Goal: Communication & Community: Answer question/provide support

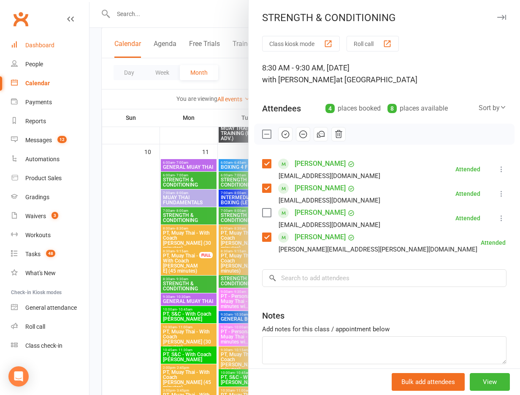
click at [40, 50] on link "Dashboard" at bounding box center [50, 45] width 78 height 19
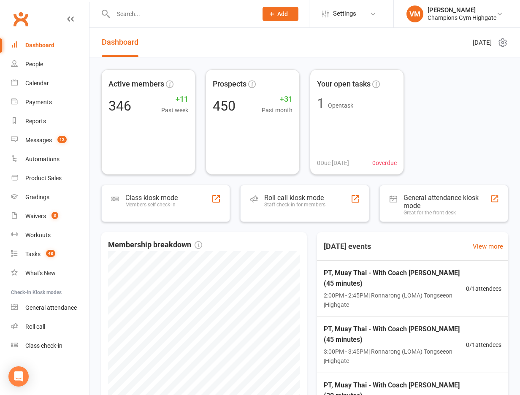
click at [116, 21] on div at bounding box center [176, 13] width 150 height 27
click at [121, 19] on input "text" at bounding box center [181, 14] width 141 height 12
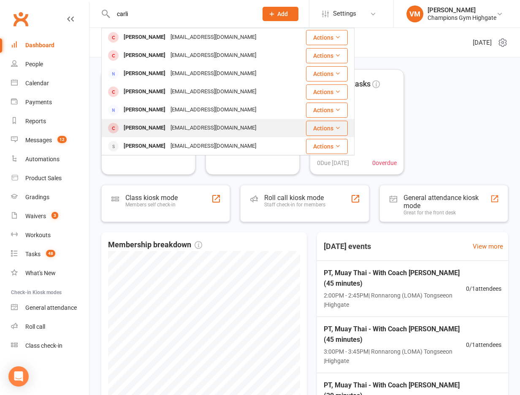
type input "carli"
click at [184, 125] on div "[EMAIL_ADDRESS][DOMAIN_NAME]" at bounding box center [213, 128] width 91 height 12
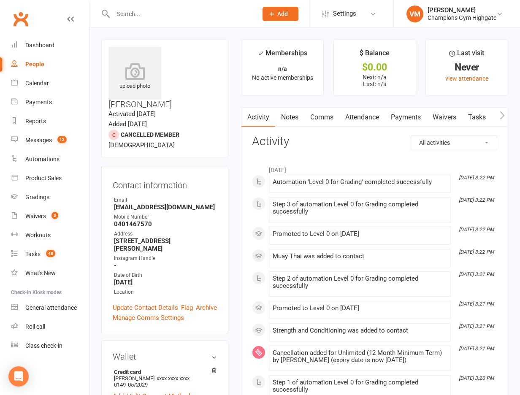
click at [132, 12] on input "text" at bounding box center [181, 14] width 141 height 12
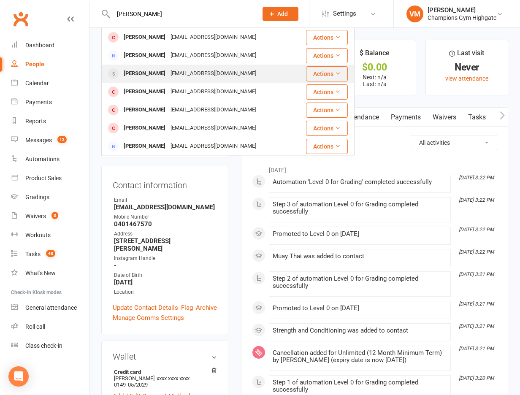
type input "[PERSON_NAME]"
click at [168, 73] on div "[EMAIL_ADDRESS][DOMAIN_NAME]" at bounding box center [213, 74] width 91 height 12
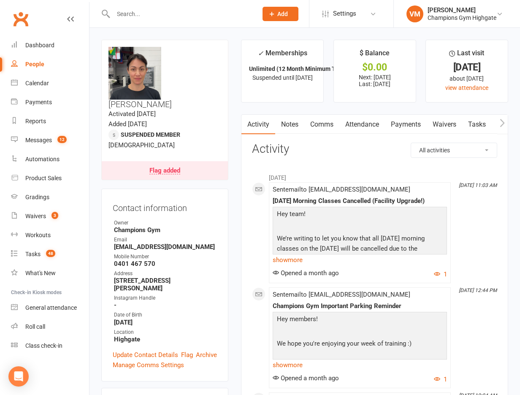
click at [289, 124] on link "Notes" at bounding box center [289, 124] width 29 height 19
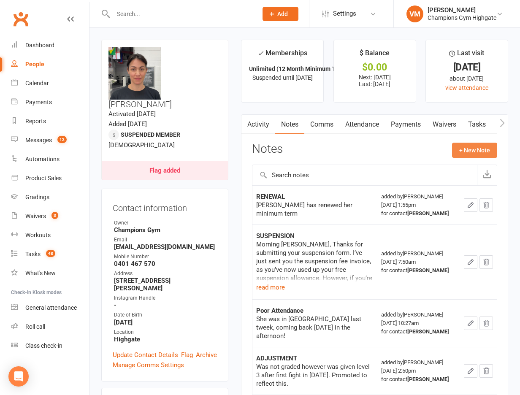
click at [465, 151] on button "+ New Note" at bounding box center [474, 150] width 45 height 15
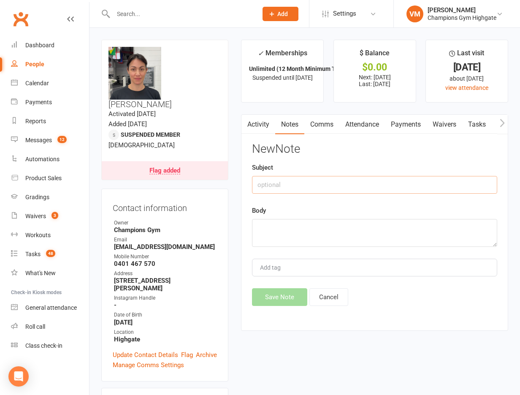
click at [354, 182] on input "text" at bounding box center [374, 185] width 245 height 18
type input "on Holiday"
click at [327, 246] on textarea at bounding box center [374, 233] width 245 height 28
type textarea "On Holiday"
click at [276, 300] on button "Save Note" at bounding box center [279, 297] width 55 height 18
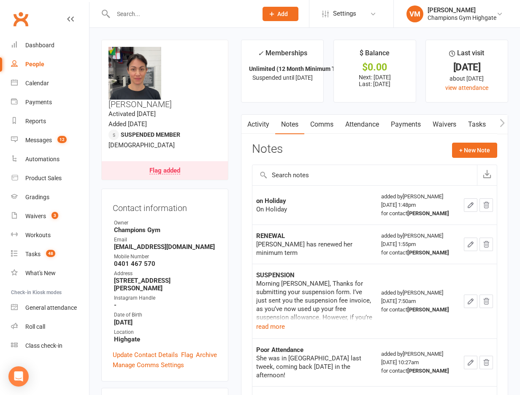
click at [141, 18] on input "text" at bounding box center [181, 14] width 141 height 12
paste input "[PERSON_NAME]"
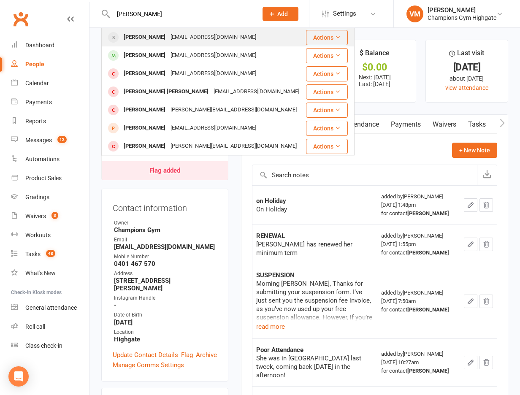
type input "[PERSON_NAME]"
click at [173, 38] on div "[EMAIL_ADDRESS][DOMAIN_NAME]" at bounding box center [213, 37] width 91 height 12
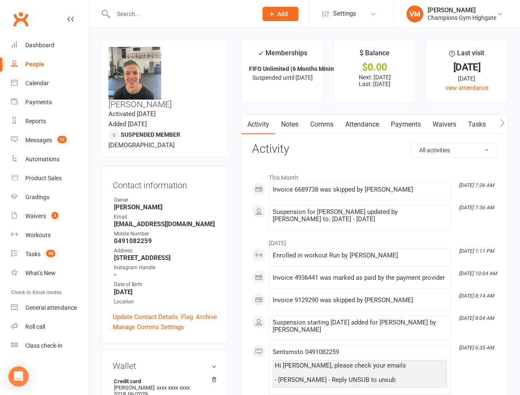
click at [322, 121] on link "Comms" at bounding box center [321, 124] width 35 height 19
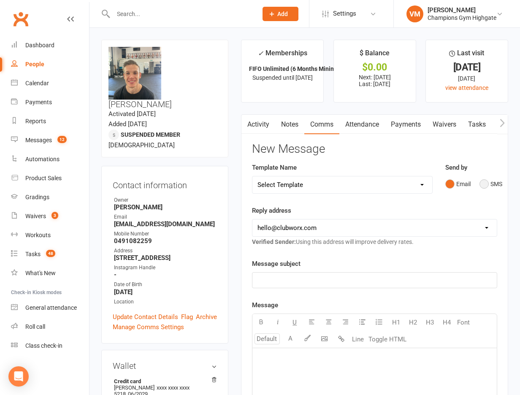
click at [482, 184] on button "SMS" at bounding box center [490, 184] width 23 height 16
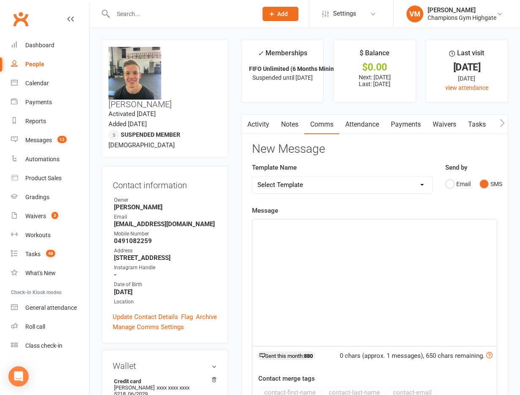
click at [290, 236] on div "﻿" at bounding box center [374, 282] width 244 height 127
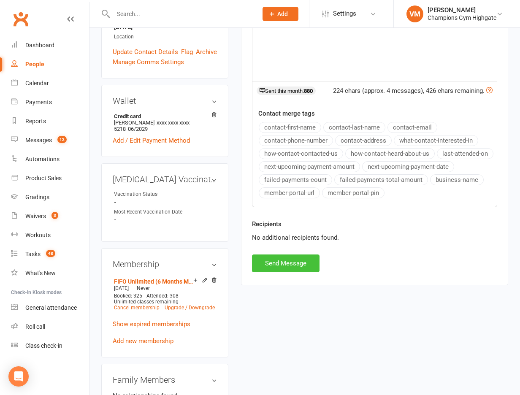
scroll to position [390, 0]
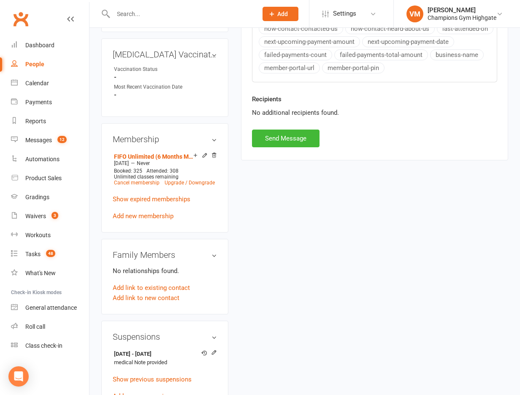
click at [300, 126] on div "Recipients No additional recipients found." at bounding box center [375, 111] width 258 height 35
click at [289, 138] on button "Send Message" at bounding box center [286, 139] width 68 height 18
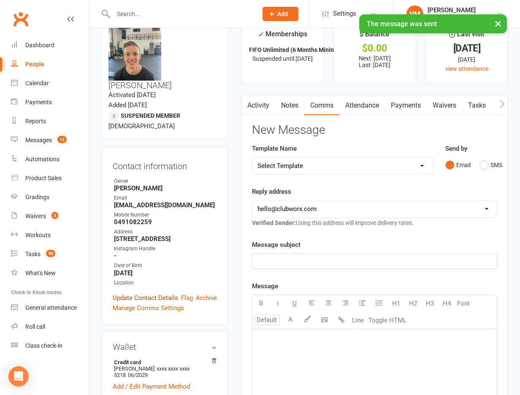
scroll to position [0, 0]
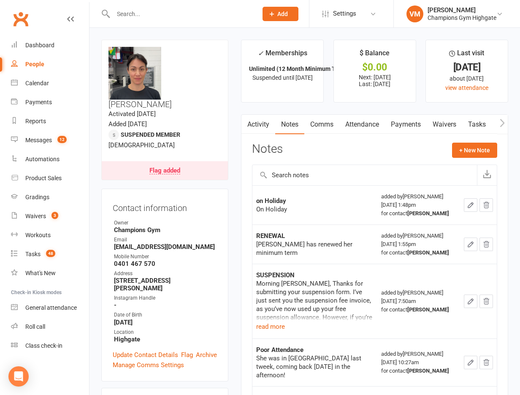
click at [260, 122] on link "Activity" at bounding box center [258, 124] width 34 height 19
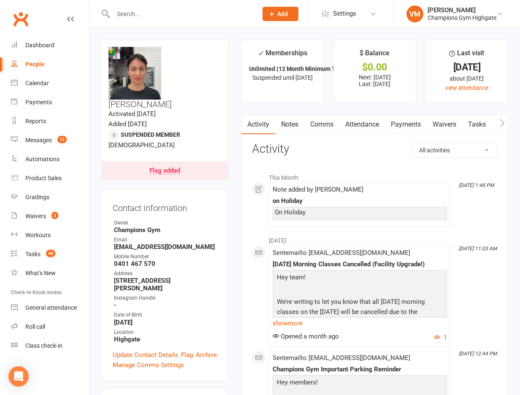
click at [297, 129] on link "Notes" at bounding box center [289, 124] width 29 height 19
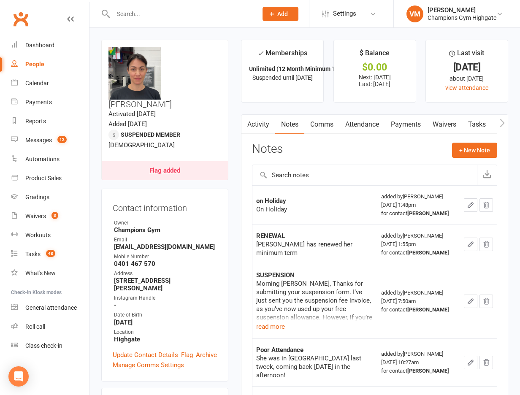
click at [132, 15] on input "text" at bounding box center [181, 14] width 141 height 12
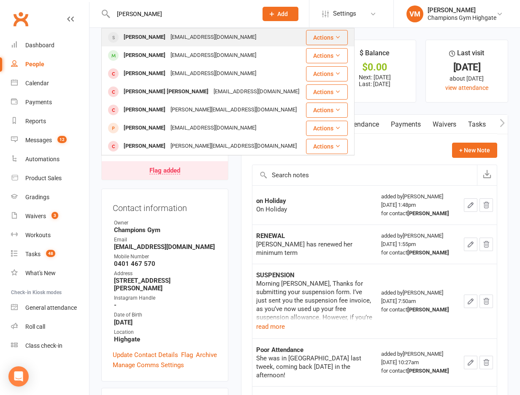
type input "[PERSON_NAME]"
click at [151, 35] on div "[PERSON_NAME]" at bounding box center [144, 37] width 47 height 12
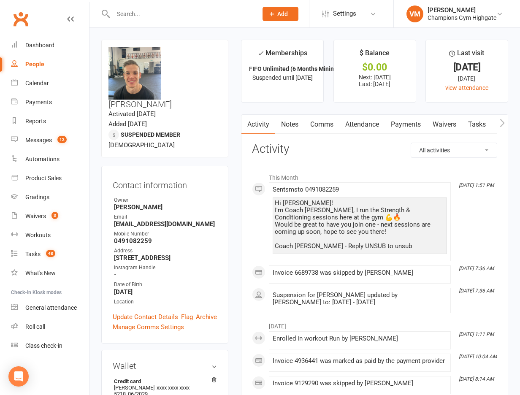
click at [295, 122] on link "Notes" at bounding box center [289, 124] width 29 height 19
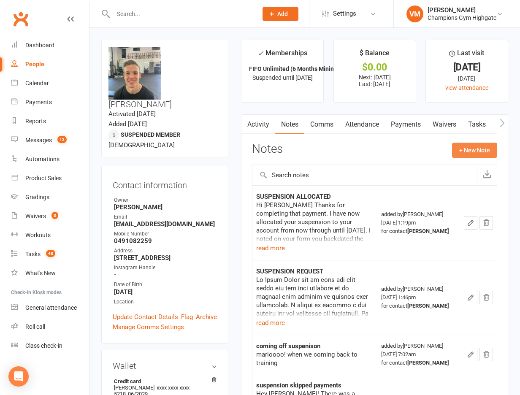
click at [466, 150] on button "+ New Note" at bounding box center [474, 150] width 45 height 15
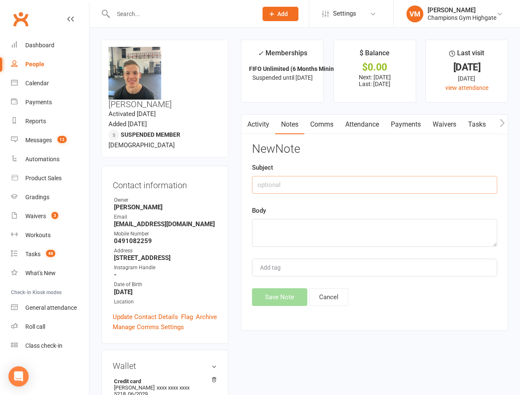
click at [287, 182] on input "text" at bounding box center [374, 185] width 245 height 18
type input "text"
click at [275, 226] on textarea at bounding box center [374, 233] width 245 height 28
paste textarea "Hi [PERSON_NAME]! I’m Coach [PERSON_NAME], I run the Strength & Conditioning se…"
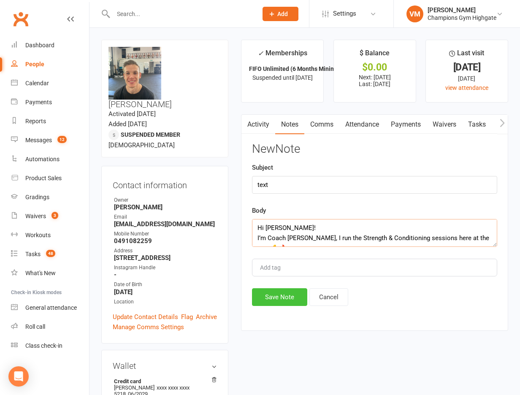
scroll to position [46, 0]
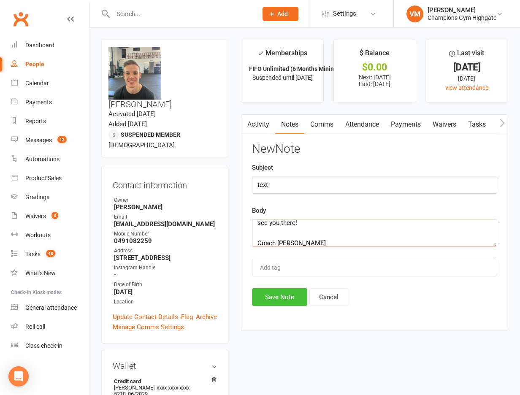
type textarea "Hi [PERSON_NAME]! I’m Coach [PERSON_NAME], I run the Strength & Conditioning se…"
click at [281, 301] on button "Save Note" at bounding box center [279, 297] width 55 height 18
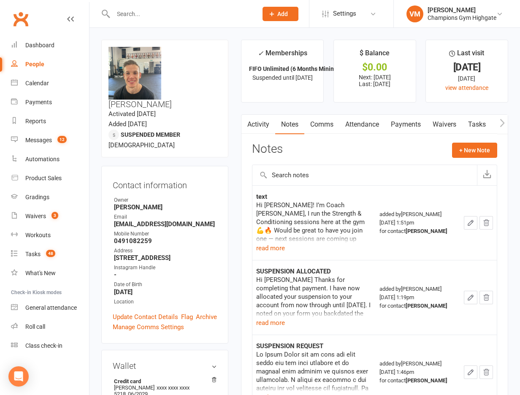
click at [197, 20] on div at bounding box center [176, 13] width 150 height 27
click at [180, 12] on input "text" at bounding box center [181, 14] width 141 height 12
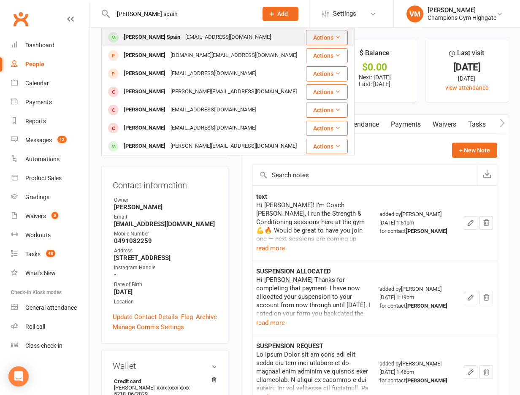
type input "[PERSON_NAME] spain"
click at [195, 35] on div "[EMAIL_ADDRESS][DOMAIN_NAME]" at bounding box center [228, 37] width 91 height 12
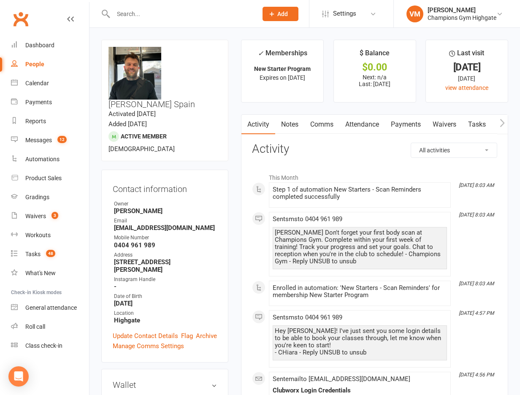
click at [289, 128] on link "Notes" at bounding box center [289, 124] width 29 height 19
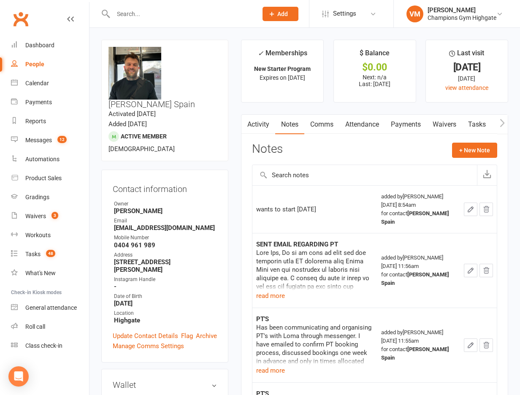
click at [325, 125] on link "Comms" at bounding box center [321, 124] width 35 height 19
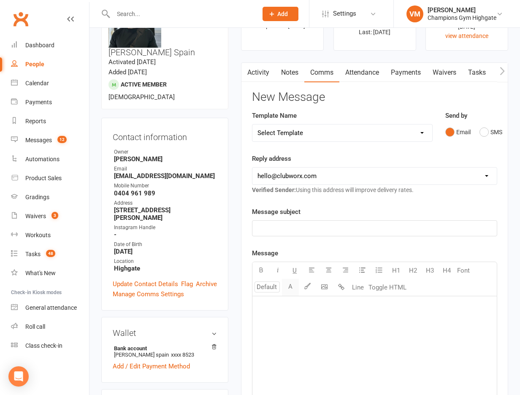
scroll to position [57, 0]
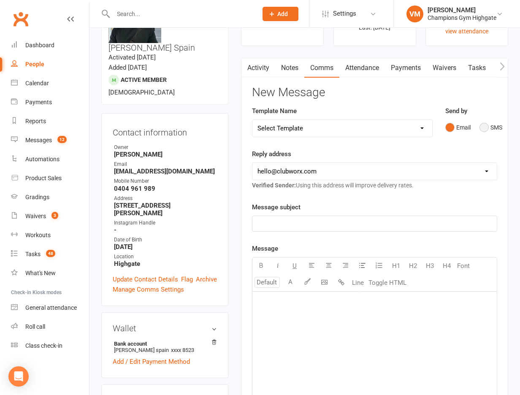
click at [484, 124] on button "SMS" at bounding box center [490, 127] width 23 height 16
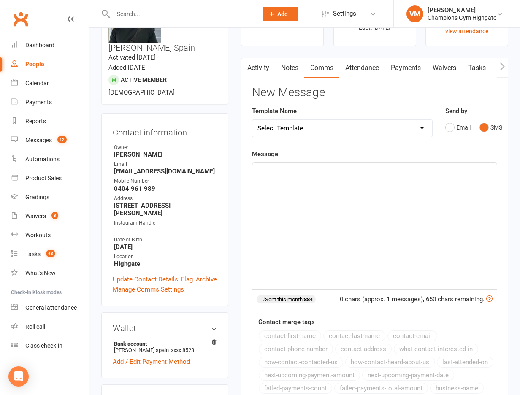
click at [295, 193] on div "﻿" at bounding box center [374, 226] width 244 height 127
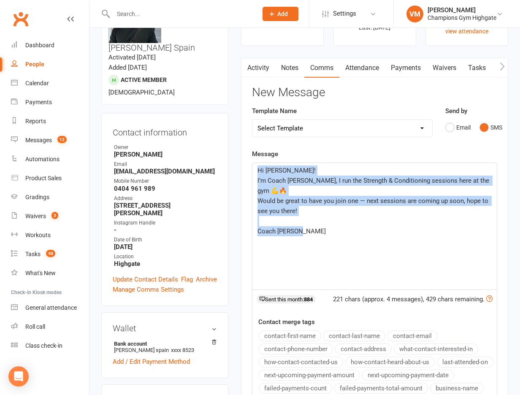
drag, startPoint x: 317, startPoint y: 238, endPoint x: 258, endPoint y: 162, distance: 96.2
click at [258, 162] on div "Message Hi [PERSON_NAME]! I’m Coach [PERSON_NAME], I run the Strength & Conditi…" at bounding box center [374, 282] width 245 height 267
copy div "Hi [PERSON_NAME]! I’m Coach [PERSON_NAME], I run the Strength & Conditioning se…"
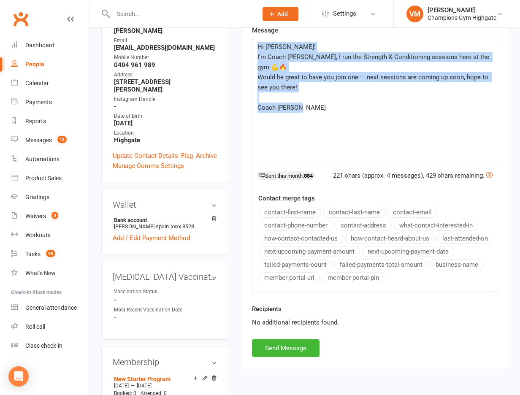
scroll to position [316, 0]
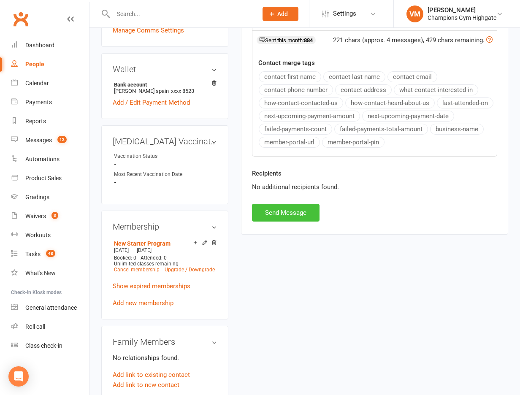
click at [290, 204] on button "Send Message" at bounding box center [286, 213] width 68 height 18
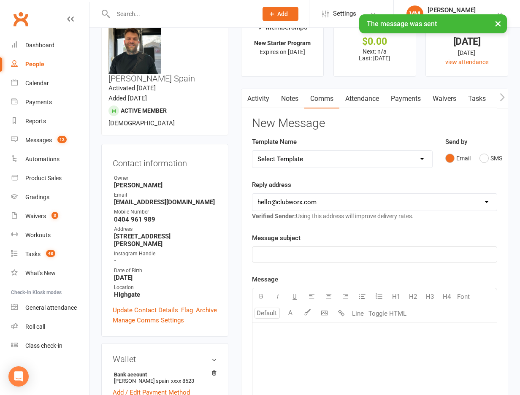
scroll to position [0, 0]
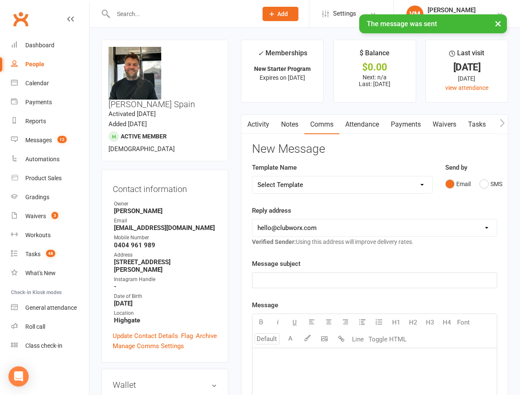
click at [292, 124] on link "Notes" at bounding box center [289, 124] width 29 height 19
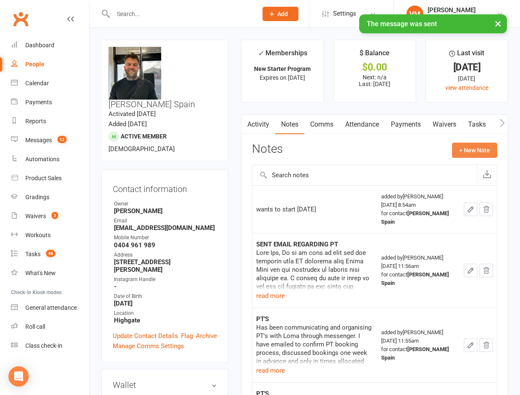
click at [471, 147] on button "+ New Note" at bounding box center [474, 150] width 45 height 15
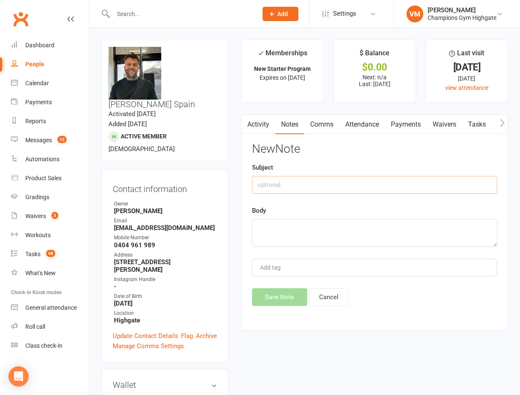
click at [345, 182] on input "text" at bounding box center [374, 185] width 245 height 18
type input "text"
click at [321, 218] on div "Body" at bounding box center [374, 225] width 245 height 41
click at [307, 227] on textarea at bounding box center [374, 233] width 245 height 28
paste textarea "Hi [PERSON_NAME]! I’m Coach [PERSON_NAME], I run the Strength & Conditioning se…"
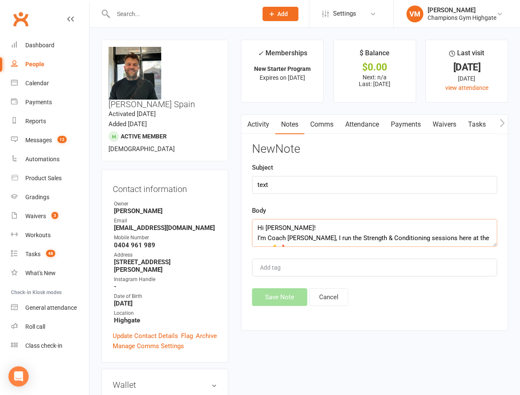
scroll to position [66, 0]
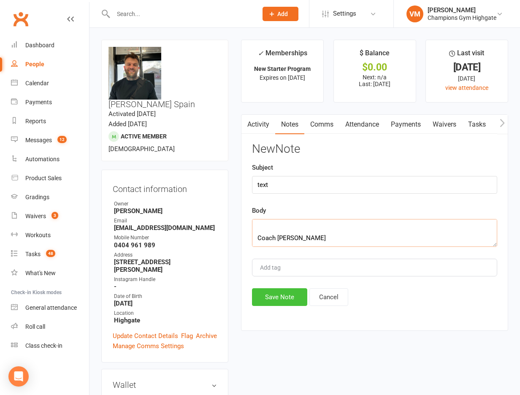
type textarea "Hi [PERSON_NAME]! I’m Coach [PERSON_NAME], I run the Strength & Conditioning se…"
click at [287, 302] on button "Save Note" at bounding box center [279, 297] width 55 height 18
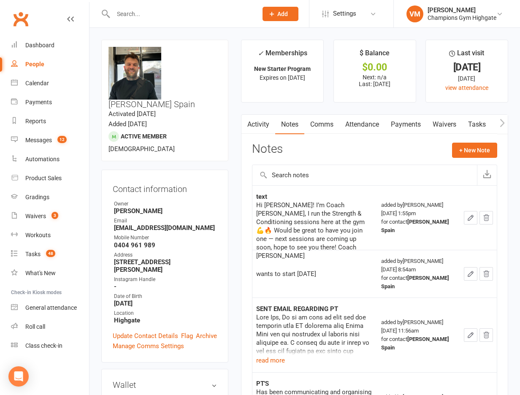
click at [174, 11] on input "text" at bounding box center [181, 14] width 141 height 12
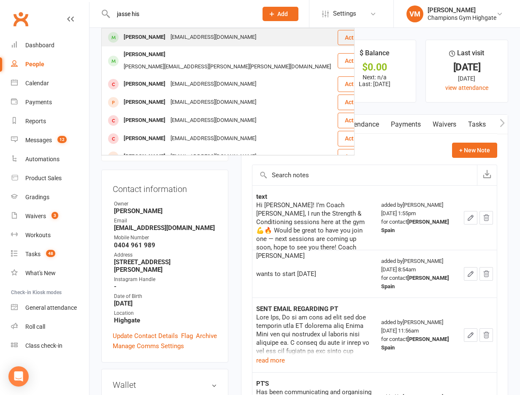
type input "jasse his"
click at [168, 34] on div "[EMAIL_ADDRESS][DOMAIN_NAME]" at bounding box center [213, 37] width 91 height 12
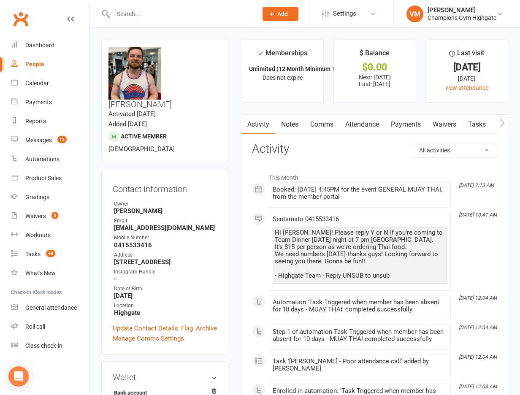
click at [324, 119] on link "Comms" at bounding box center [321, 124] width 35 height 19
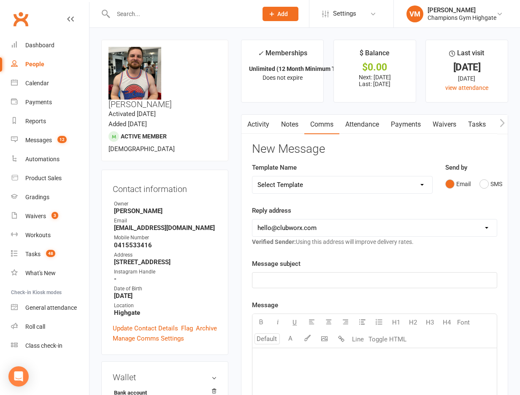
click at [301, 127] on link "Notes" at bounding box center [289, 124] width 29 height 19
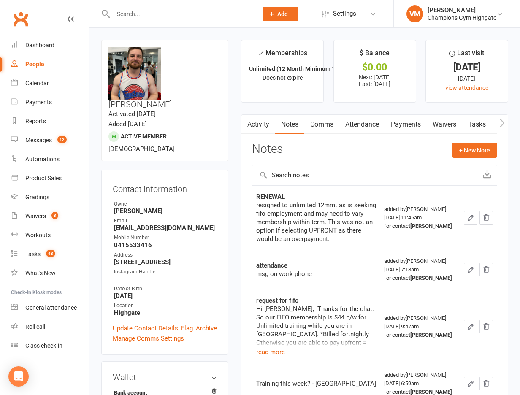
click at [329, 125] on link "Comms" at bounding box center [321, 124] width 35 height 19
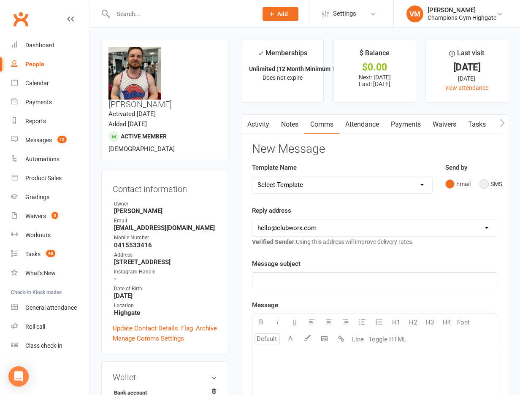
click at [484, 187] on button "SMS" at bounding box center [490, 184] width 23 height 16
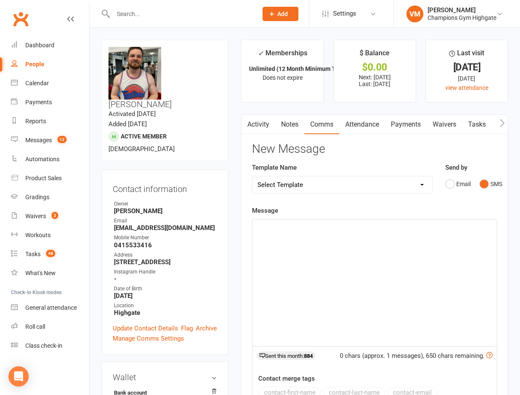
click at [276, 245] on div "﻿" at bounding box center [374, 282] width 244 height 127
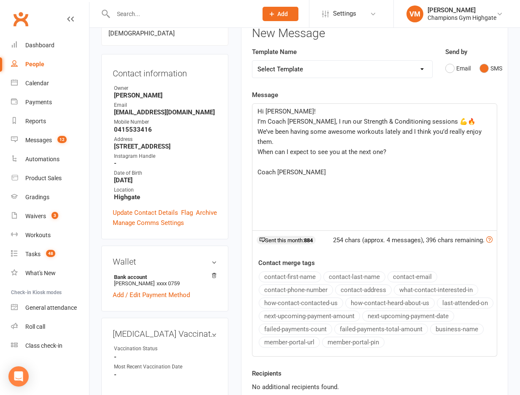
scroll to position [282, 0]
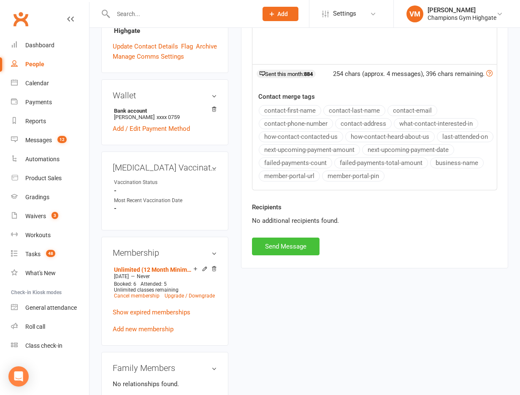
click at [281, 254] on button "Send Message" at bounding box center [286, 247] width 68 height 18
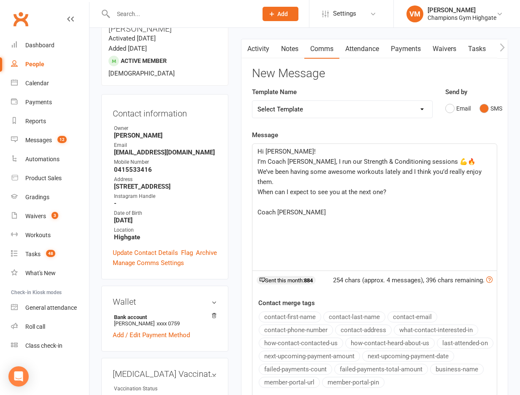
scroll to position [0, 0]
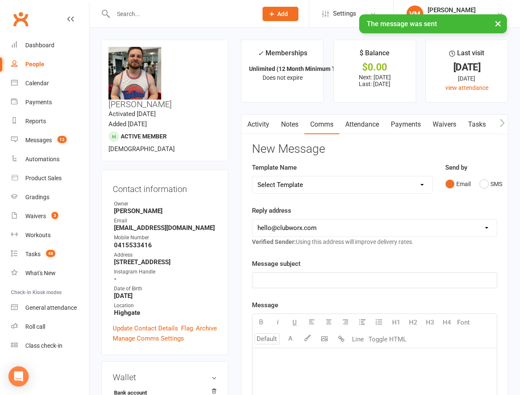
click at [280, 123] on link "Notes" at bounding box center [289, 124] width 29 height 19
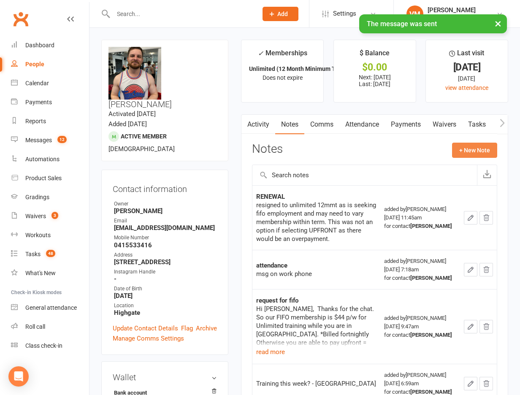
click at [465, 146] on button "+ New Note" at bounding box center [474, 150] width 45 height 15
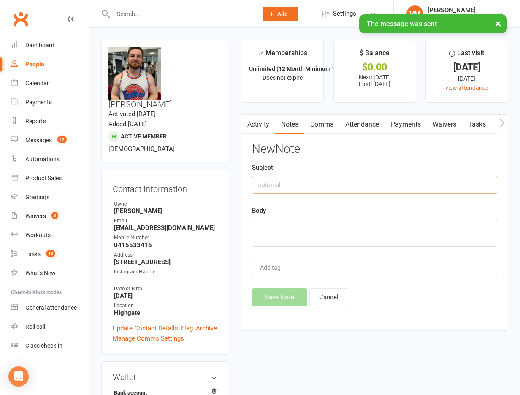
click at [292, 180] on input "text" at bounding box center [374, 185] width 245 height 18
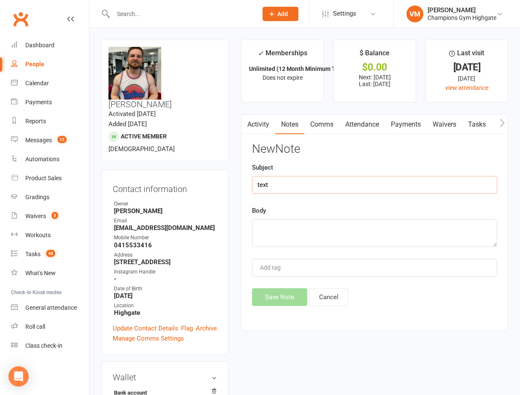
type input "text"
click at [274, 229] on textarea at bounding box center [374, 233] width 245 height 28
paste textarea "Hi [PERSON_NAME]! I’m Coach [PERSON_NAME], I run our Strength & Conditioning se…"
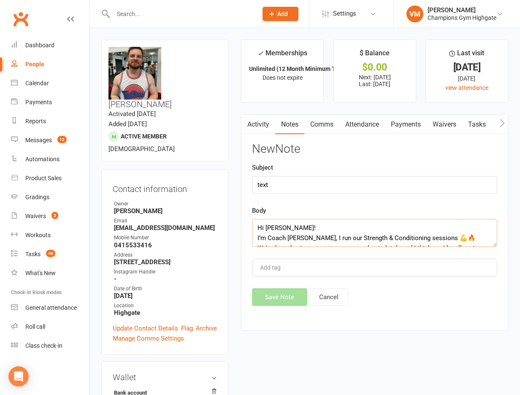
scroll to position [56, 0]
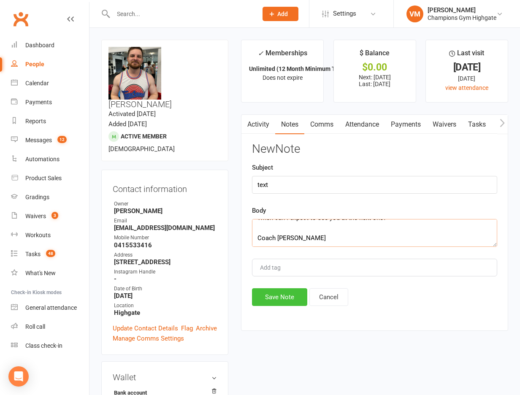
type textarea "Hi [PERSON_NAME]! I’m Coach [PERSON_NAME], I run our Strength & Conditioning se…"
click at [278, 296] on button "Save Note" at bounding box center [279, 297] width 55 height 18
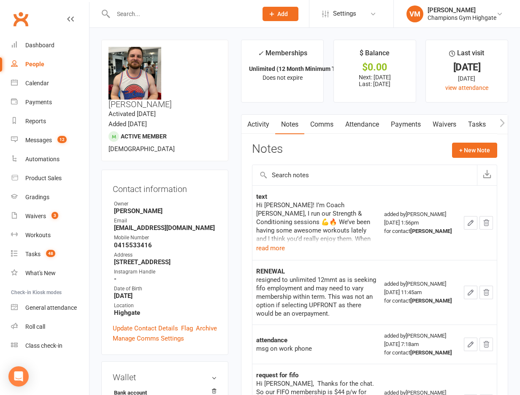
click at [153, 16] on input "text" at bounding box center [181, 14] width 141 height 12
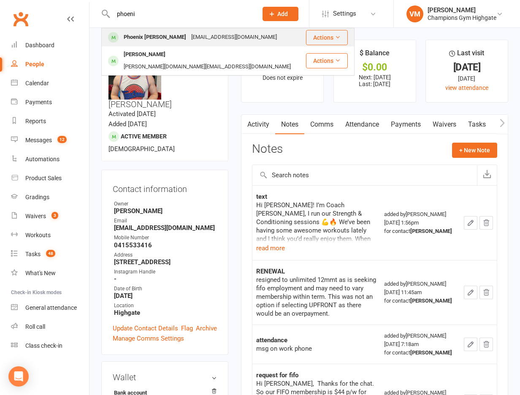
type input "phoeni"
click at [153, 33] on div "Phoenix [PERSON_NAME]" at bounding box center [155, 37] width 68 height 12
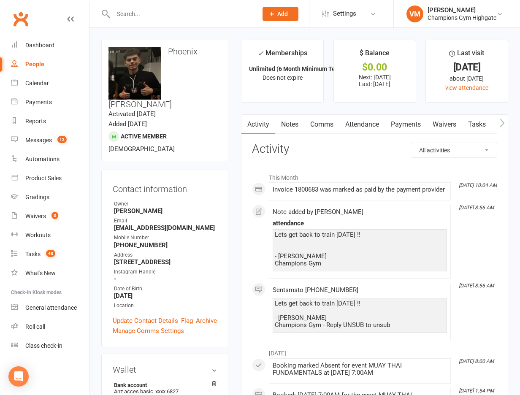
scroll to position [0, 0]
click at [289, 116] on link "Notes" at bounding box center [289, 124] width 29 height 19
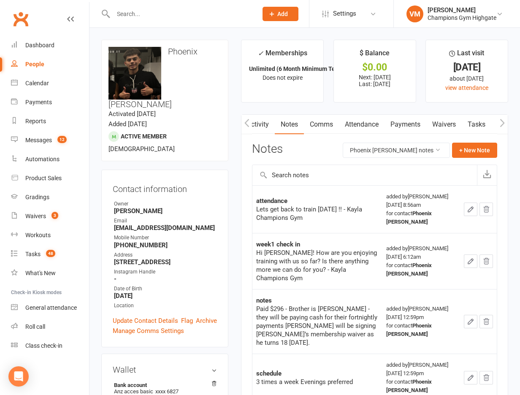
click at [333, 122] on link "Comms" at bounding box center [321, 124] width 35 height 19
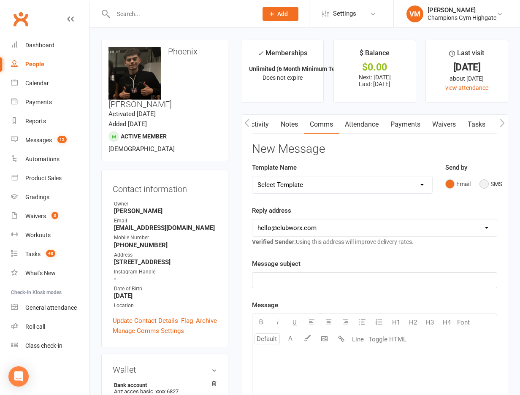
click at [487, 181] on button "SMS" at bounding box center [490, 184] width 23 height 16
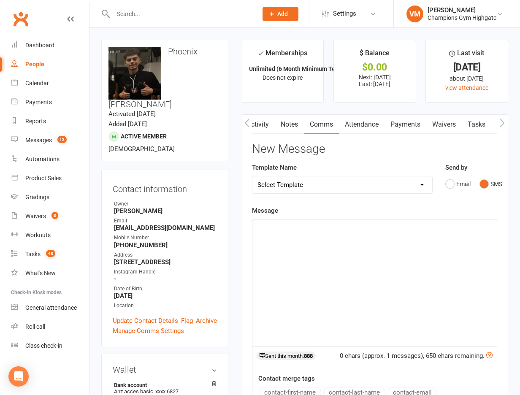
click at [289, 243] on div "﻿" at bounding box center [374, 282] width 244 height 127
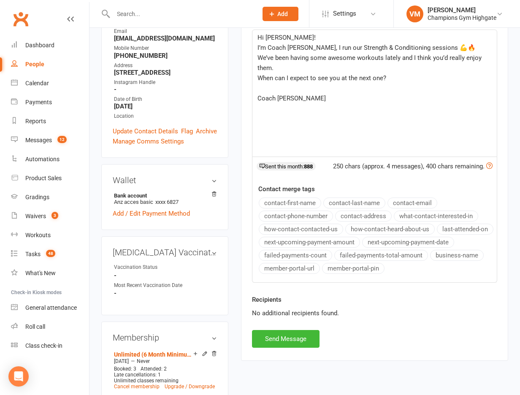
scroll to position [251, 0]
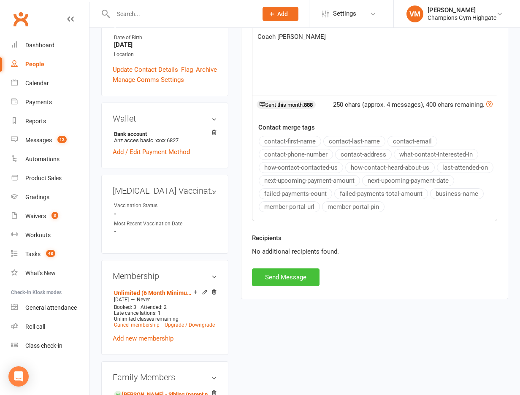
click at [290, 275] on button "Send Message" at bounding box center [286, 277] width 68 height 18
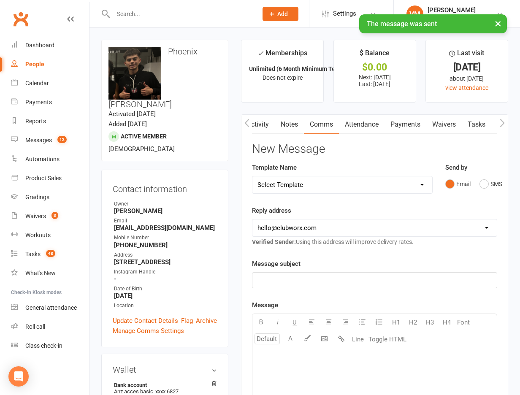
scroll to position [0, 0]
click at [293, 118] on link "Notes" at bounding box center [289, 124] width 29 height 19
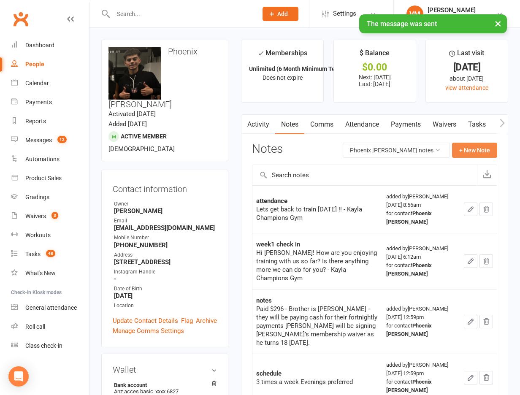
click at [477, 152] on button "+ New Note" at bounding box center [474, 150] width 45 height 15
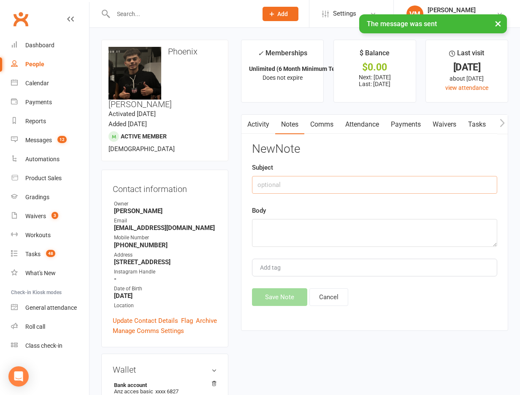
click at [301, 189] on input "text" at bounding box center [374, 185] width 245 height 18
type input "text"
click at [292, 235] on textarea at bounding box center [374, 233] width 245 height 28
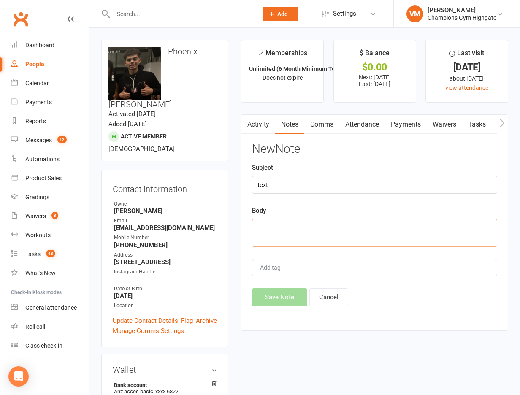
paste textarea "Hi [PERSON_NAME]! I’m Coach [PERSON_NAME], I run our Strength & Conditioning se…"
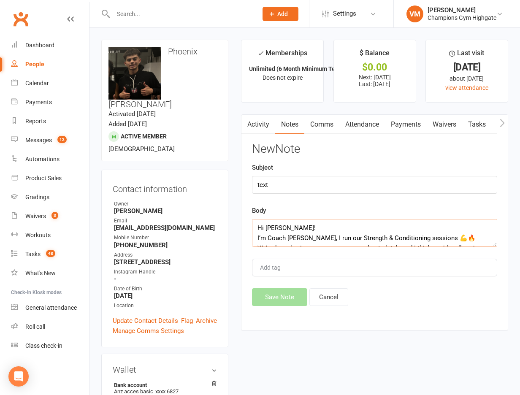
scroll to position [46, 0]
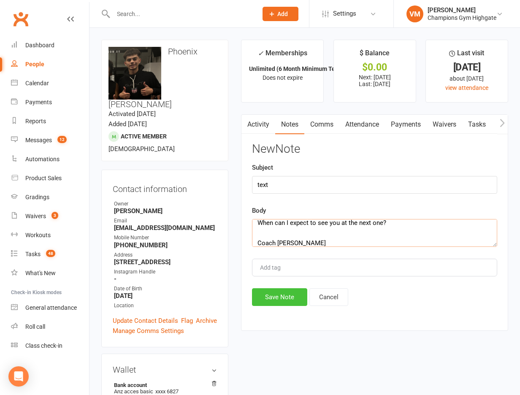
type textarea "Hi [PERSON_NAME]! I’m Coach [PERSON_NAME], I run our Strength & Conditioning se…"
click at [287, 294] on button "Save Note" at bounding box center [279, 297] width 55 height 18
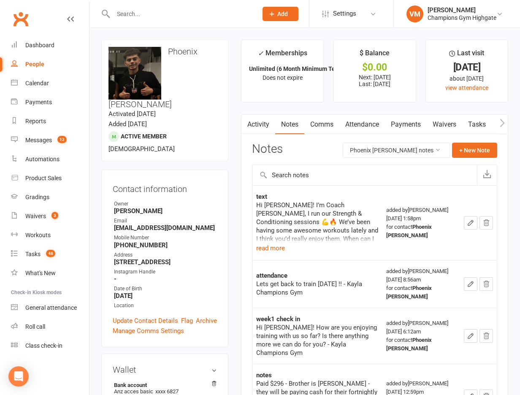
click at [178, 9] on input "text" at bounding box center [181, 14] width 141 height 12
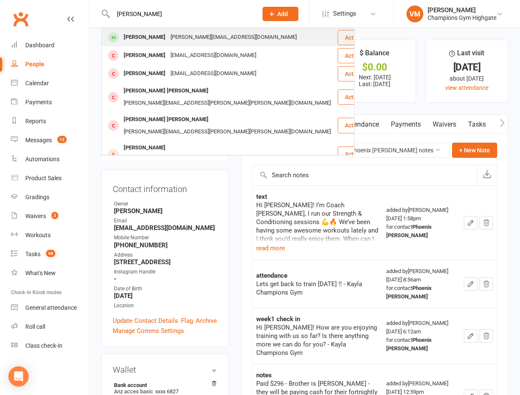
type input "[PERSON_NAME]"
click at [162, 35] on div "[PERSON_NAME]" at bounding box center [144, 37] width 47 height 12
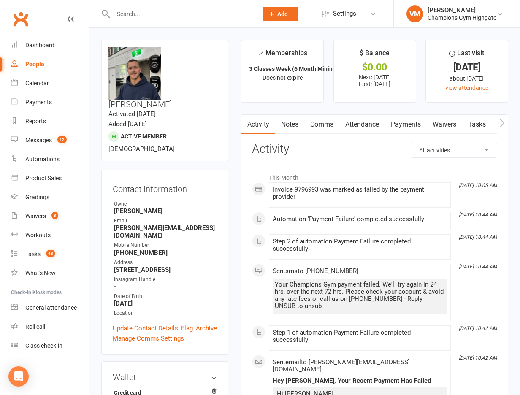
click at [291, 124] on link "Notes" at bounding box center [289, 124] width 29 height 19
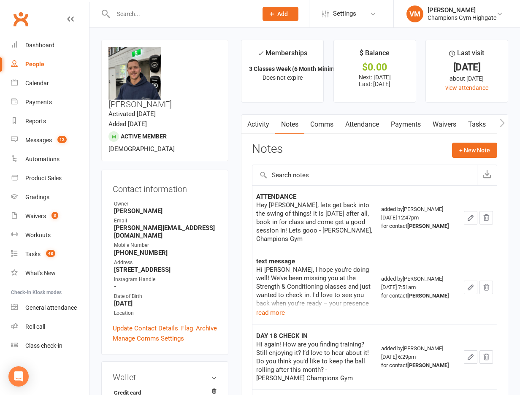
click at [259, 124] on link "Activity" at bounding box center [258, 124] width 34 height 19
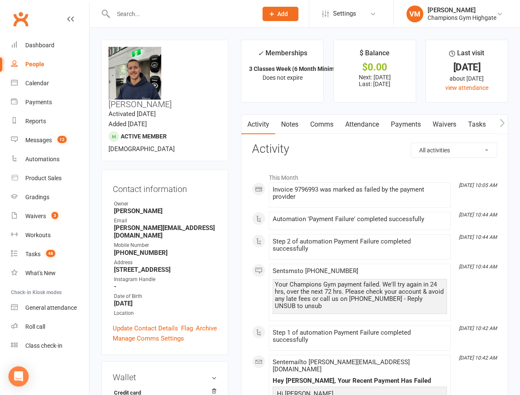
click at [177, 15] on input "text" at bounding box center [181, 14] width 141 height 12
type input "[PERSON_NAME]"
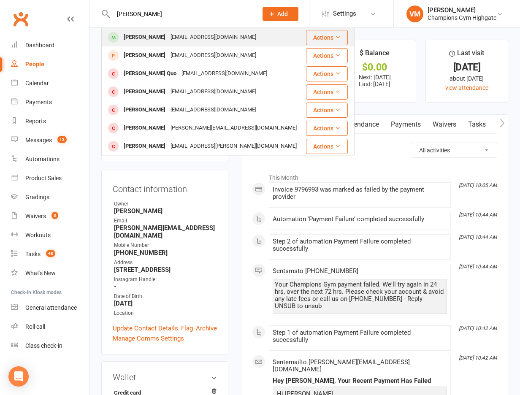
click at [211, 34] on div "[EMAIL_ADDRESS][DOMAIN_NAME]" at bounding box center [213, 37] width 91 height 12
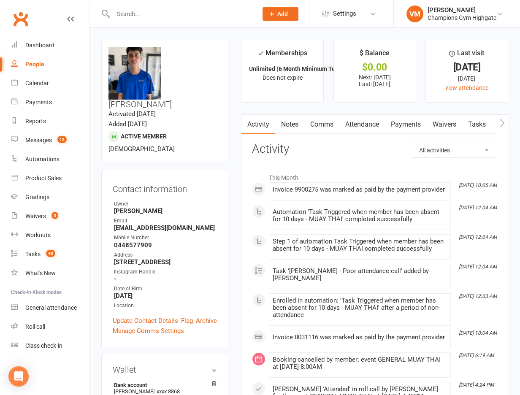
click at [291, 121] on link "Notes" at bounding box center [289, 124] width 29 height 19
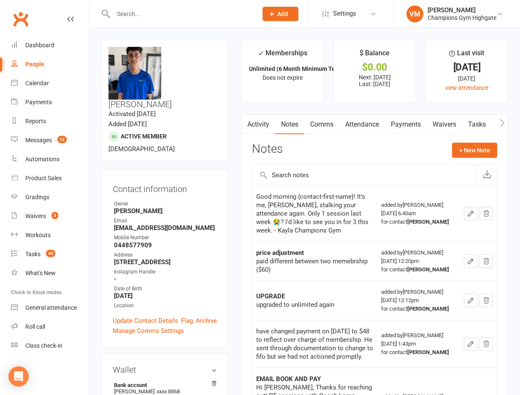
click at [314, 123] on link "Comms" at bounding box center [321, 124] width 35 height 19
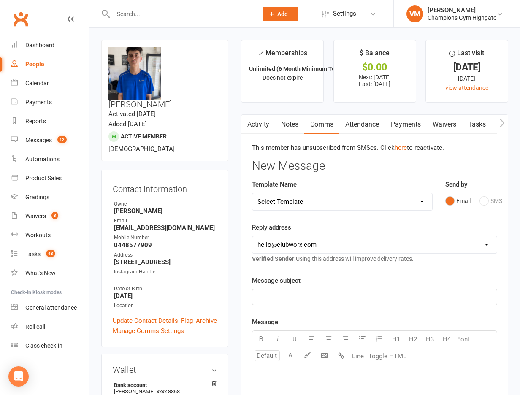
click at [487, 199] on div "Email SMS" at bounding box center [471, 201] width 52 height 16
click at [484, 201] on div "Email SMS" at bounding box center [471, 201] width 52 height 16
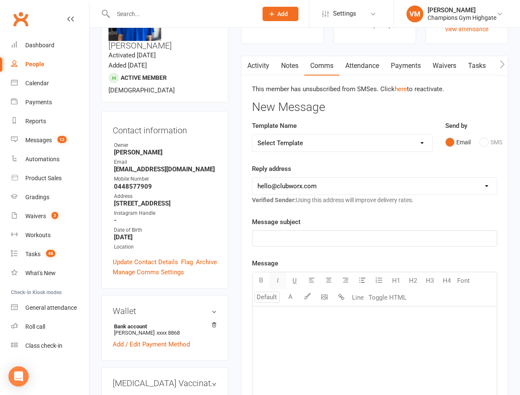
scroll to position [85, 0]
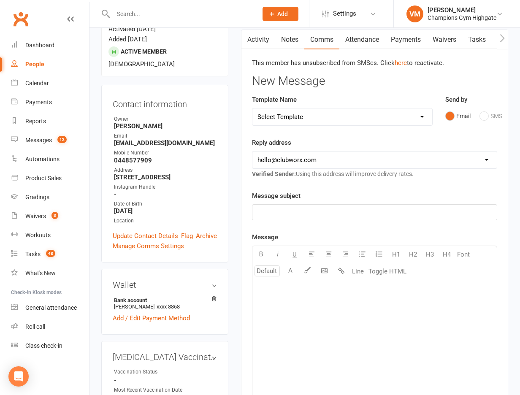
click at [287, 291] on p "﻿" at bounding box center [374, 291] width 234 height 10
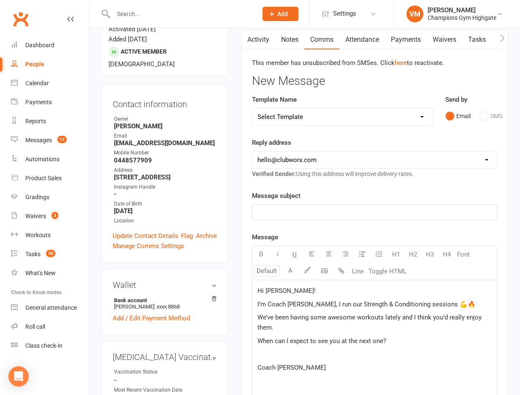
click at [290, 209] on p "﻿" at bounding box center [374, 212] width 234 height 10
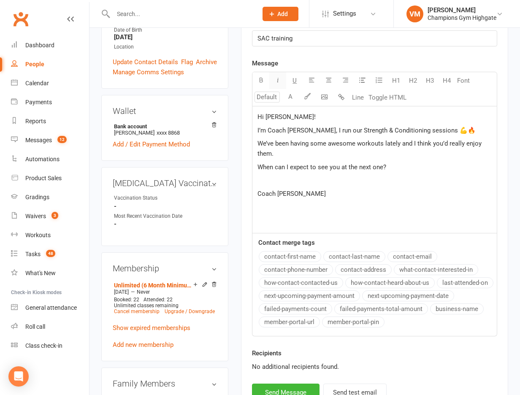
scroll to position [293, 0]
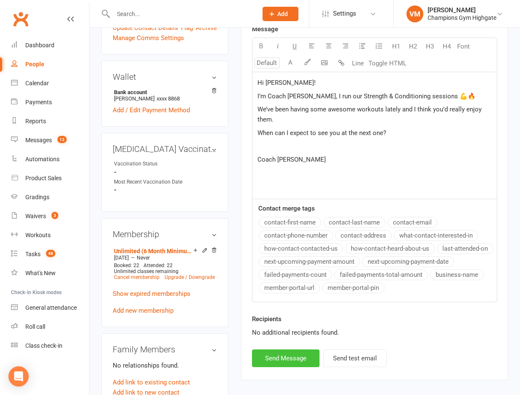
click at [274, 356] on button "Send Message" at bounding box center [286, 358] width 68 height 18
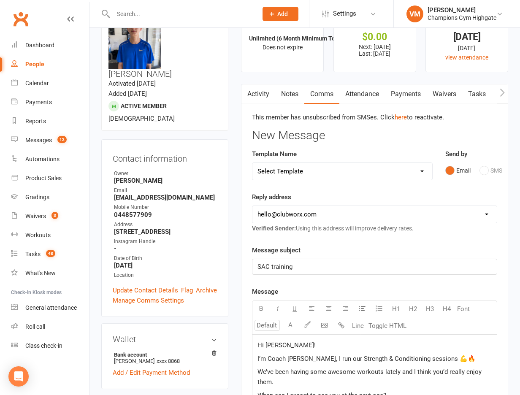
scroll to position [0, 0]
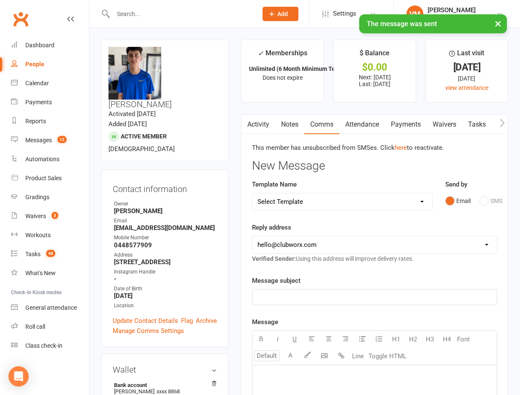
click at [297, 119] on link "Notes" at bounding box center [289, 124] width 29 height 19
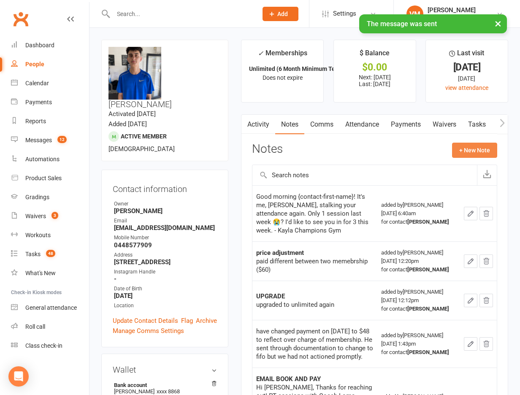
click at [459, 145] on button "+ New Note" at bounding box center [474, 150] width 45 height 15
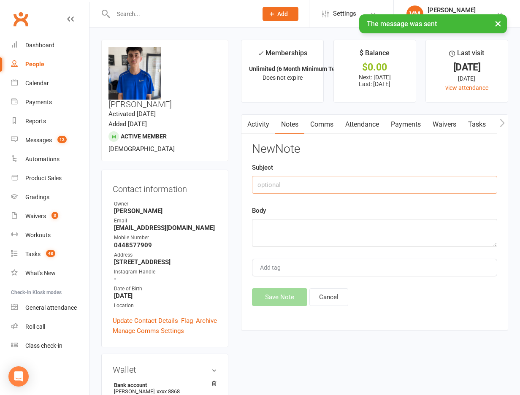
click at [307, 177] on input "text" at bounding box center [374, 185] width 245 height 18
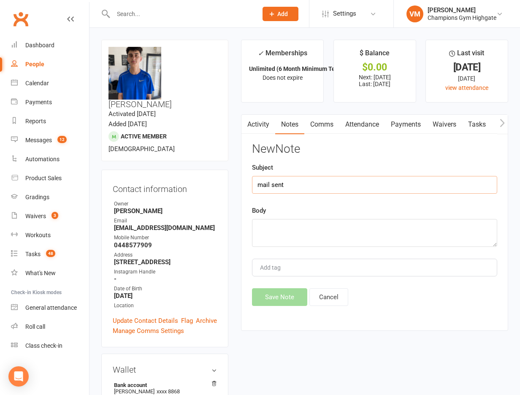
type input "mail sent"
click at [273, 237] on textarea at bounding box center [374, 233] width 245 height 28
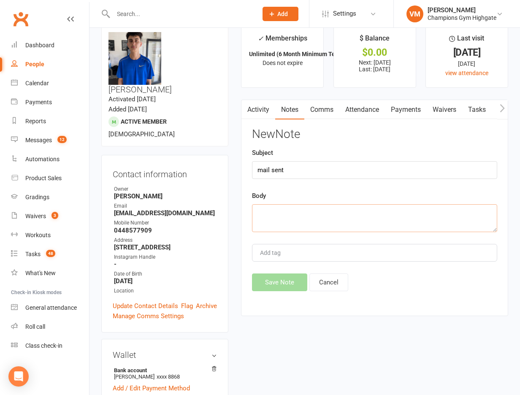
paste textarea "Hi [PERSON_NAME]! I’m Coach [PERSON_NAME], I run our Strength & Conditioning se…"
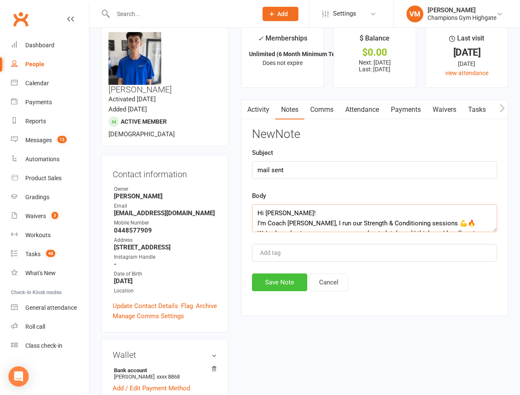
scroll to position [46, 0]
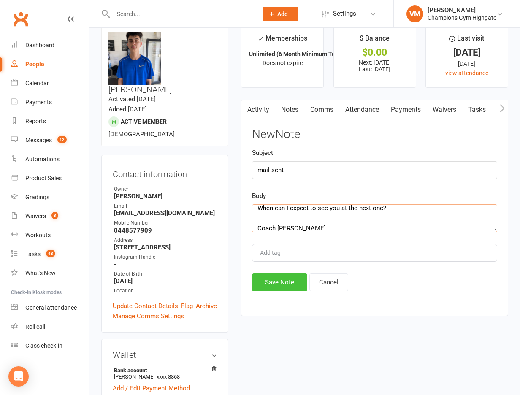
type textarea "Hi [PERSON_NAME]! I’m Coach [PERSON_NAME], I run our Strength & Conditioning se…"
click at [272, 287] on button "Save Note" at bounding box center [279, 282] width 55 height 18
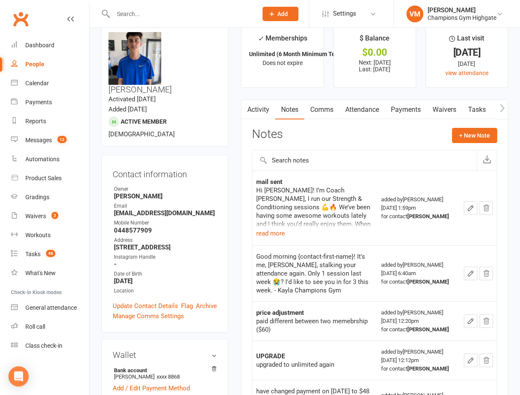
click at [171, 9] on input "text" at bounding box center [181, 14] width 141 height 12
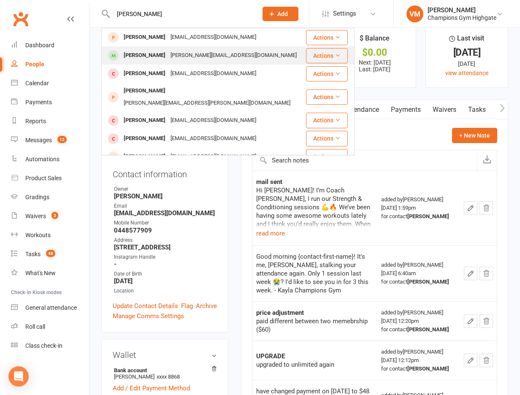
type input "[PERSON_NAME]"
click at [168, 54] on div "[PERSON_NAME][EMAIL_ADDRESS][DOMAIN_NAME]" at bounding box center [233, 55] width 131 height 12
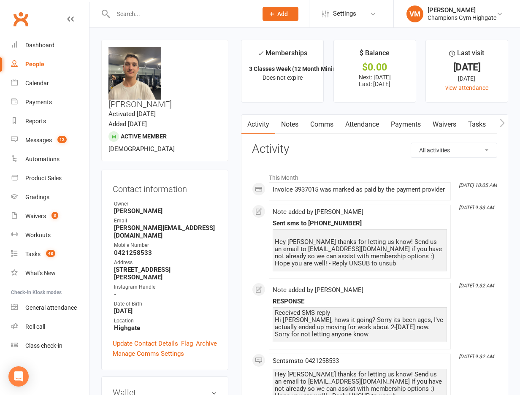
click at [319, 122] on link "Comms" at bounding box center [321, 124] width 35 height 19
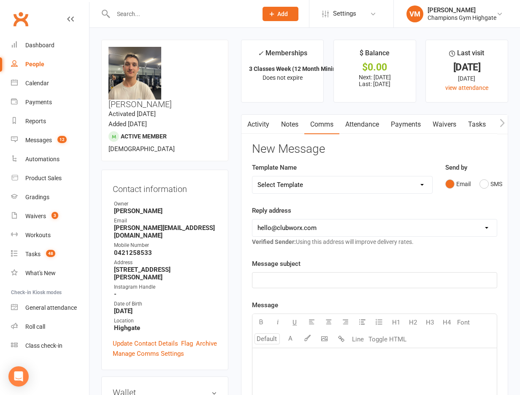
click at [295, 123] on link "Notes" at bounding box center [289, 124] width 29 height 19
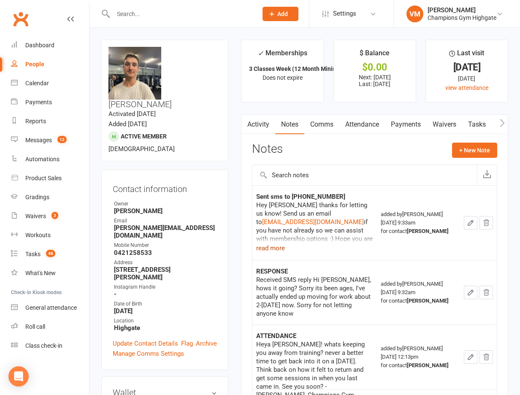
click at [282, 249] on button "read more" at bounding box center [270, 248] width 29 height 10
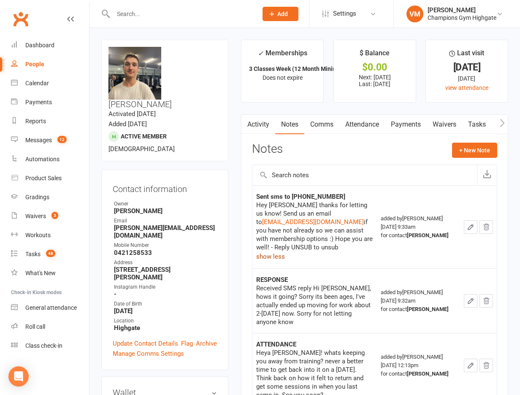
scroll to position [0, 0]
click at [265, 125] on link "Activity" at bounding box center [258, 124] width 34 height 19
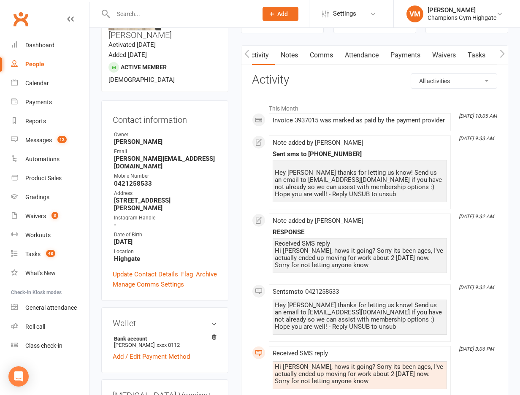
scroll to position [64, 0]
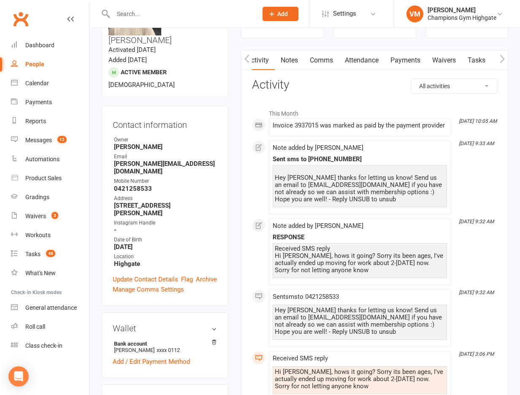
click at [324, 61] on link "Comms" at bounding box center [321, 60] width 35 height 19
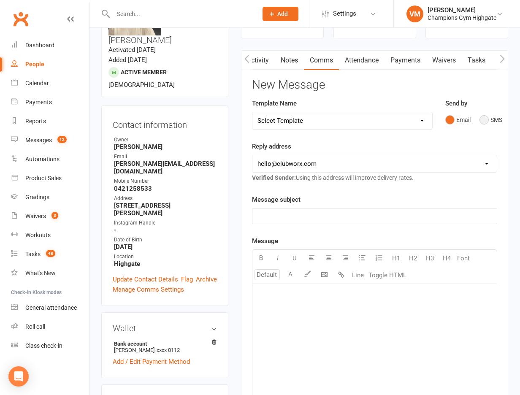
click at [482, 120] on button "SMS" at bounding box center [490, 120] width 23 height 16
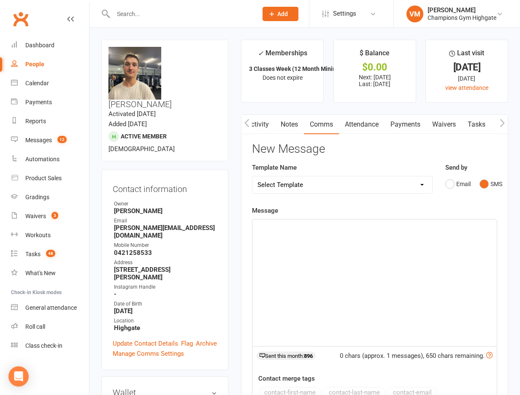
click at [288, 257] on div "﻿" at bounding box center [374, 282] width 244 height 127
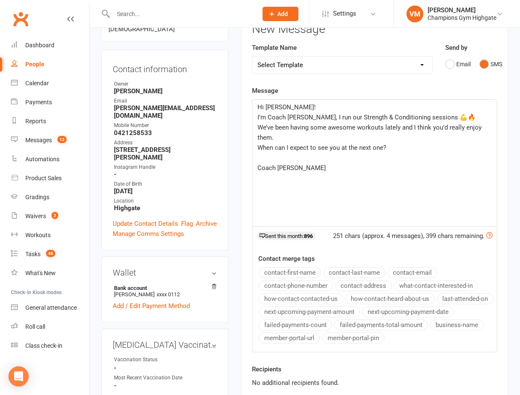
scroll to position [192, 0]
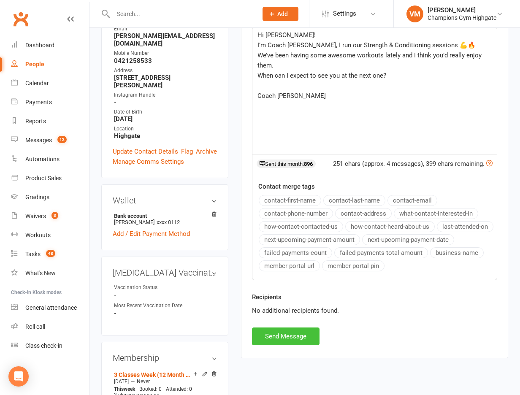
click at [282, 335] on button "Send Message" at bounding box center [286, 336] width 68 height 18
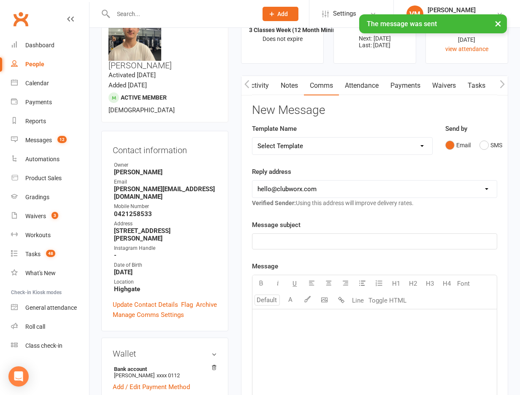
scroll to position [0, 0]
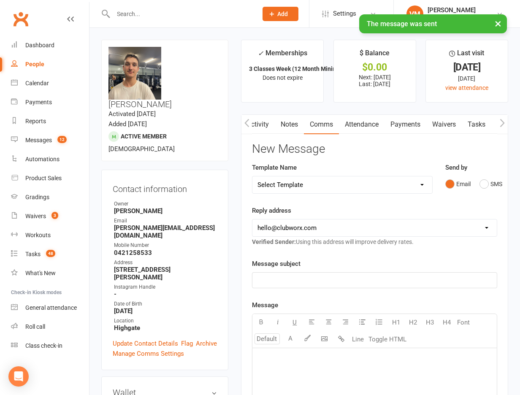
click at [289, 122] on link "Notes" at bounding box center [289, 124] width 29 height 19
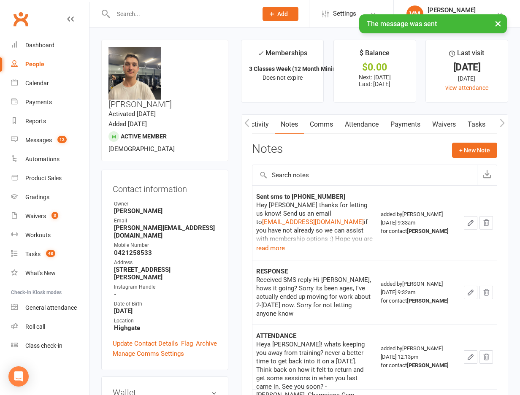
click at [470, 149] on button "+ New Note" at bounding box center [474, 150] width 45 height 15
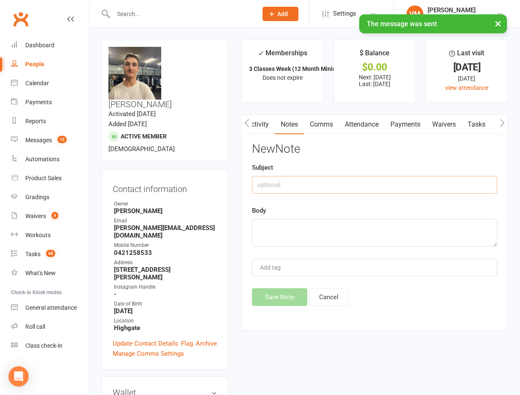
click at [287, 184] on input "text" at bounding box center [374, 185] width 245 height 18
type input "text"
click at [277, 235] on textarea at bounding box center [374, 233] width 245 height 28
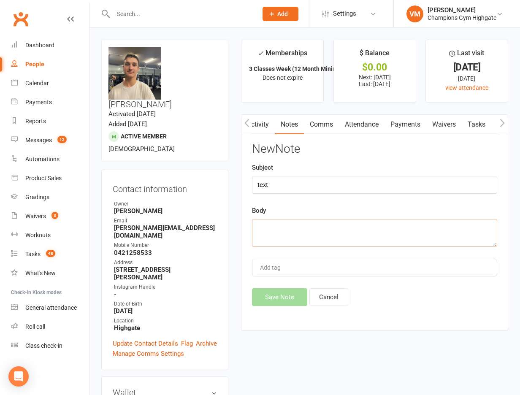
paste textarea "Hi [PERSON_NAME]! I’m Coach [PERSON_NAME], I run our Strength & Conditioning se…"
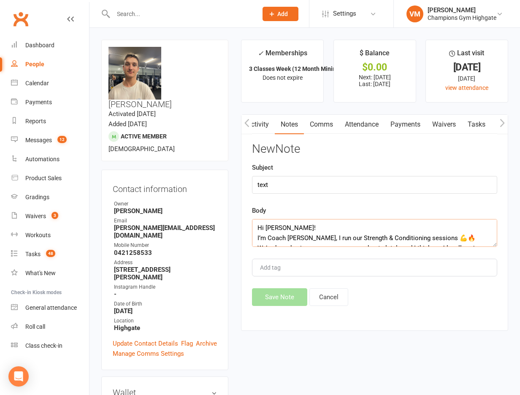
scroll to position [46, 0]
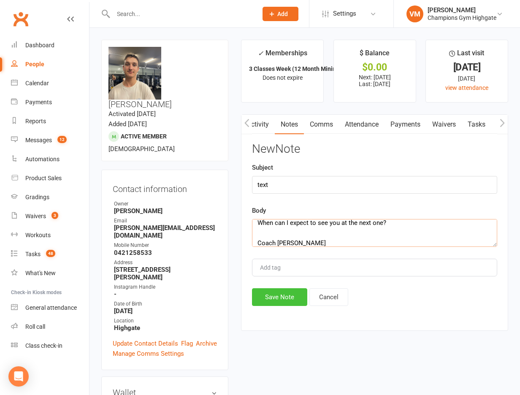
type textarea "Hi [PERSON_NAME]! I’m Coach [PERSON_NAME], I run our Strength & Conditioning se…"
click at [271, 297] on button "Save Note" at bounding box center [279, 297] width 55 height 18
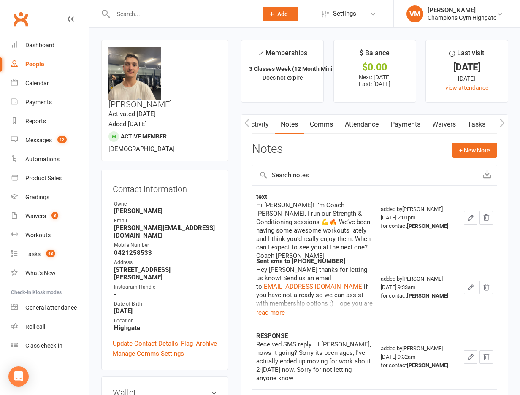
click at [151, 17] on input "text" at bounding box center [181, 14] width 141 height 12
type input "[PERSON_NAME]"
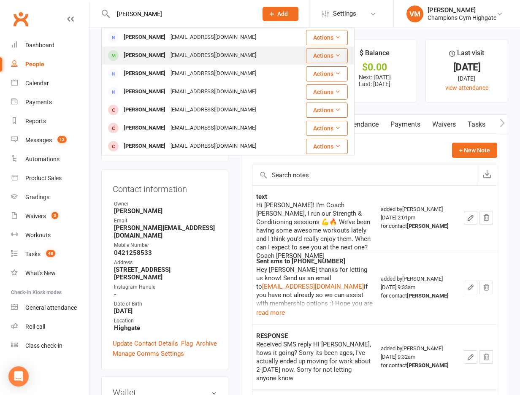
click at [216, 59] on div "[EMAIL_ADDRESS][DOMAIN_NAME]" at bounding box center [213, 55] width 91 height 12
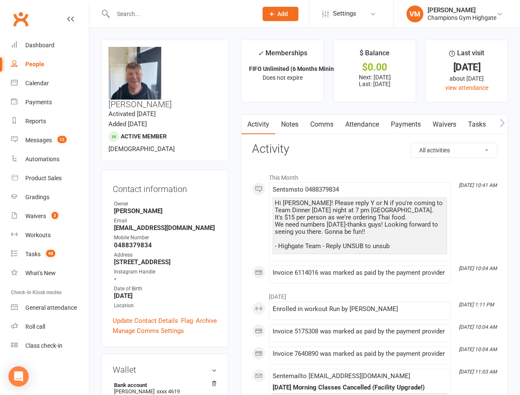
click at [289, 123] on link "Notes" at bounding box center [289, 124] width 29 height 19
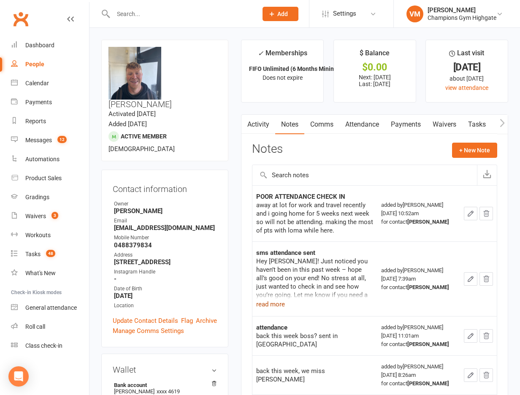
click at [283, 304] on button "read more" at bounding box center [270, 304] width 29 height 10
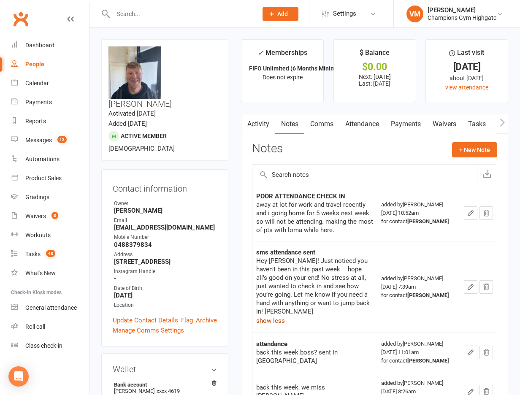
scroll to position [4, 0]
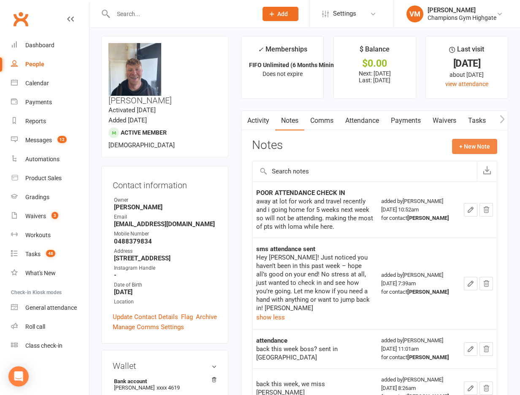
click at [470, 153] on button "+ New Note" at bounding box center [474, 146] width 45 height 15
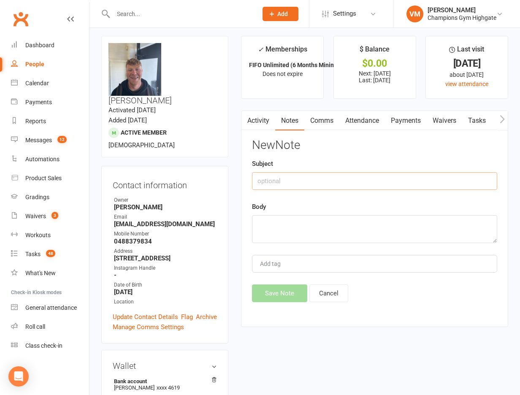
click at [287, 181] on input "text" at bounding box center [374, 181] width 245 height 18
click at [325, 119] on link "Comms" at bounding box center [321, 120] width 35 height 19
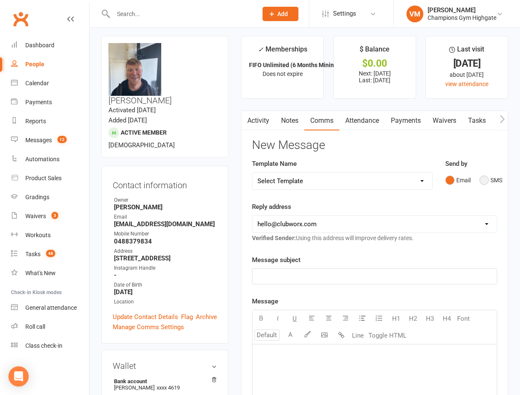
click at [487, 177] on button "SMS" at bounding box center [490, 180] width 23 height 16
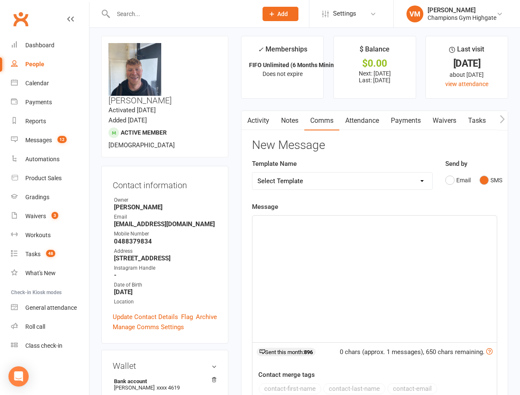
click at [324, 252] on div "﻿" at bounding box center [374, 279] width 244 height 127
paste div
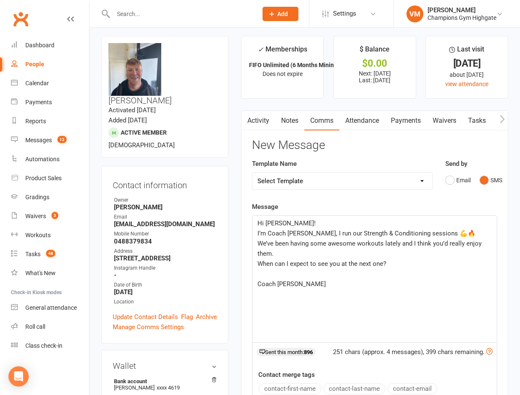
click at [278, 223] on span "Hi [PERSON_NAME]!" at bounding box center [286, 223] width 58 height 8
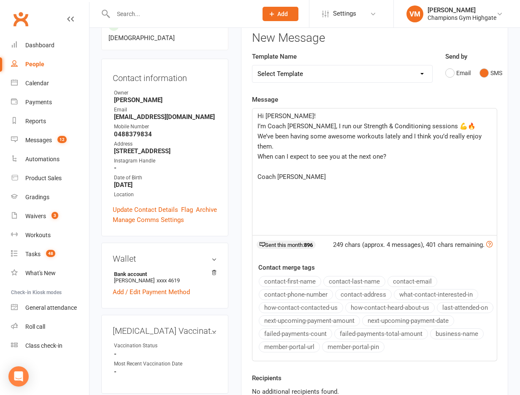
scroll to position [154, 0]
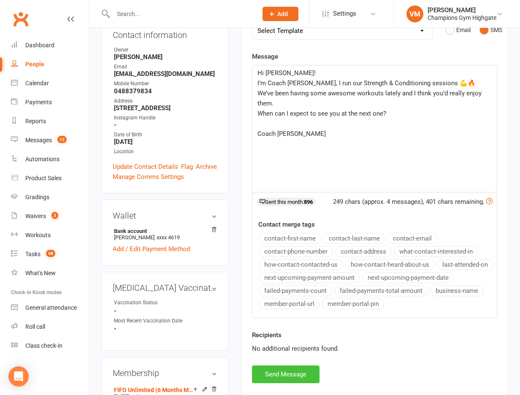
click at [275, 367] on button "Send Message" at bounding box center [286, 374] width 68 height 18
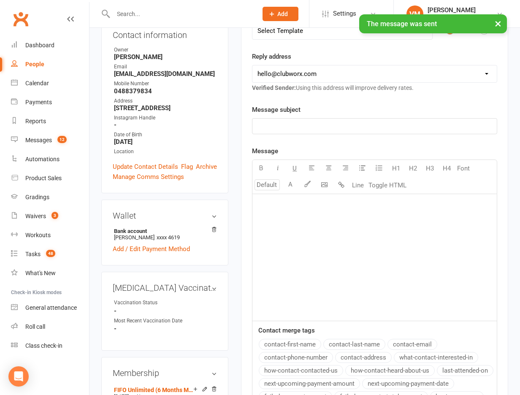
scroll to position [0, 0]
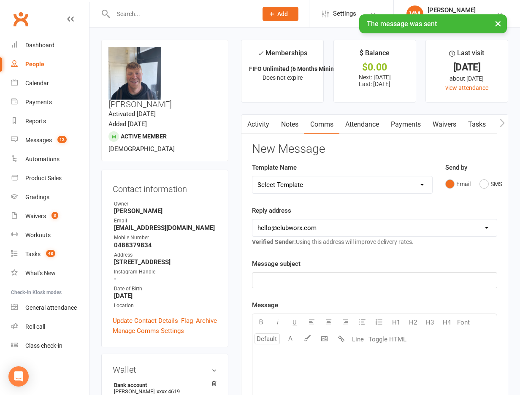
click at [281, 119] on link "Notes" at bounding box center [289, 124] width 29 height 19
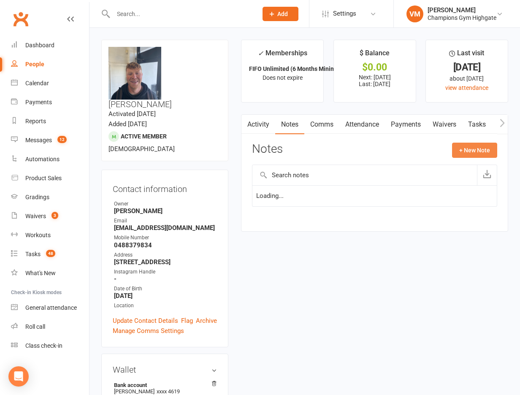
click at [473, 151] on button "+ New Note" at bounding box center [474, 150] width 45 height 15
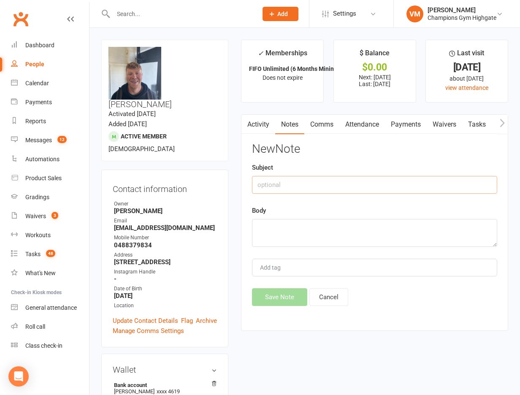
click at [316, 185] on input "text" at bounding box center [374, 185] width 245 height 18
type input "text"
click at [295, 224] on textarea at bounding box center [374, 233] width 245 height 28
paste textarea "Hi [PERSON_NAME]! I’m Coach [PERSON_NAME], I run our Strength & Conditioning se…"
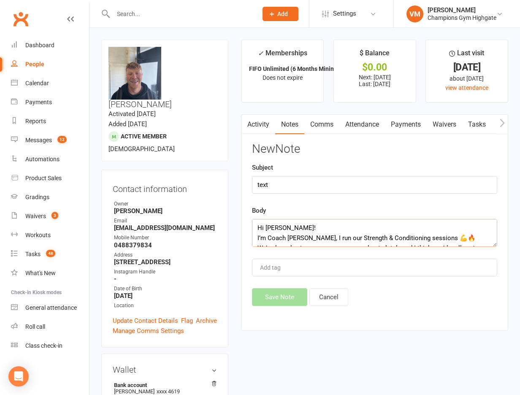
scroll to position [46, 0]
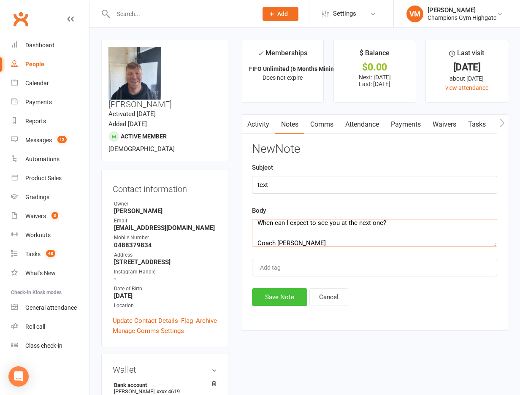
type textarea "Hi [PERSON_NAME]! I’m Coach [PERSON_NAME], I run our Strength & Conditioning se…"
click at [285, 294] on button "Save Note" at bounding box center [279, 297] width 55 height 18
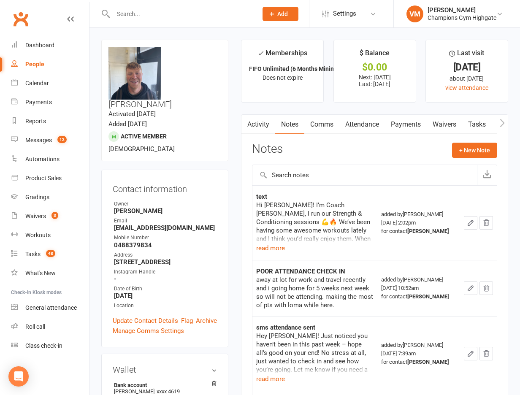
click at [164, 17] on input "text" at bounding box center [181, 14] width 141 height 12
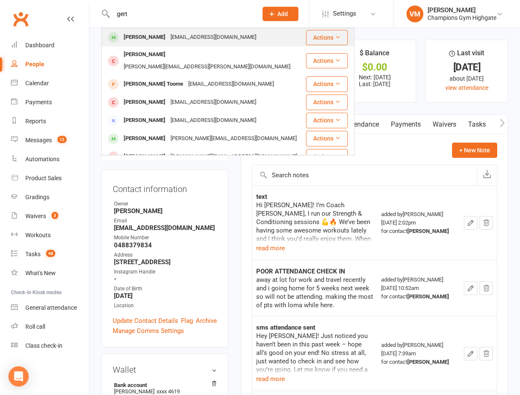
type input "gert"
click at [171, 32] on div "[EMAIL_ADDRESS][DOMAIN_NAME]" at bounding box center [213, 37] width 91 height 12
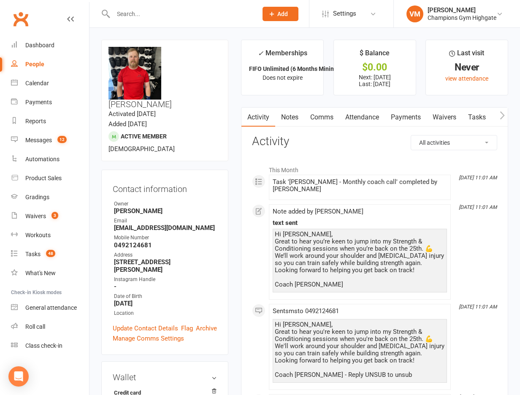
click at [289, 118] on link "Notes" at bounding box center [289, 117] width 29 height 19
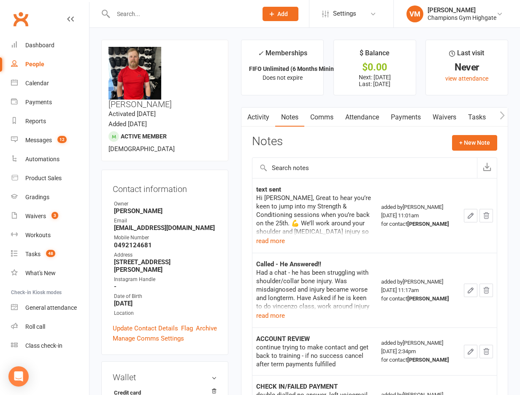
click at [137, 19] on input "text" at bounding box center [181, 14] width 141 height 12
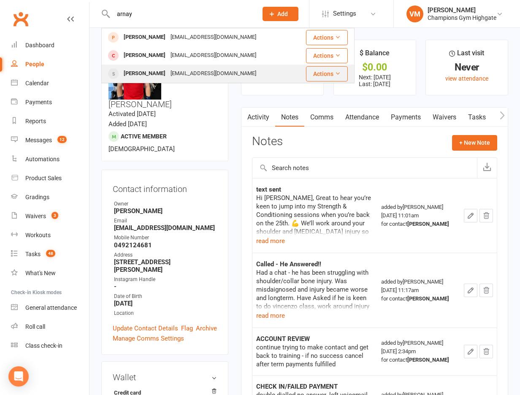
type input "arnay"
click at [156, 72] on div "[PERSON_NAME]" at bounding box center [144, 74] width 47 height 12
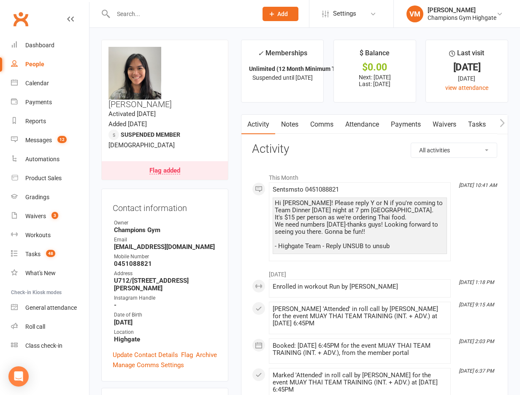
click at [295, 121] on link "Notes" at bounding box center [289, 124] width 29 height 19
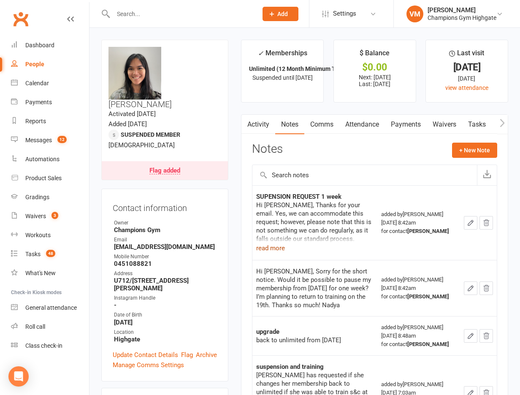
click at [281, 246] on button "read more" at bounding box center [270, 248] width 29 height 10
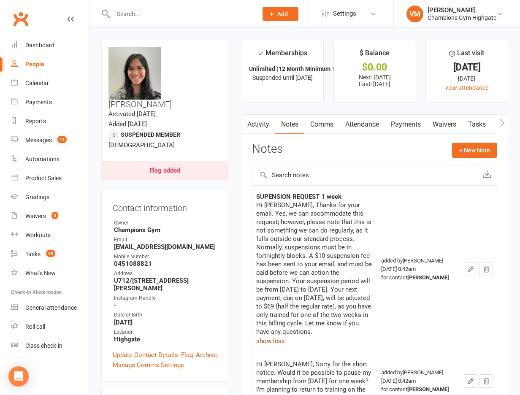
click at [324, 123] on link "Comms" at bounding box center [321, 124] width 35 height 19
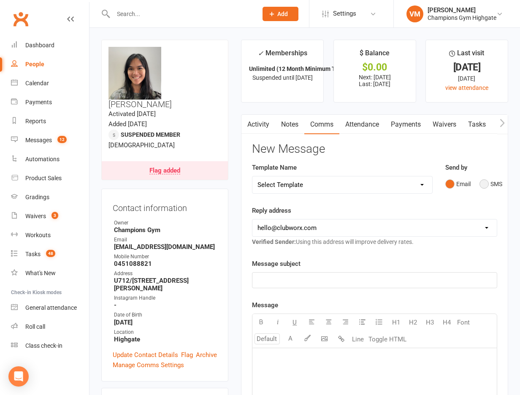
click at [487, 186] on button "SMS" at bounding box center [490, 184] width 23 height 16
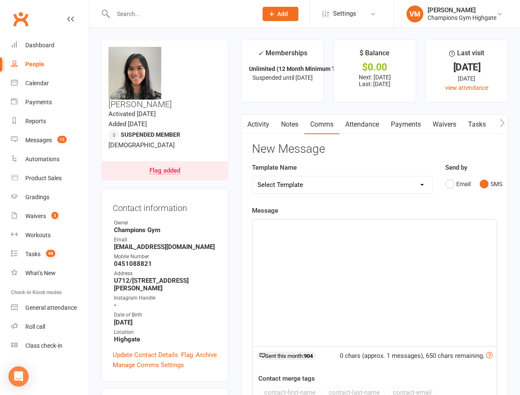
click at [283, 244] on div "﻿" at bounding box center [374, 282] width 244 height 127
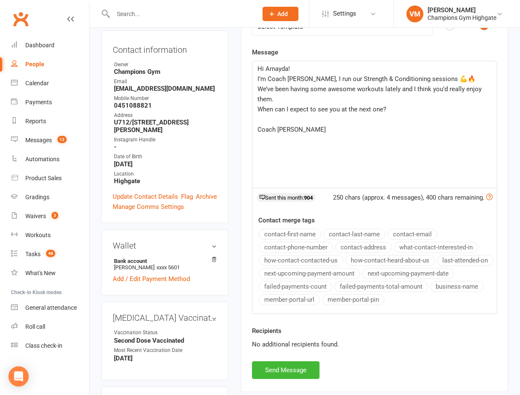
scroll to position [168, 0]
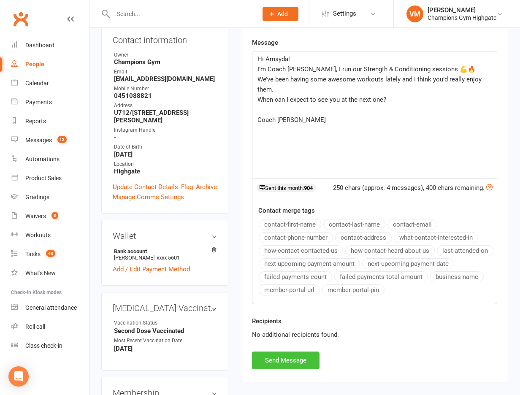
click at [279, 357] on button "Send Message" at bounding box center [286, 360] width 68 height 18
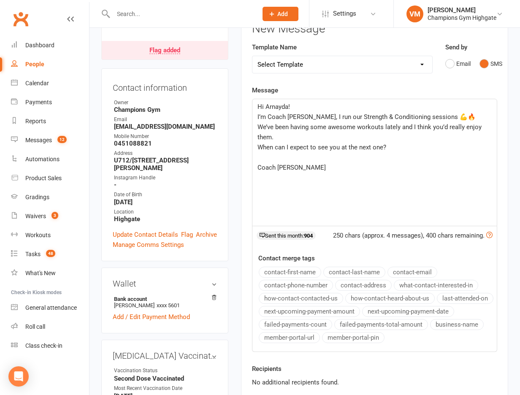
scroll to position [0, 0]
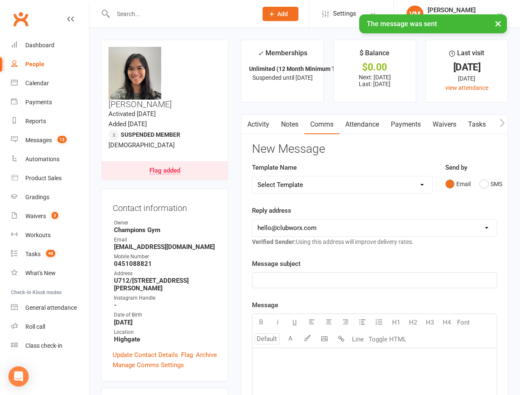
click at [292, 123] on link "Notes" at bounding box center [289, 124] width 29 height 19
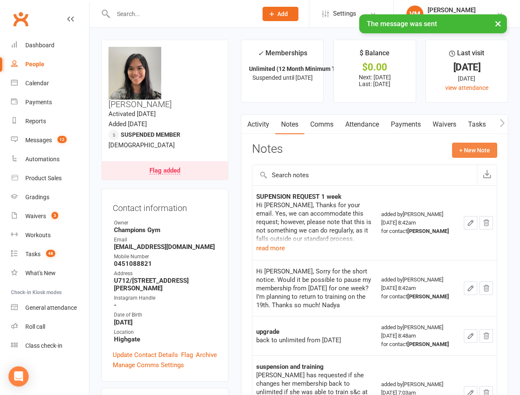
click at [481, 149] on button "+ New Note" at bounding box center [474, 150] width 45 height 15
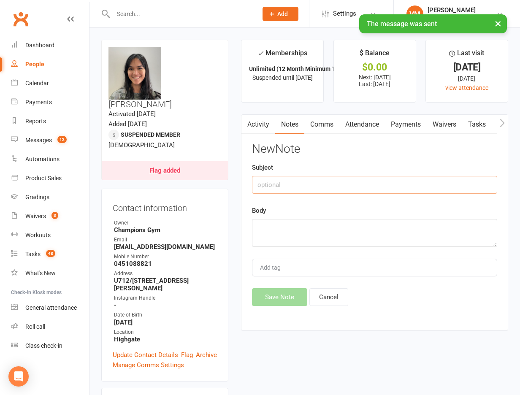
click at [311, 184] on input "text" at bounding box center [374, 185] width 245 height 18
type input "text"
click at [309, 235] on textarea at bounding box center [374, 233] width 245 height 28
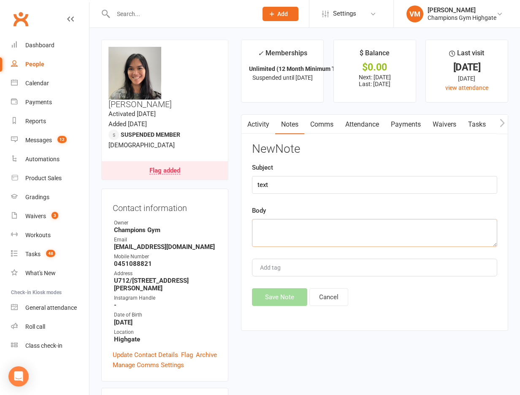
paste textarea "Hi Arnayda! I’m Coach [PERSON_NAME], I run our Strength & Conditioning sessions…"
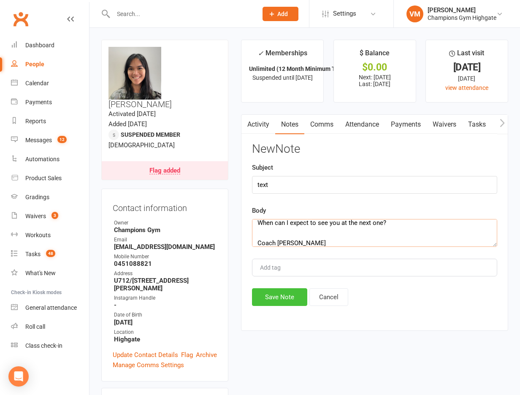
type textarea "Hi Arnayda! I’m Coach [PERSON_NAME], I run our Strength & Conditioning sessions…"
click at [284, 296] on button "Save Note" at bounding box center [279, 297] width 55 height 18
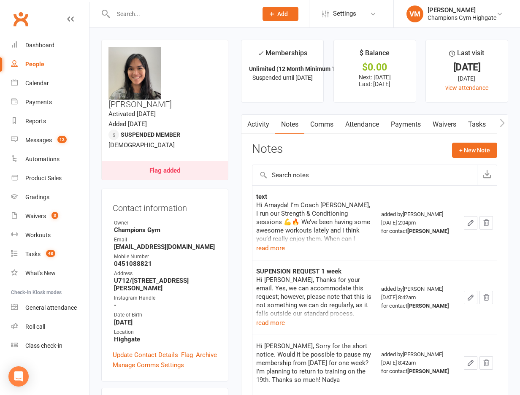
click at [160, 14] on input "text" at bounding box center [181, 14] width 141 height 12
type input "[PERSON_NAME]"
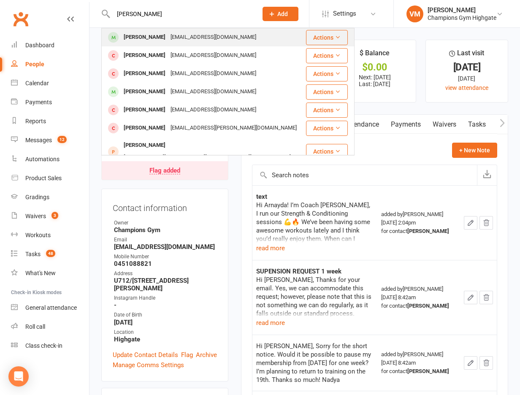
click at [186, 35] on div "[EMAIL_ADDRESS][DOMAIN_NAME]" at bounding box center [213, 37] width 91 height 12
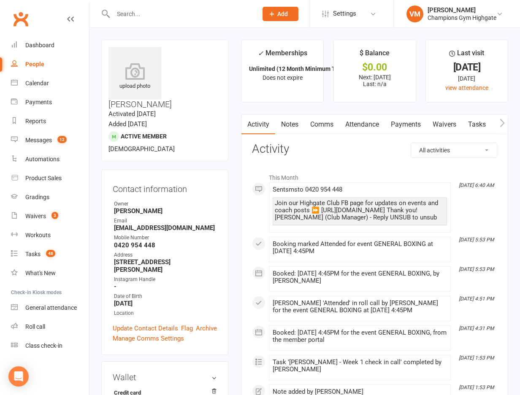
click at [291, 124] on link "Notes" at bounding box center [289, 124] width 29 height 19
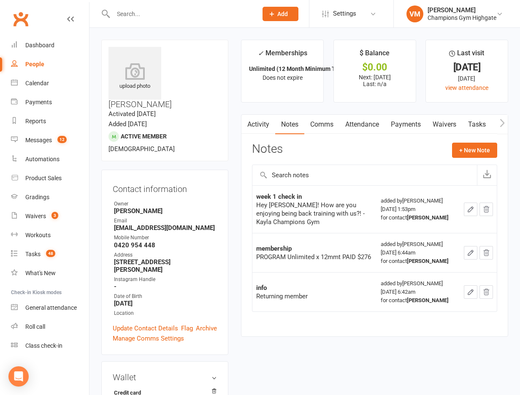
click at [324, 130] on link "Comms" at bounding box center [321, 124] width 35 height 19
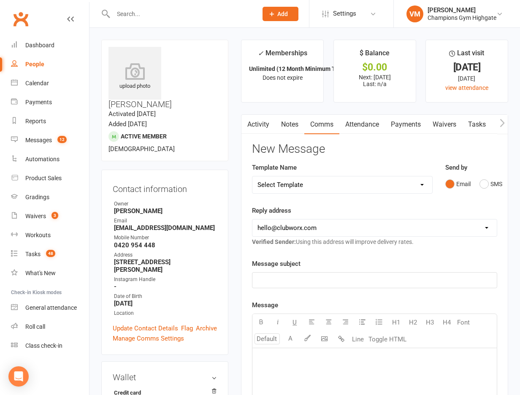
click at [296, 124] on link "Notes" at bounding box center [289, 124] width 29 height 19
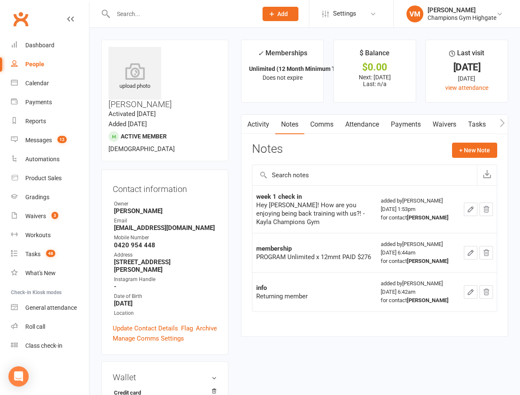
scroll to position [0, 0]
click at [327, 127] on link "Comms" at bounding box center [321, 124] width 35 height 19
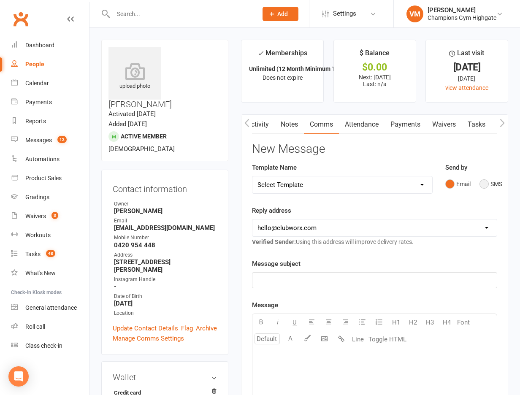
click at [487, 183] on button "SMS" at bounding box center [490, 184] width 23 height 16
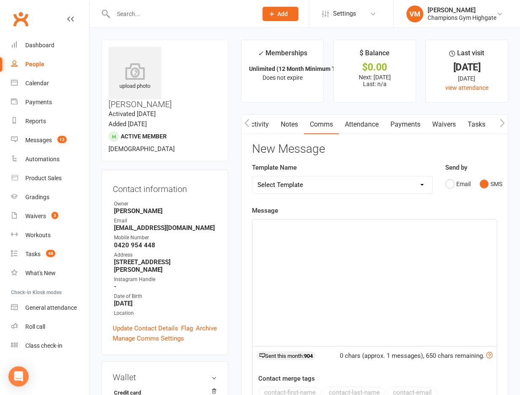
click at [299, 256] on div "﻿" at bounding box center [374, 282] width 244 height 127
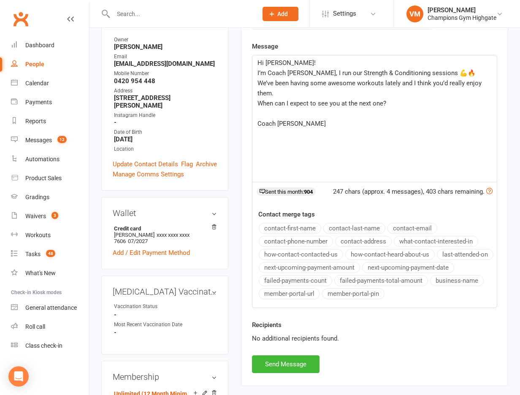
scroll to position [184, 0]
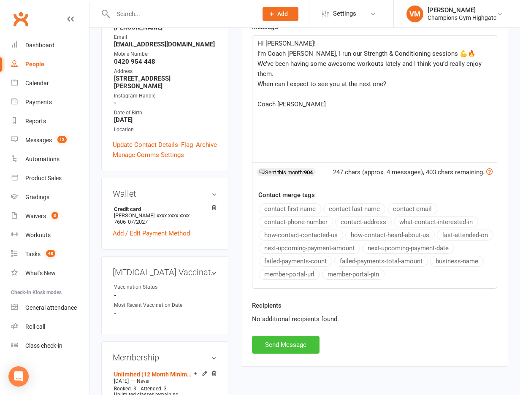
click at [295, 346] on button "Send Message" at bounding box center [286, 345] width 68 height 18
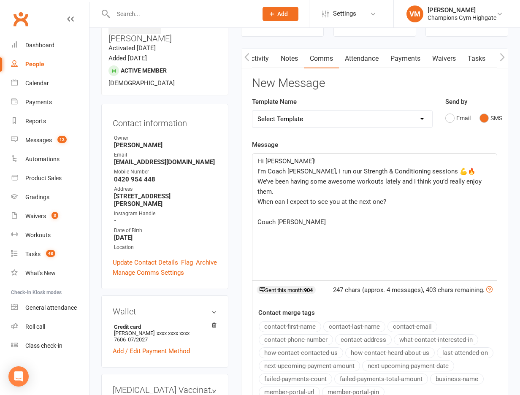
scroll to position [0, 0]
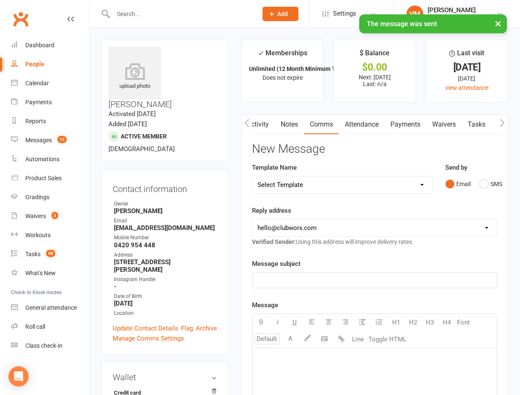
click at [292, 123] on link "Notes" at bounding box center [289, 124] width 29 height 19
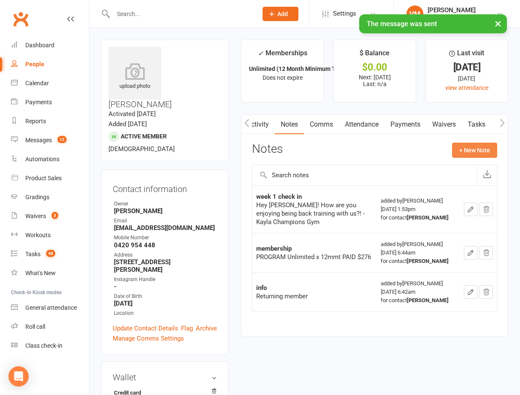
click at [483, 151] on button "+ New Note" at bounding box center [474, 150] width 45 height 15
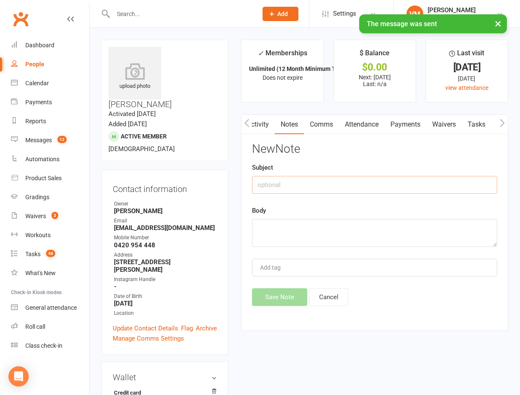
click at [365, 181] on input "text" at bounding box center [374, 185] width 245 height 18
type input "text"
click at [311, 222] on textarea at bounding box center [374, 233] width 245 height 28
paste textarea "Hi [PERSON_NAME]! I’m Coach [PERSON_NAME], I run our Strength & Conditioning se…"
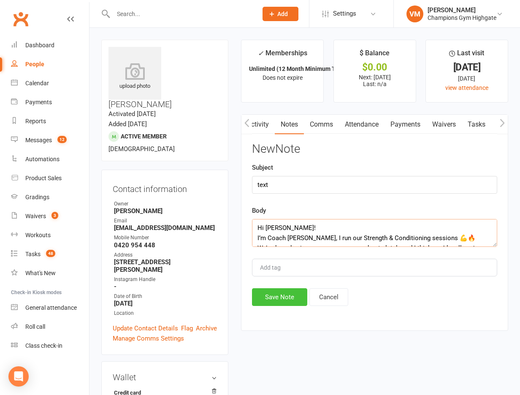
scroll to position [46, 0]
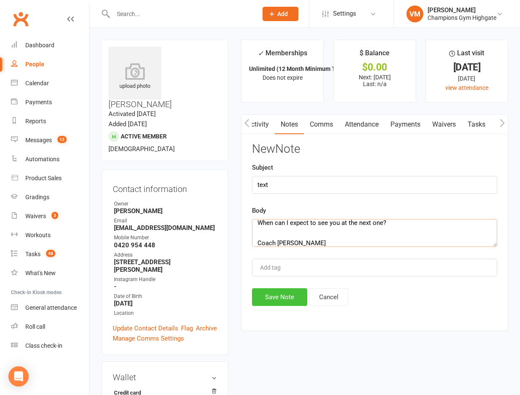
type textarea "Hi [PERSON_NAME]! I’m Coach [PERSON_NAME], I run our Strength & Conditioning se…"
click at [289, 296] on button "Save Note" at bounding box center [279, 297] width 55 height 18
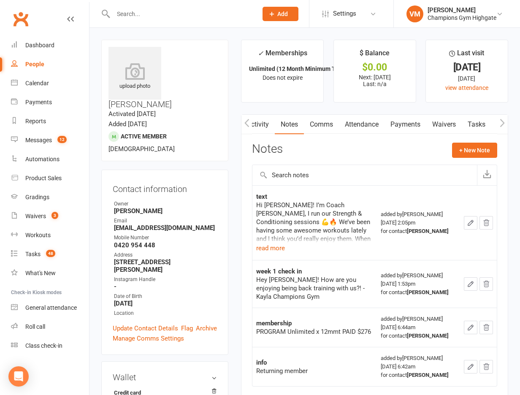
click at [197, 10] on input "text" at bounding box center [181, 14] width 141 height 12
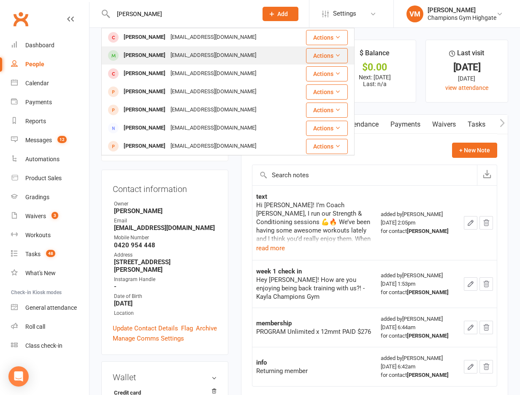
type input "[PERSON_NAME]"
click at [184, 53] on div "[EMAIL_ADDRESS][DOMAIN_NAME]" at bounding box center [213, 55] width 91 height 12
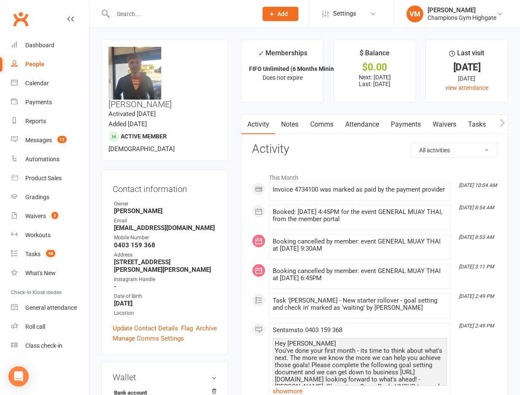
click at [292, 121] on link "Notes" at bounding box center [289, 124] width 29 height 19
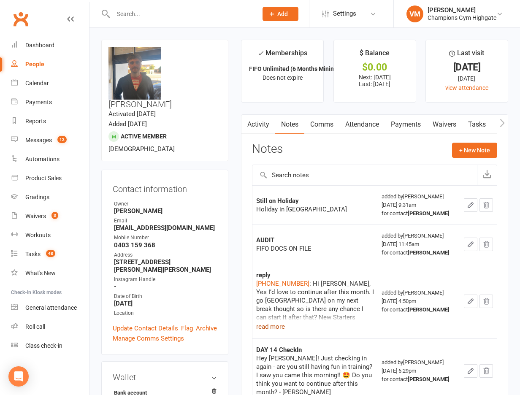
click at [278, 326] on button "read more" at bounding box center [270, 327] width 29 height 10
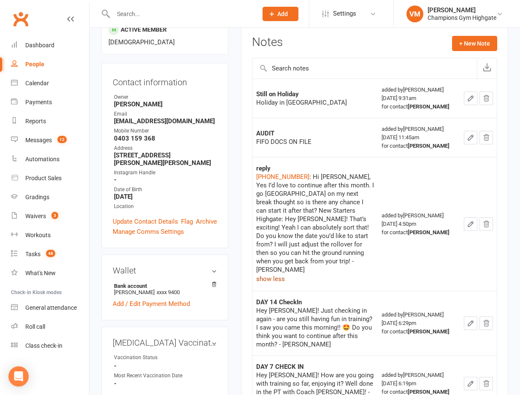
scroll to position [15, 0]
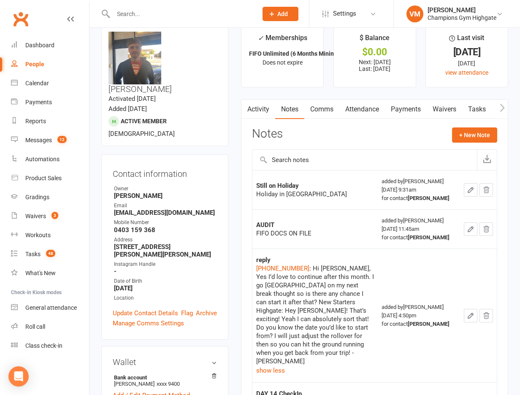
click at [295, 250] on td "reply [PHONE_NUMBER] : Hi [PERSON_NAME], Yes I’d love to continue after this mo…" at bounding box center [314, 316] width 125 height 134
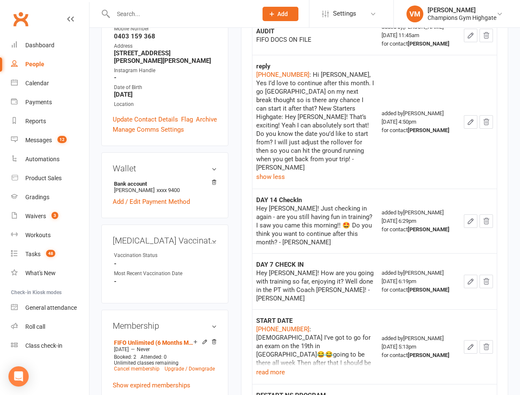
scroll to position [0, 0]
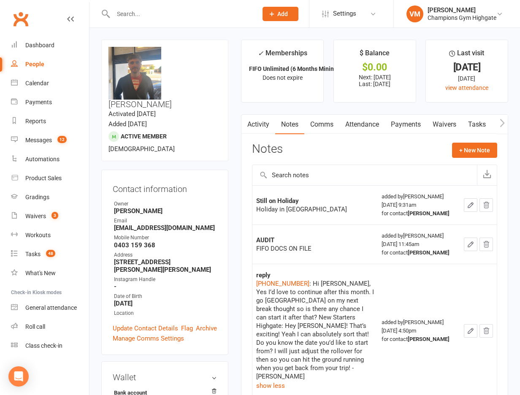
click at [325, 119] on link "Comms" at bounding box center [321, 124] width 35 height 19
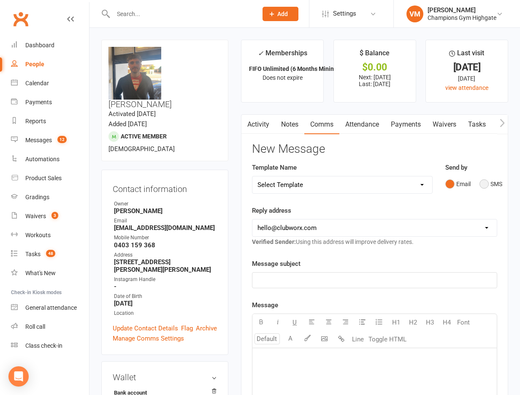
click at [482, 184] on button "SMS" at bounding box center [490, 184] width 23 height 16
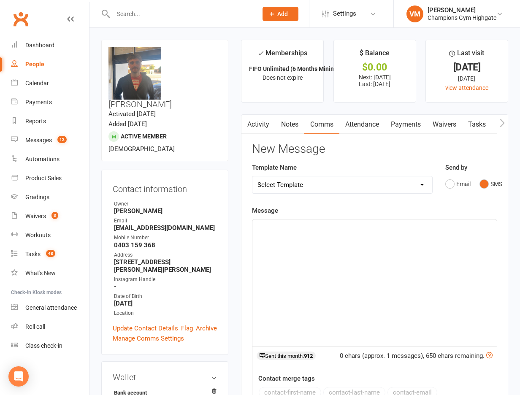
click at [291, 240] on div "﻿" at bounding box center [374, 282] width 244 height 127
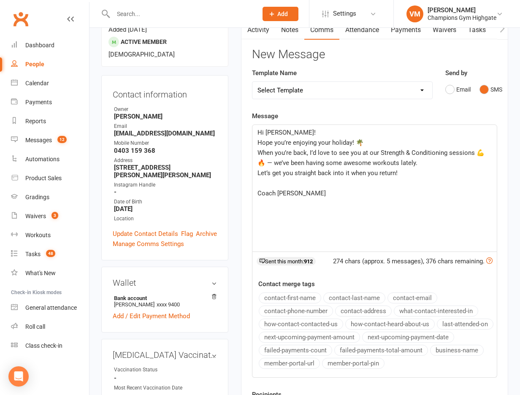
scroll to position [151, 0]
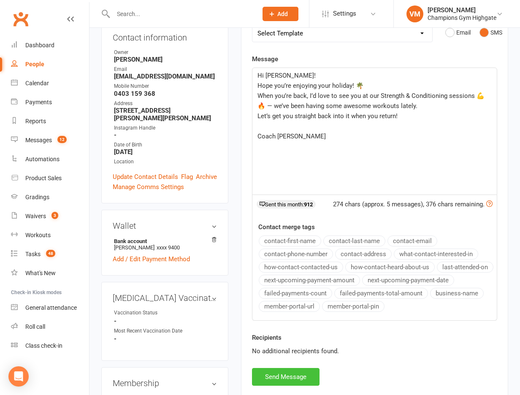
click at [280, 374] on button "Send Message" at bounding box center [286, 377] width 68 height 18
click at [280, 374] on div "New Message Template Name Select Template [SMS] 14 days non-attendance sms [Ema…" at bounding box center [374, 188] width 245 height 395
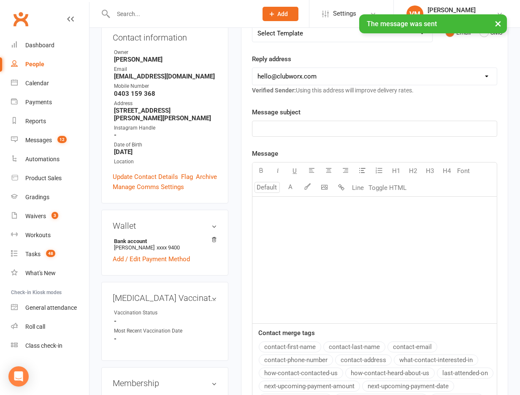
scroll to position [0, 0]
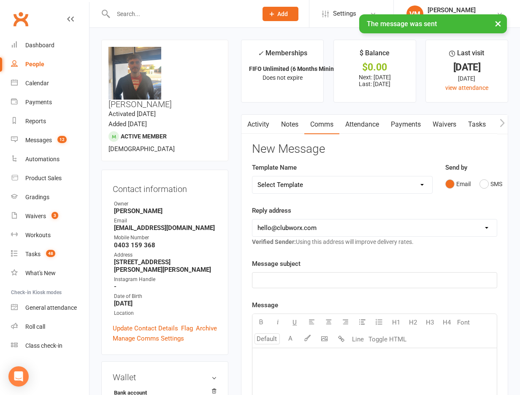
click at [290, 123] on link "Notes" at bounding box center [289, 124] width 29 height 19
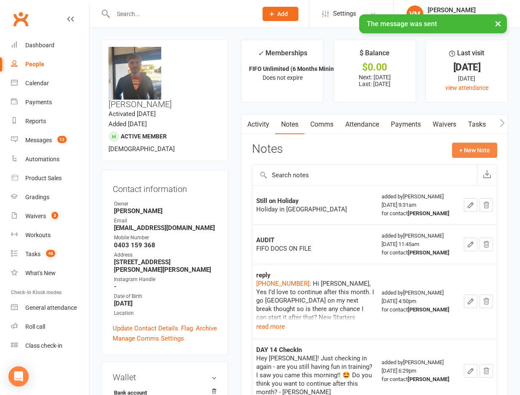
click at [482, 151] on button "+ New Note" at bounding box center [474, 150] width 45 height 15
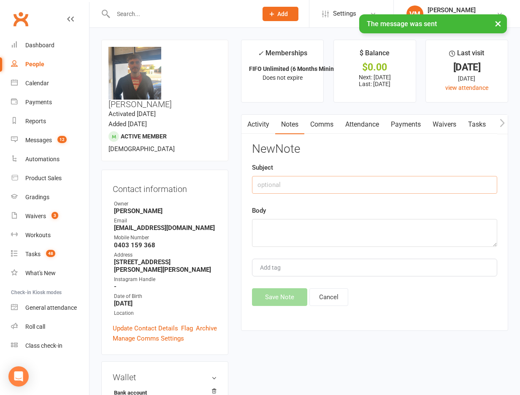
click at [335, 192] on input "text" at bounding box center [374, 185] width 245 height 18
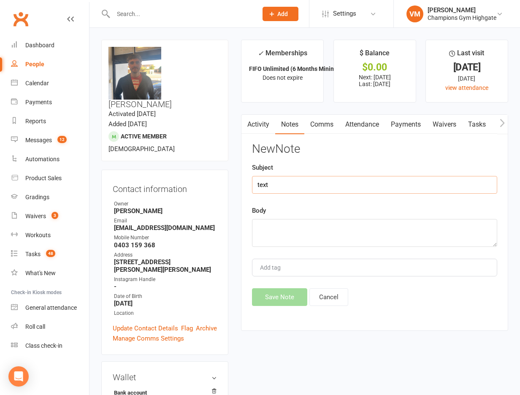
type input "text"
click at [303, 225] on textarea at bounding box center [374, 233] width 245 height 28
paste textarea "Hi [PERSON_NAME]! Hope you’re enjoying your holiday! 🌴 When you’re back, I’d lo…"
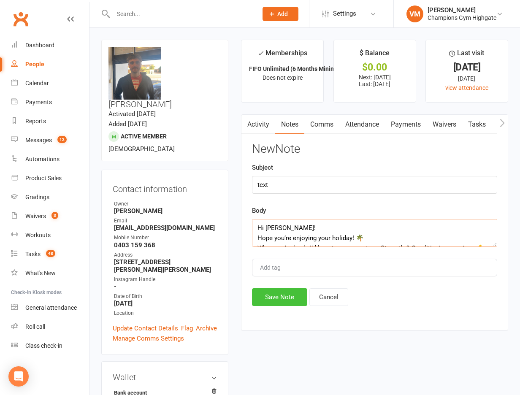
scroll to position [46, 0]
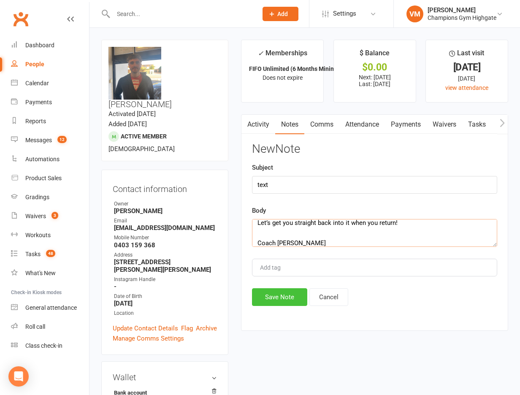
type textarea "Hi [PERSON_NAME]! Hope you’re enjoying your holiday! 🌴 When you’re back, I’d lo…"
click at [286, 299] on button "Save Note" at bounding box center [279, 297] width 55 height 18
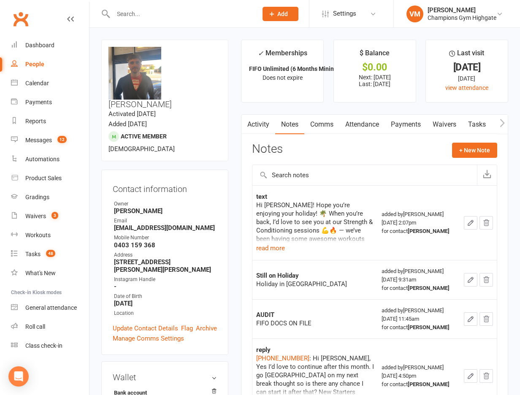
click at [143, 14] on input "text" at bounding box center [181, 14] width 141 height 12
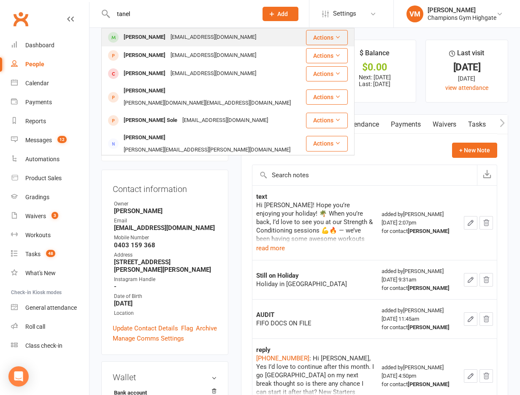
type input "tanel"
click at [168, 35] on div "[EMAIL_ADDRESS][DOMAIN_NAME]" at bounding box center [213, 37] width 91 height 12
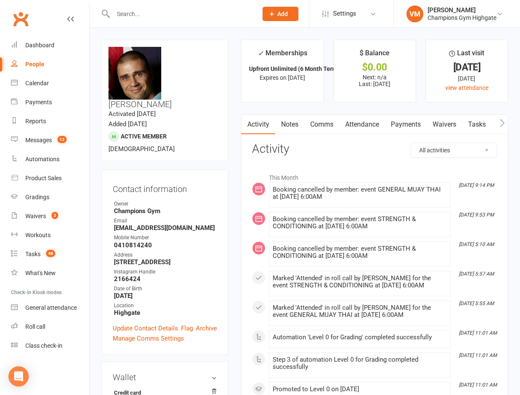
click at [288, 126] on link "Notes" at bounding box center [289, 124] width 29 height 19
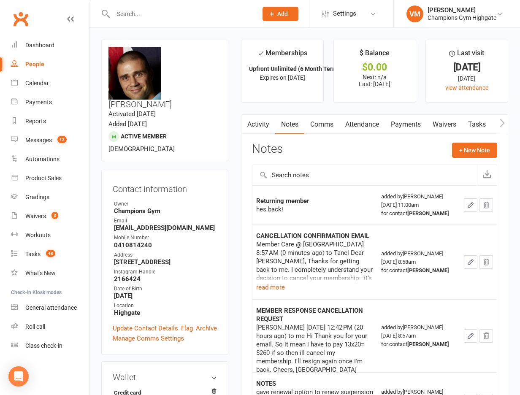
click at [138, 20] on div at bounding box center [176, 13] width 150 height 27
click at [144, 15] on input "text" at bounding box center [181, 14] width 141 height 12
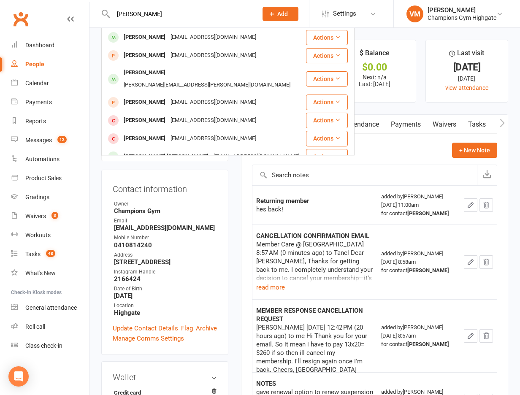
type input "[PERSON_NAME]"
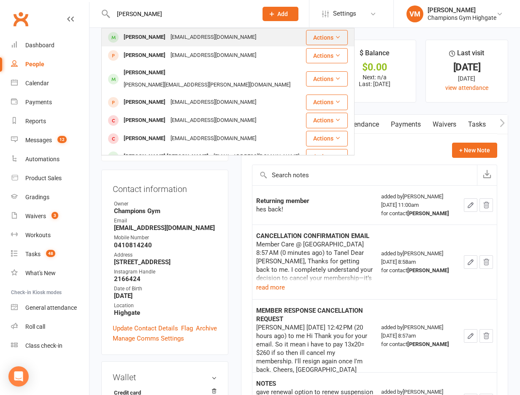
click at [144, 35] on div "[PERSON_NAME]" at bounding box center [144, 37] width 47 height 12
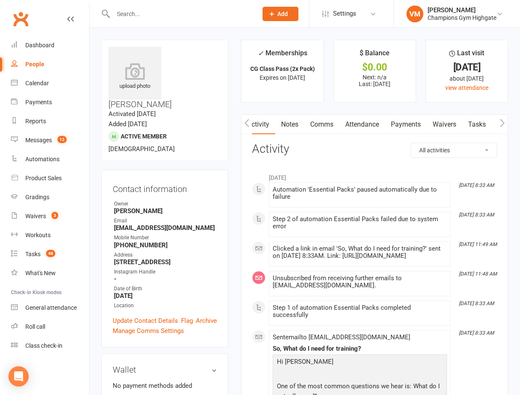
scroll to position [0, 0]
click at [293, 125] on link "Notes" at bounding box center [289, 124] width 29 height 19
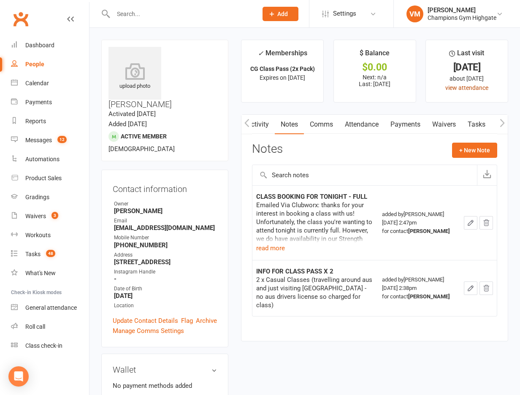
click at [453, 86] on link "view attendance" at bounding box center [466, 87] width 43 height 7
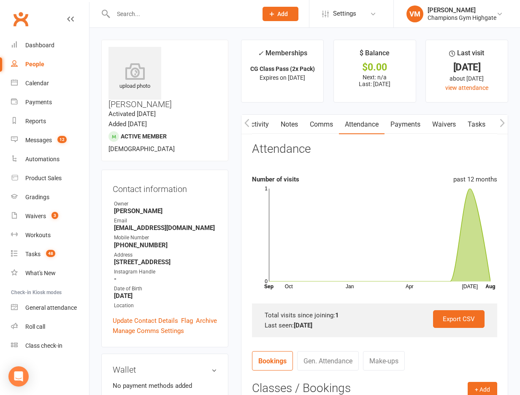
click at [282, 124] on link "Notes" at bounding box center [289, 124] width 29 height 19
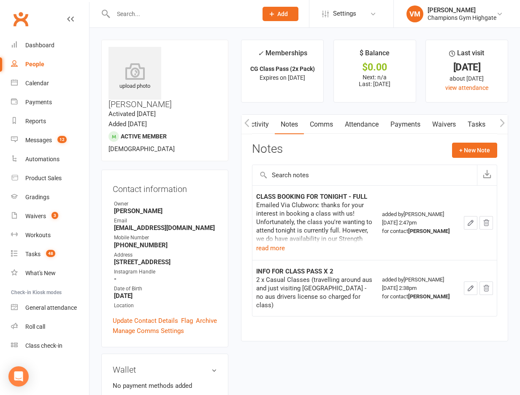
click at [261, 127] on link "Activity" at bounding box center [258, 124] width 34 height 19
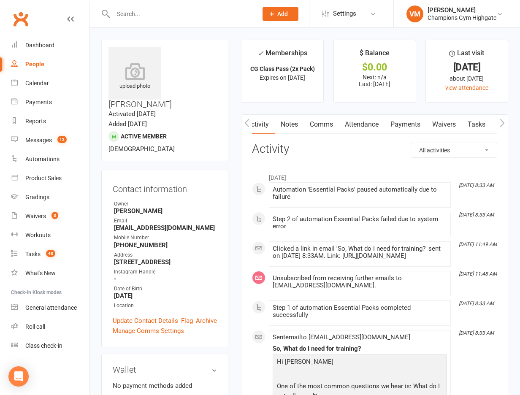
click at [294, 125] on link "Notes" at bounding box center [289, 124] width 29 height 19
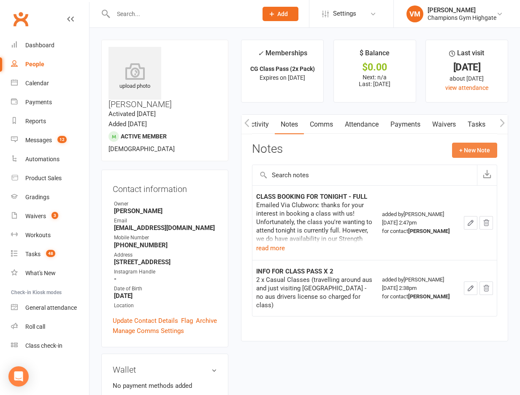
click at [466, 154] on button "+ New Note" at bounding box center [474, 150] width 45 height 15
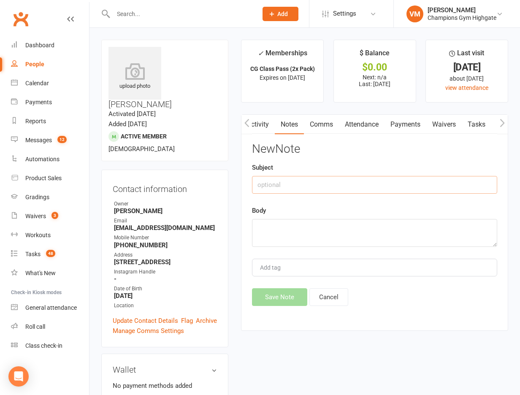
click at [307, 187] on input "text" at bounding box center [374, 185] width 245 height 18
type input "h"
type input "H"
type input "Left [GEOGRAPHIC_DATA]"
click at [302, 223] on textarea at bounding box center [374, 233] width 245 height 28
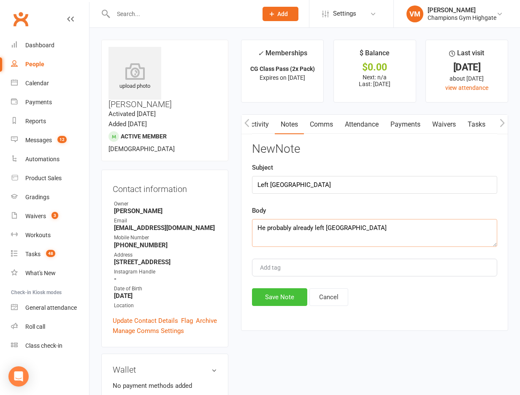
type textarea "He probably already left [GEOGRAPHIC_DATA]"
click at [275, 291] on button "Save Note" at bounding box center [279, 297] width 55 height 18
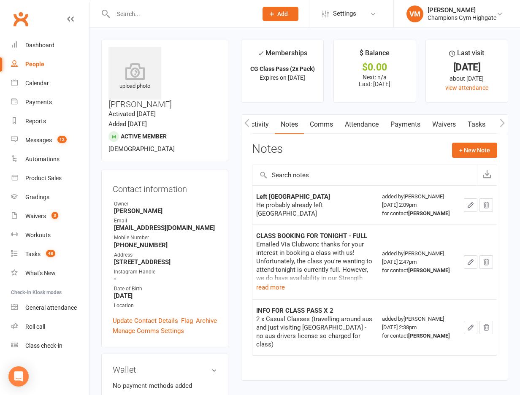
click at [166, 14] on input "text" at bounding box center [181, 14] width 141 height 12
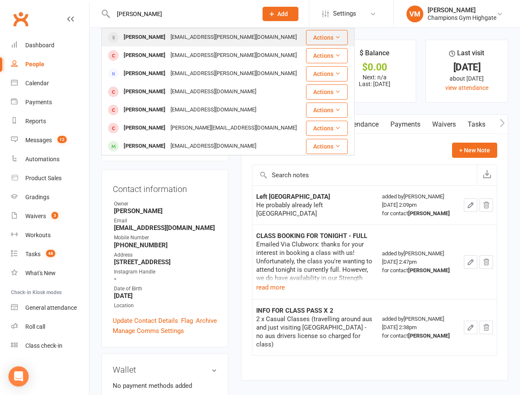
type input "[PERSON_NAME]"
click at [159, 35] on div "[PERSON_NAME]" at bounding box center [144, 37] width 47 height 12
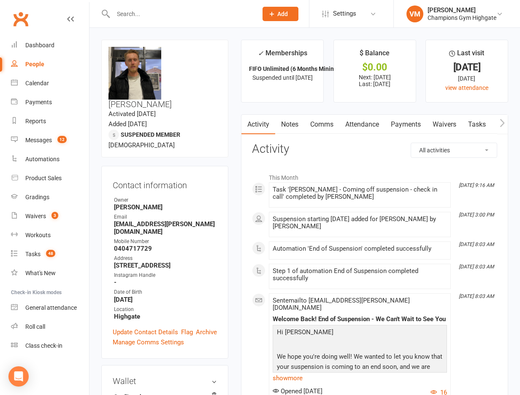
click at [294, 127] on link "Notes" at bounding box center [289, 124] width 29 height 19
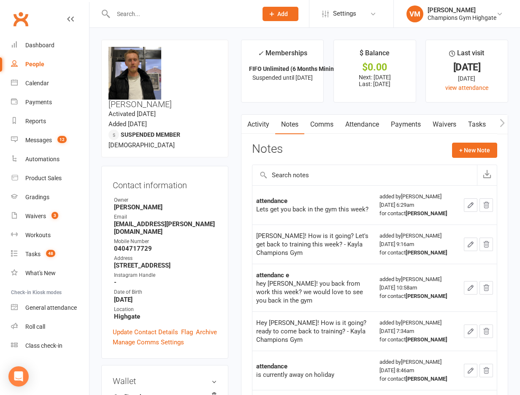
click at [321, 119] on link "Comms" at bounding box center [321, 124] width 35 height 19
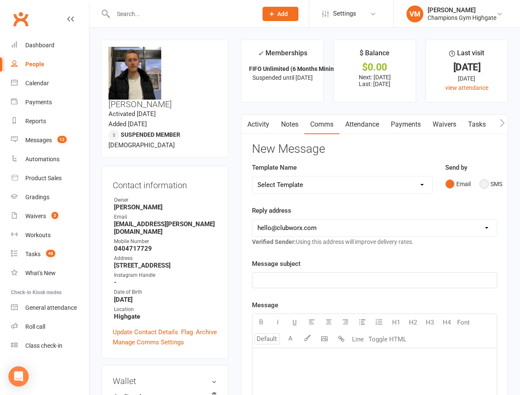
click at [484, 188] on button "SMS" at bounding box center [490, 184] width 23 height 16
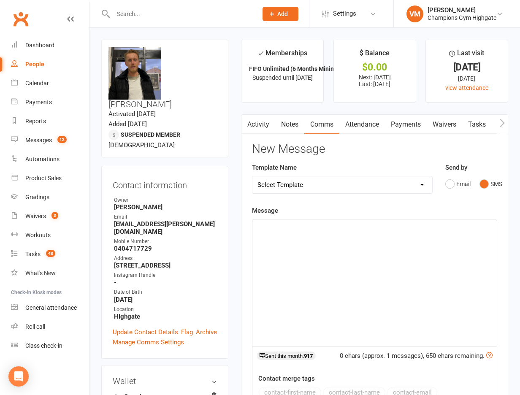
click at [285, 122] on link "Notes" at bounding box center [289, 124] width 29 height 19
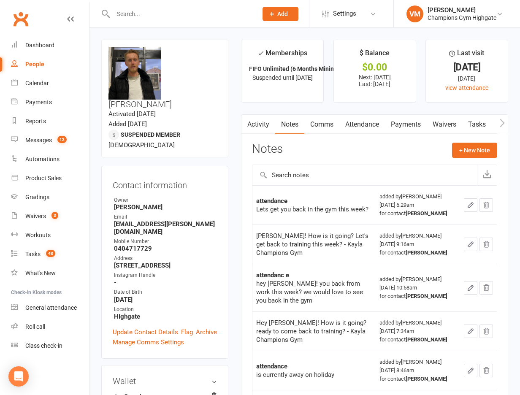
click at [262, 121] on link "Activity" at bounding box center [258, 124] width 34 height 19
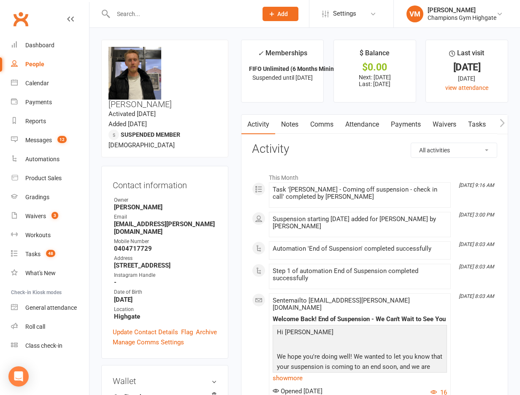
click at [317, 122] on link "Comms" at bounding box center [321, 124] width 35 height 19
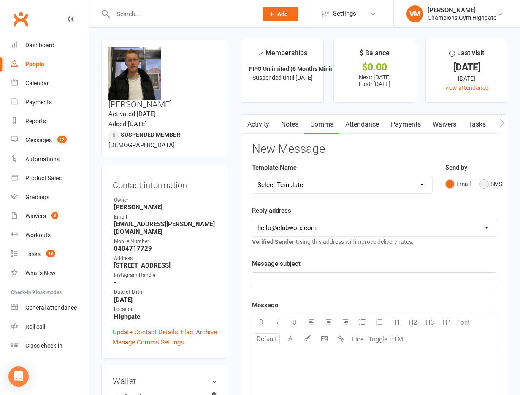
click at [484, 186] on button "SMS" at bounding box center [490, 184] width 23 height 16
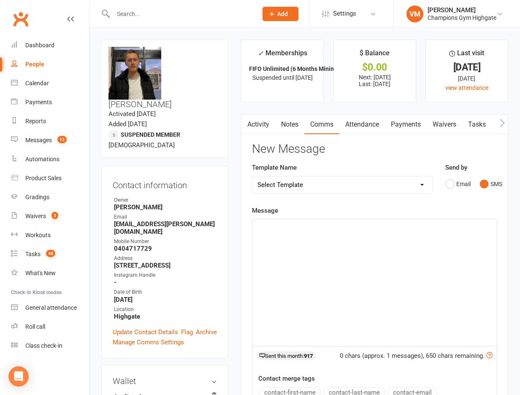
click at [280, 242] on div "﻿" at bounding box center [374, 282] width 244 height 127
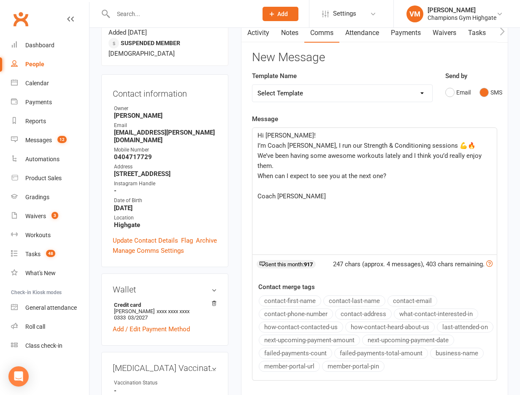
scroll to position [145, 0]
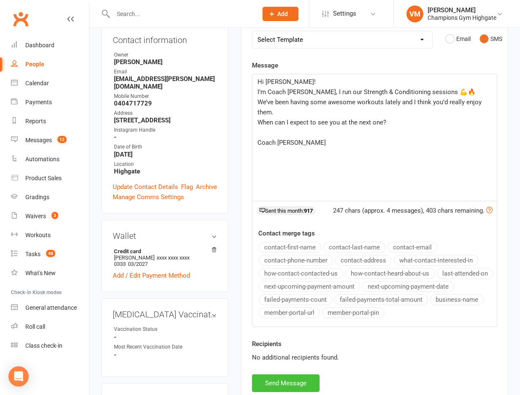
click at [280, 381] on button "Send Message" at bounding box center [286, 383] width 68 height 18
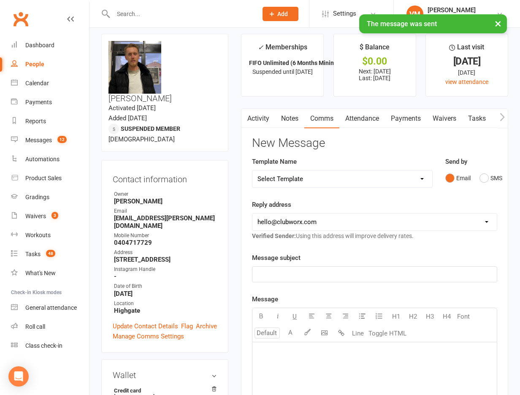
scroll to position [0, 0]
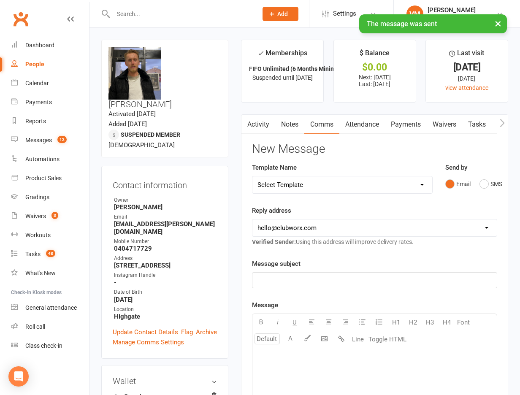
click at [287, 129] on link "Notes" at bounding box center [289, 124] width 29 height 19
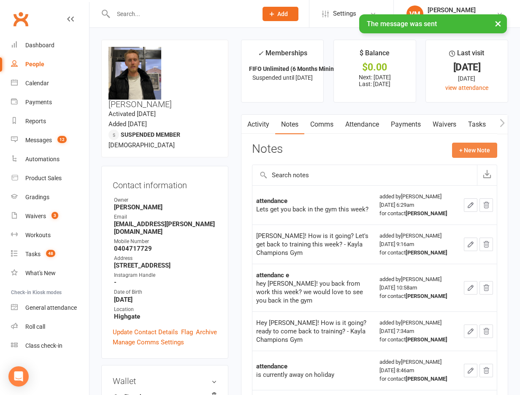
click at [477, 151] on button "+ New Note" at bounding box center [474, 150] width 45 height 15
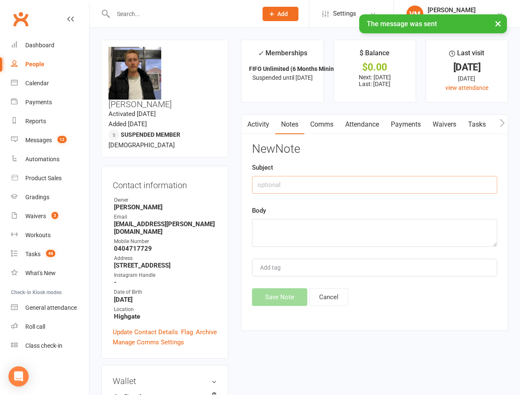
click at [301, 184] on input "text" at bounding box center [374, 185] width 245 height 18
type input "text"
click at [270, 227] on textarea at bounding box center [374, 233] width 245 height 28
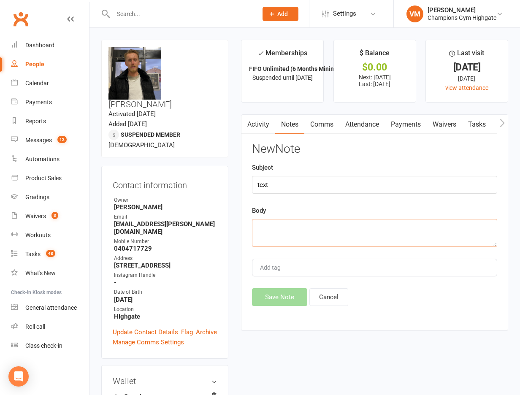
paste textarea "Hi [PERSON_NAME]! I’m Coach [PERSON_NAME], I run our Strength & Conditioning se…"
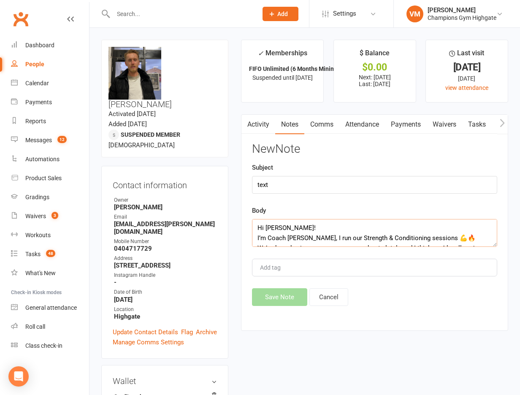
scroll to position [46, 0]
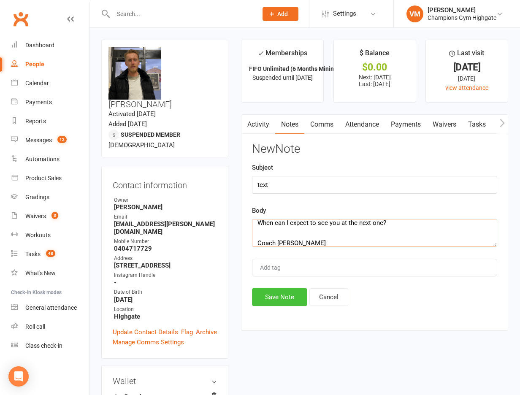
type textarea "Hi [PERSON_NAME]! I’m Coach [PERSON_NAME], I run our Strength & Conditioning se…"
click at [279, 303] on button "Save Note" at bounding box center [279, 297] width 55 height 18
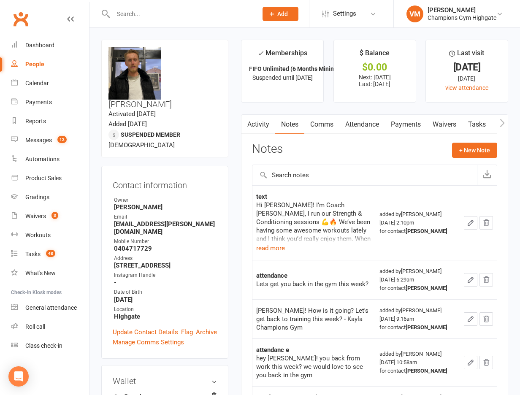
click at [179, 15] on input "text" at bounding box center [181, 14] width 141 height 12
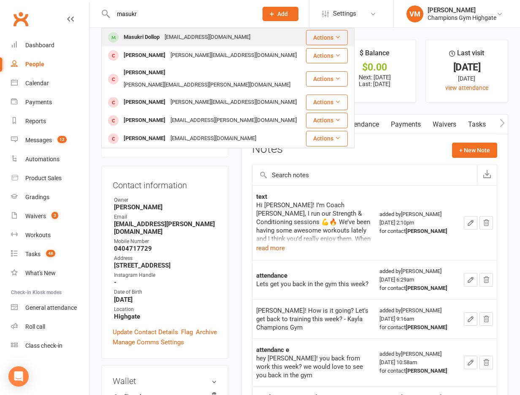
type input "masukr"
click at [178, 37] on div "[EMAIL_ADDRESS][DOMAIN_NAME]" at bounding box center [207, 37] width 91 height 12
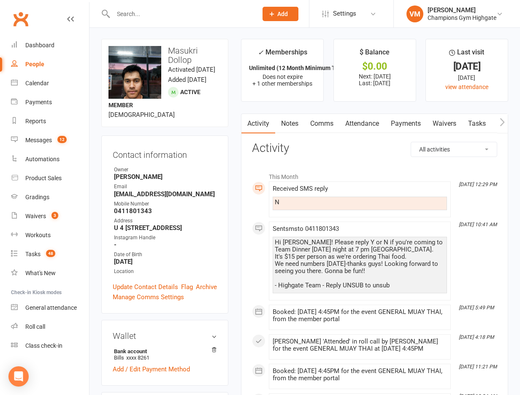
scroll to position [2, 0]
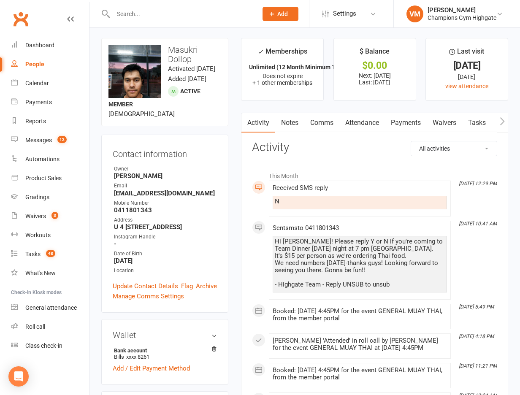
click at [292, 123] on link "Notes" at bounding box center [289, 122] width 29 height 19
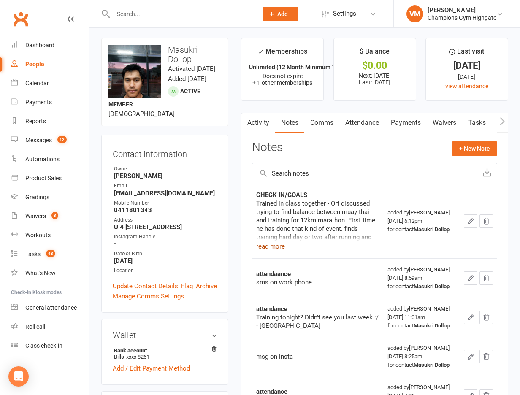
click at [279, 247] on button "read more" at bounding box center [270, 246] width 29 height 10
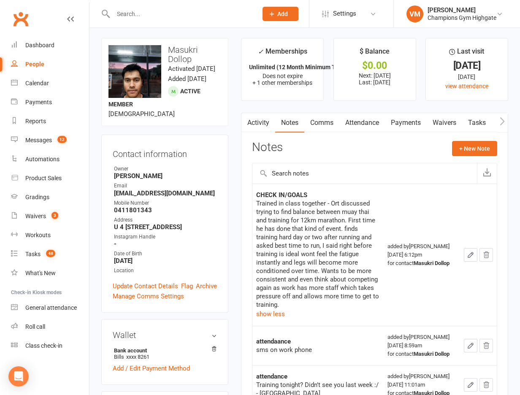
click at [280, 239] on div "Trained in class together - Ort discussed trying to find balance between muay t…" at bounding box center [317, 254] width 123 height 110
click at [326, 124] on link "Comms" at bounding box center [321, 122] width 35 height 19
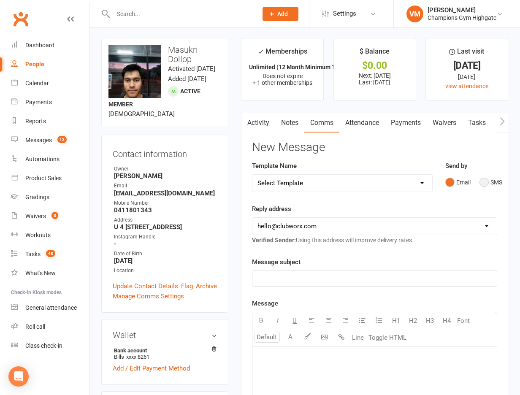
click at [485, 182] on button "SMS" at bounding box center [490, 182] width 23 height 16
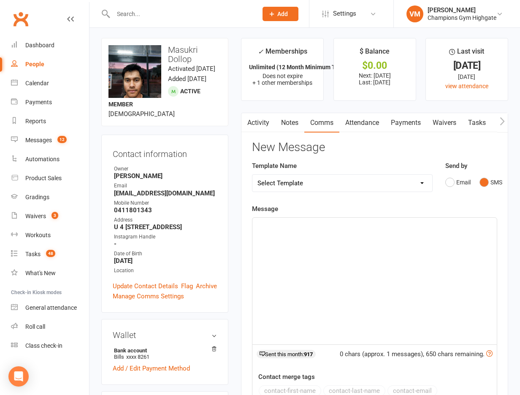
click at [329, 234] on div "﻿" at bounding box center [374, 281] width 244 height 127
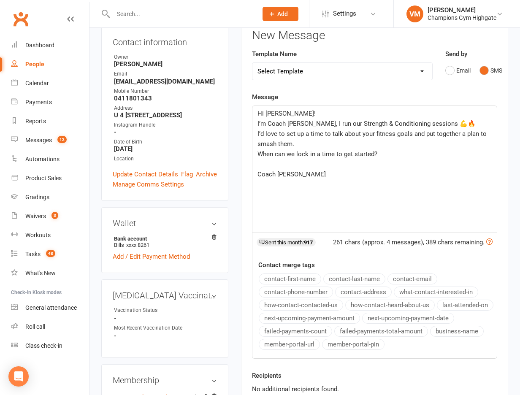
scroll to position [176, 0]
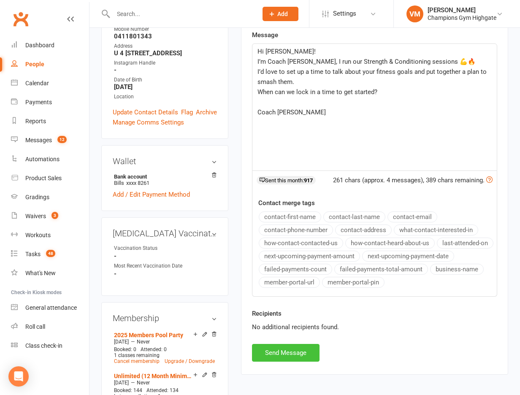
click at [292, 349] on button "Send Message" at bounding box center [286, 353] width 68 height 18
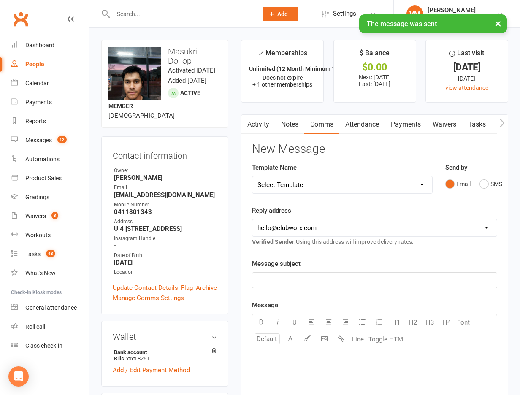
click at [292, 122] on link "Notes" at bounding box center [289, 124] width 29 height 19
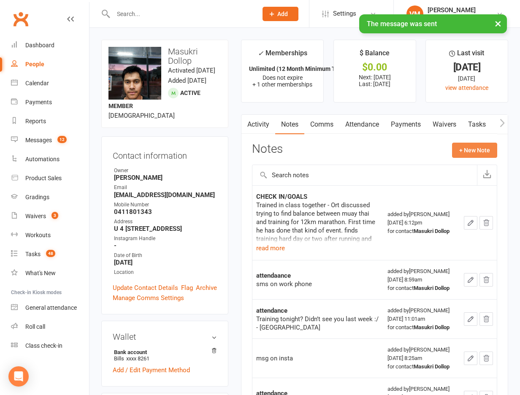
click at [480, 151] on button "+ New Note" at bounding box center [474, 150] width 45 height 15
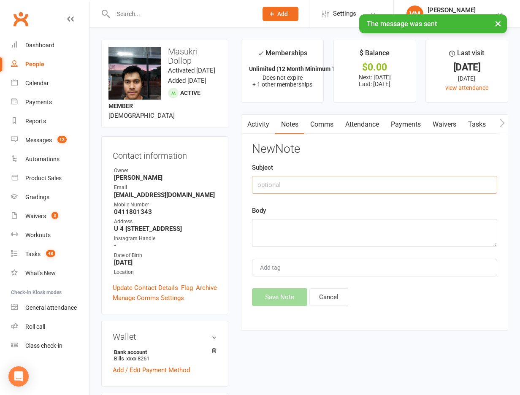
click at [309, 186] on input "text" at bounding box center [374, 185] width 245 height 18
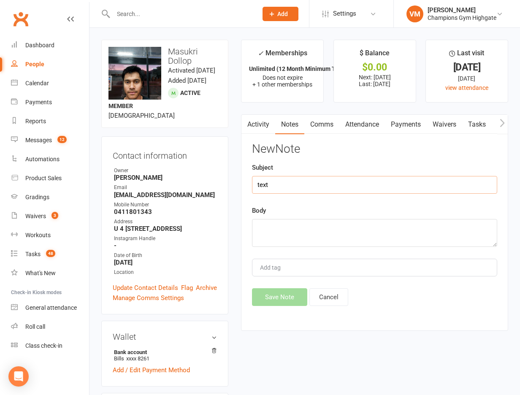
type input "text"
click at [279, 233] on textarea at bounding box center [374, 233] width 245 height 28
paste textarea "Hi [PERSON_NAME]! I’m Coach [PERSON_NAME], I run our Strength & Conditioning se…"
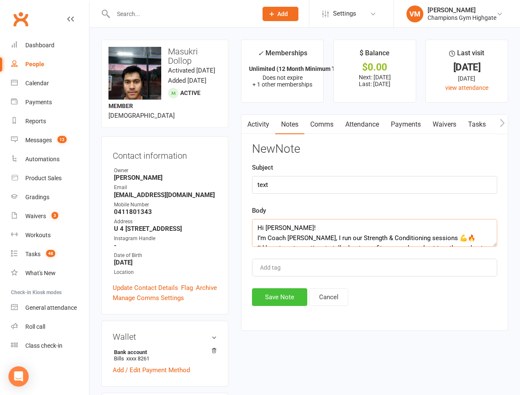
scroll to position [46, 0]
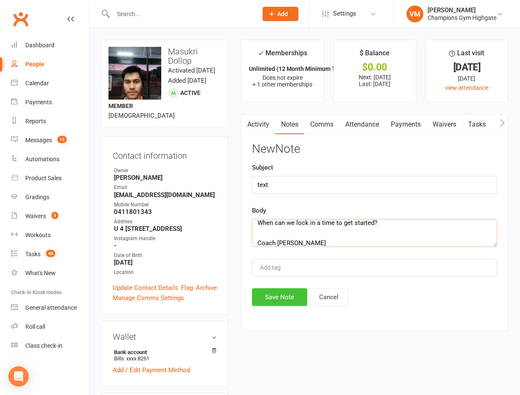
type textarea "Hi [PERSON_NAME]! I’m Coach [PERSON_NAME], I run our Strength & Conditioning se…"
click at [278, 297] on button "Save Note" at bounding box center [279, 297] width 55 height 18
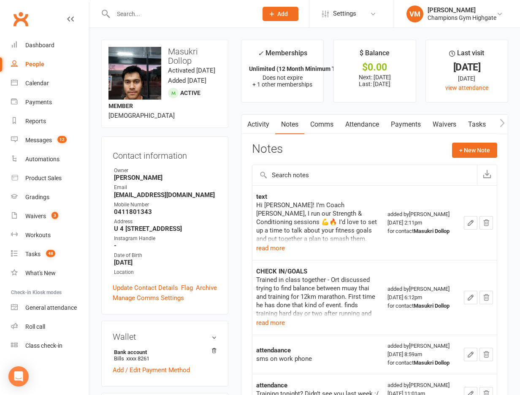
click at [175, 11] on input "text" at bounding box center [181, 14] width 141 height 12
type input "[PERSON_NAME]"
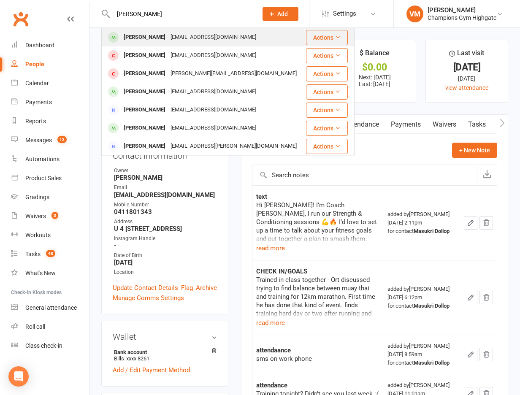
click at [168, 38] on div "[EMAIL_ADDRESS][DOMAIN_NAME]" at bounding box center [213, 37] width 91 height 12
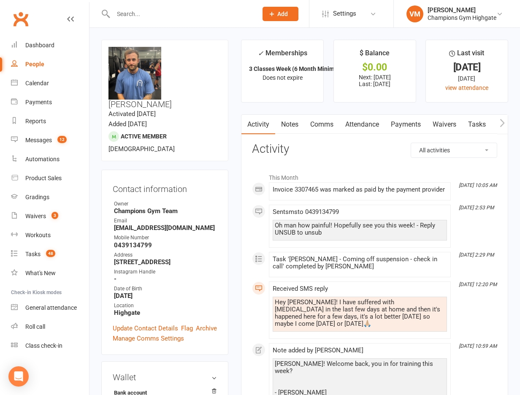
click at [294, 124] on link "Notes" at bounding box center [289, 124] width 29 height 19
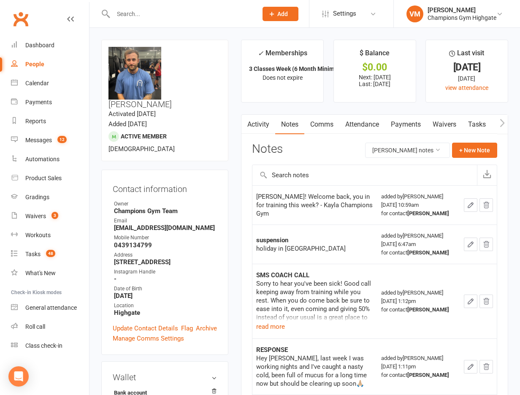
click at [322, 124] on link "Comms" at bounding box center [321, 124] width 35 height 19
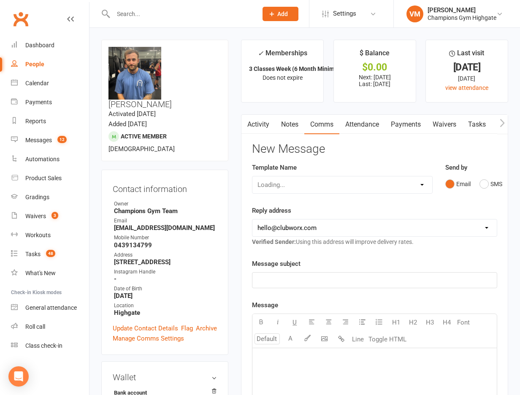
click at [294, 122] on link "Notes" at bounding box center [289, 124] width 29 height 19
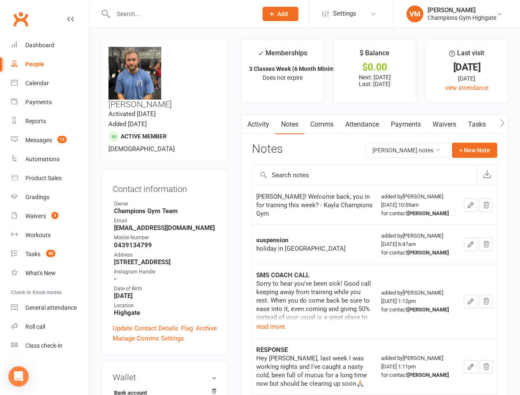
click at [312, 127] on link "Comms" at bounding box center [321, 124] width 35 height 19
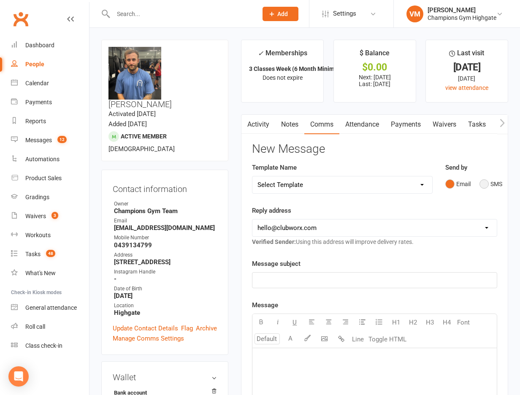
click at [487, 185] on button "SMS" at bounding box center [490, 184] width 23 height 16
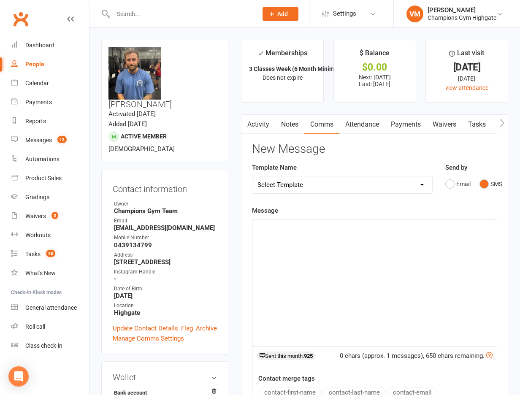
click at [341, 261] on div "﻿" at bounding box center [374, 282] width 244 height 127
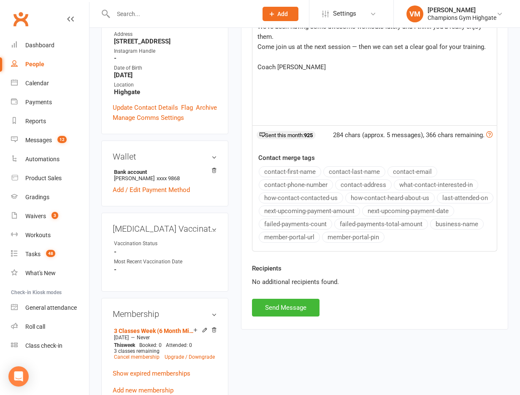
scroll to position [271, 0]
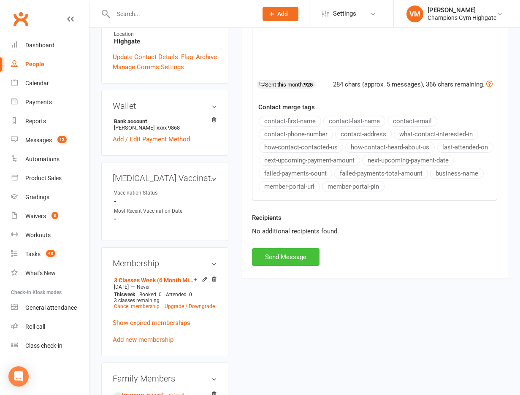
click at [292, 259] on button "Send Message" at bounding box center [286, 257] width 68 height 18
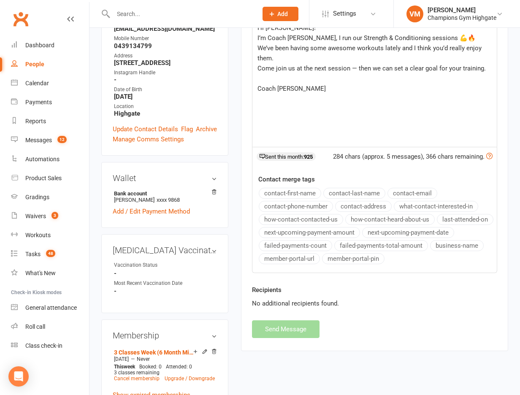
scroll to position [0, 0]
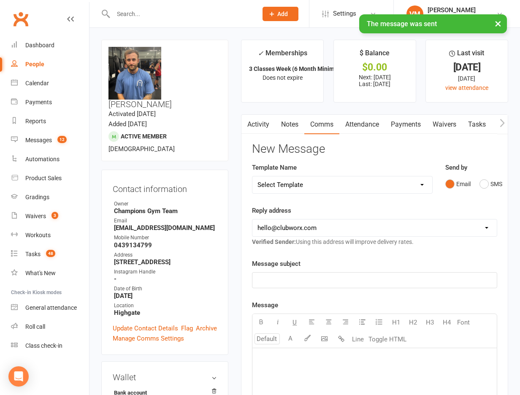
click at [285, 110] on main "✓ Memberships 3 Classes Week (6 Month Minimum Term) Does not expire $ Balance $…" at bounding box center [375, 352] width 280 height 625
click at [285, 121] on link "Notes" at bounding box center [289, 124] width 29 height 19
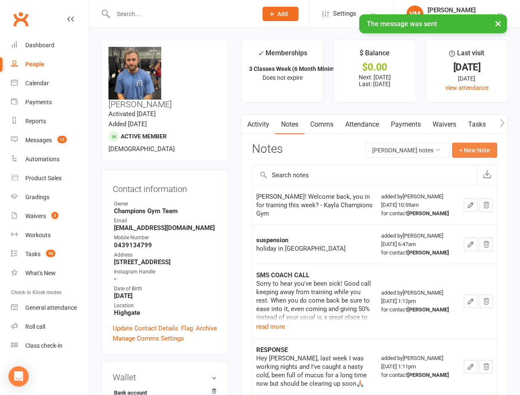
click at [470, 145] on button "+ New Note" at bounding box center [474, 150] width 45 height 15
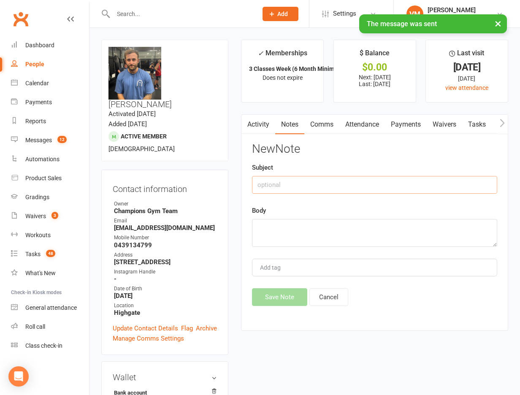
click at [351, 187] on input "text" at bounding box center [374, 185] width 245 height 18
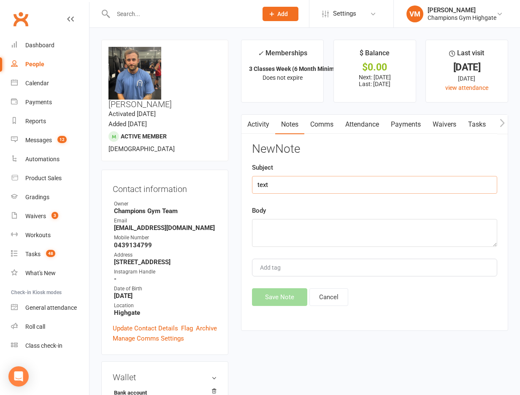
type input "text"
click at [276, 237] on textarea at bounding box center [374, 233] width 245 height 28
paste textarea "Hi [PERSON_NAME]! I’m Coach [PERSON_NAME], I run our Strength & Conditioning se…"
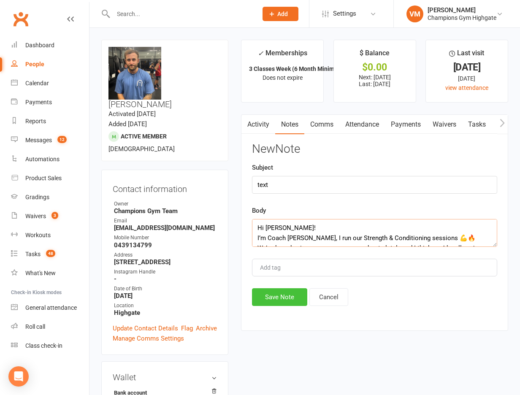
scroll to position [46, 0]
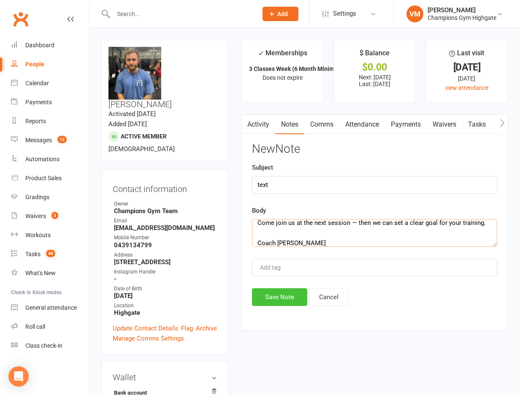
type textarea "Hi [PERSON_NAME]! I’m Coach [PERSON_NAME], I run our Strength & Conditioning se…"
click at [277, 294] on button "Save Note" at bounding box center [279, 297] width 55 height 18
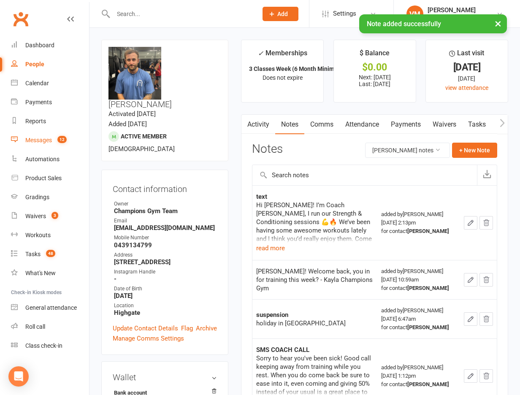
click at [34, 138] on div "Messages" at bounding box center [38, 140] width 27 height 7
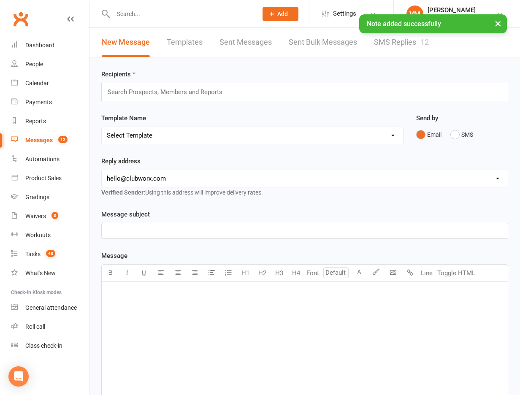
click at [385, 38] on link "SMS Replies 12" at bounding box center [401, 42] width 55 height 29
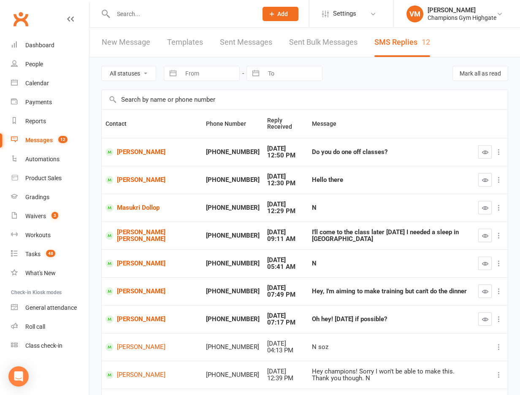
click at [41, 138] on div "Messages" at bounding box center [38, 140] width 27 height 7
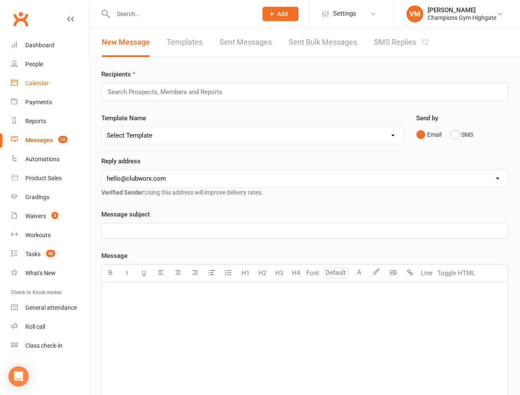
click at [36, 81] on div "Calendar" at bounding box center [37, 83] width 24 height 7
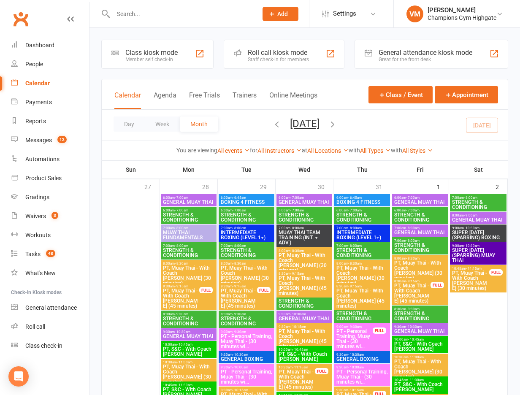
click at [160, 19] on input "text" at bounding box center [181, 14] width 141 height 12
type input "h"
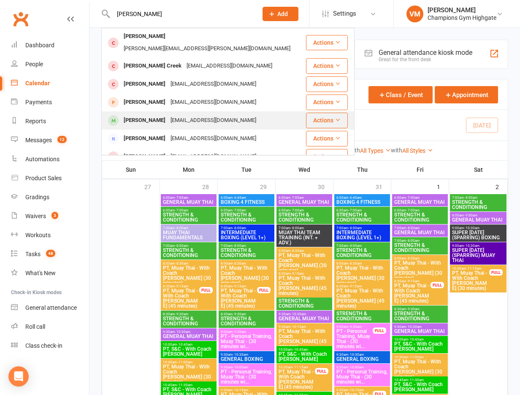
type input "[PERSON_NAME]"
click at [158, 114] on div "[PERSON_NAME]" at bounding box center [144, 120] width 47 height 12
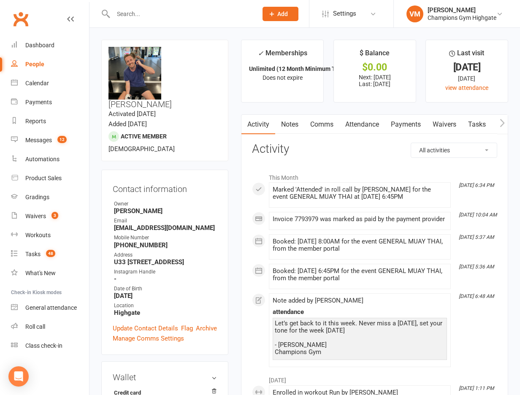
click at [289, 123] on link "Notes" at bounding box center [289, 124] width 29 height 19
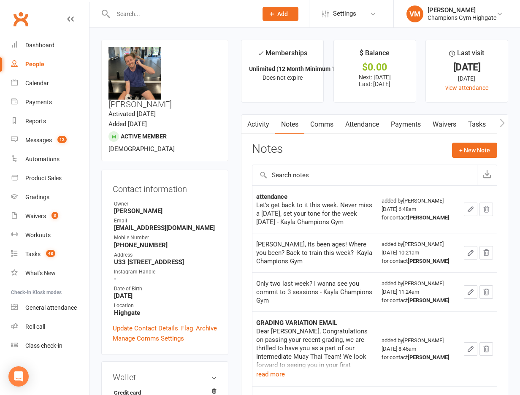
click at [314, 121] on link "Comms" at bounding box center [321, 124] width 35 height 19
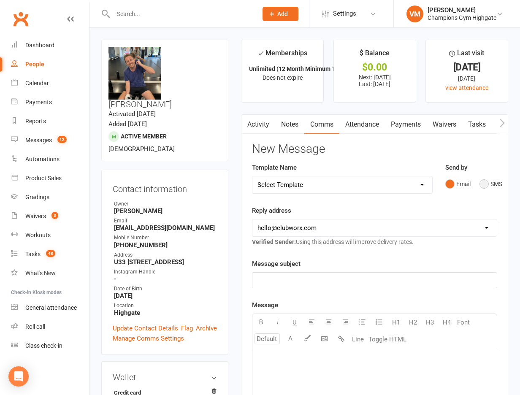
click at [487, 184] on button "SMS" at bounding box center [490, 184] width 23 height 16
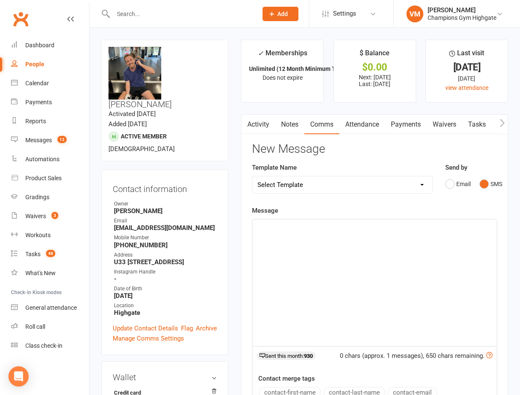
click at [321, 230] on p "﻿" at bounding box center [374, 227] width 234 height 10
paste div
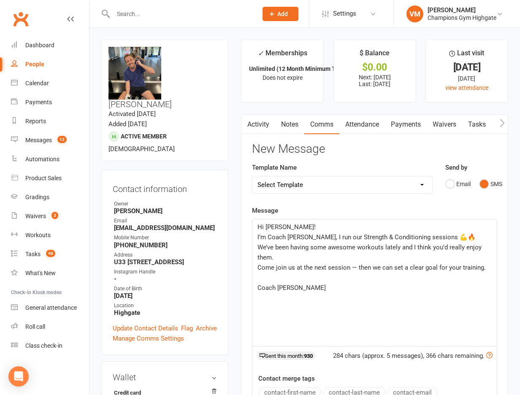
click at [271, 227] on span "Hi [PERSON_NAME]!" at bounding box center [286, 227] width 58 height 8
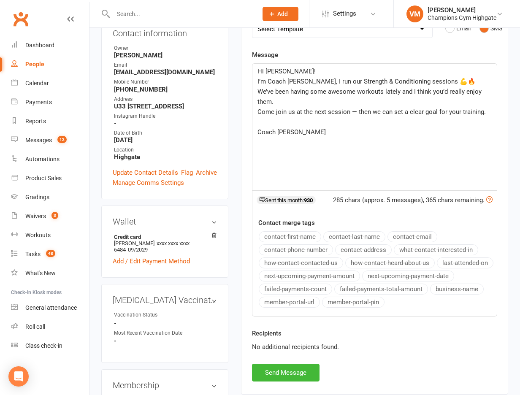
scroll to position [162, 0]
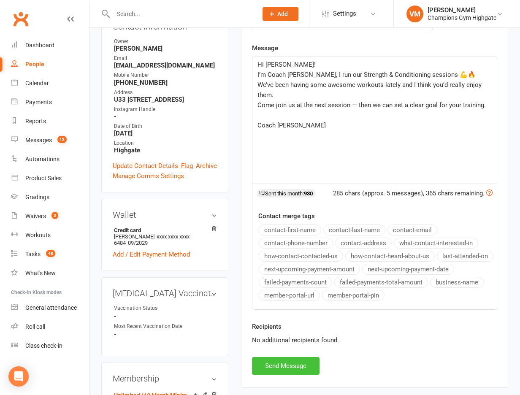
click at [274, 361] on button "Send Message" at bounding box center [286, 366] width 68 height 18
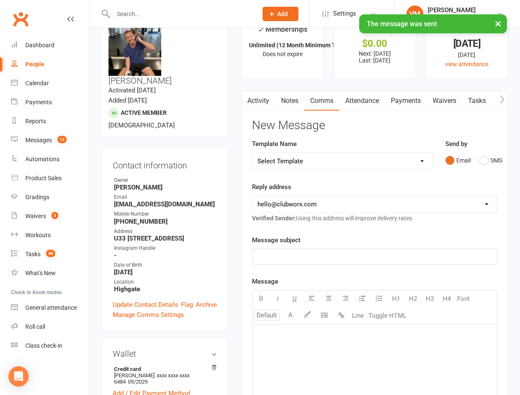
scroll to position [0, 0]
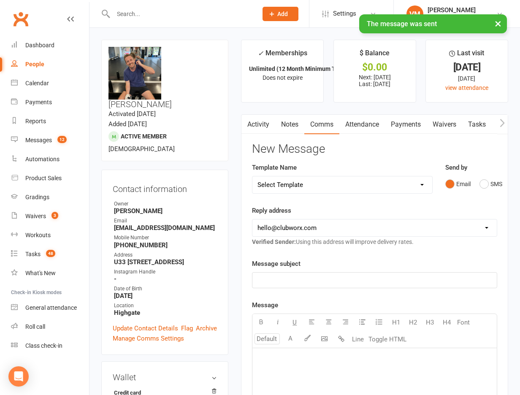
click at [290, 121] on link "Notes" at bounding box center [289, 124] width 29 height 19
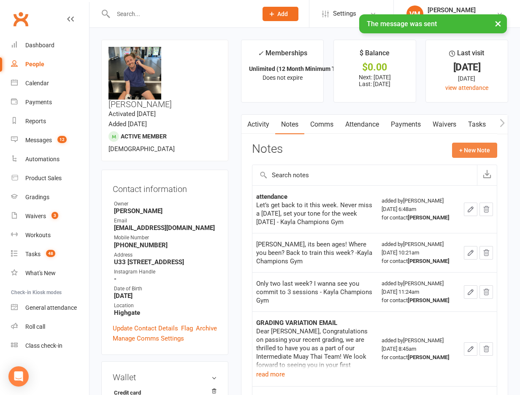
click at [459, 153] on button "+ New Note" at bounding box center [474, 150] width 45 height 15
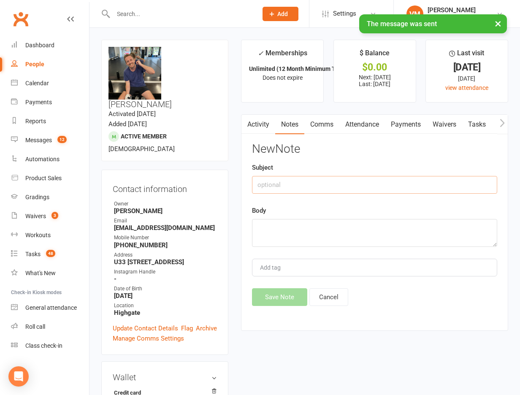
click at [321, 184] on input "text" at bounding box center [374, 185] width 245 height 18
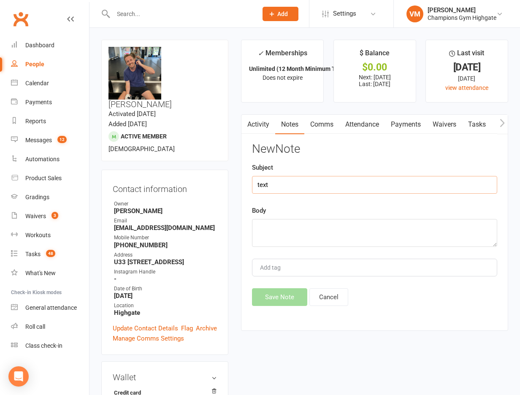
type input "text"
click at [305, 223] on textarea at bounding box center [374, 233] width 245 height 28
paste textarea "Hi [PERSON_NAME]! I’m Coach [PERSON_NAME], I run our Strength & Conditioning se…"
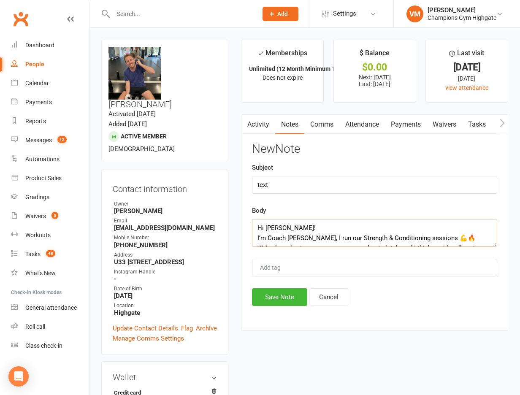
click at [270, 224] on textarea "Hi [PERSON_NAME]! I’m Coach [PERSON_NAME], I run our Strength & Conditioning se…" at bounding box center [374, 233] width 245 height 28
type textarea "Hi [PERSON_NAME]! I’m Coach [PERSON_NAME], I run our Strength & Conditioning se…"
click at [285, 298] on button "Save Note" at bounding box center [279, 297] width 55 height 18
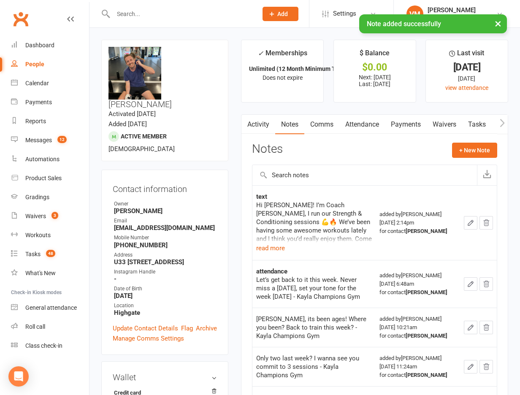
click at [147, 9] on input "text" at bounding box center [181, 14] width 141 height 12
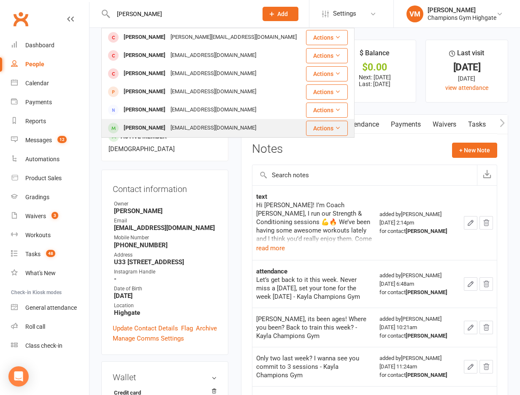
type input "[PERSON_NAME]"
click at [185, 128] on div "[EMAIL_ADDRESS][DOMAIN_NAME]" at bounding box center [213, 128] width 91 height 12
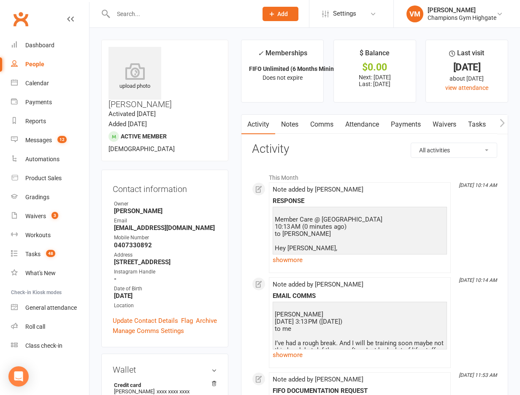
click at [327, 122] on link "Comms" at bounding box center [321, 124] width 35 height 19
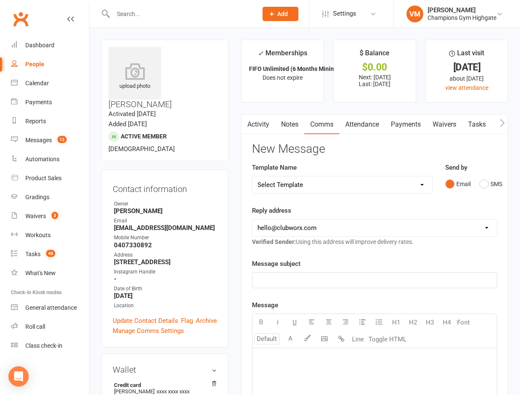
click at [294, 126] on link "Notes" at bounding box center [289, 124] width 29 height 19
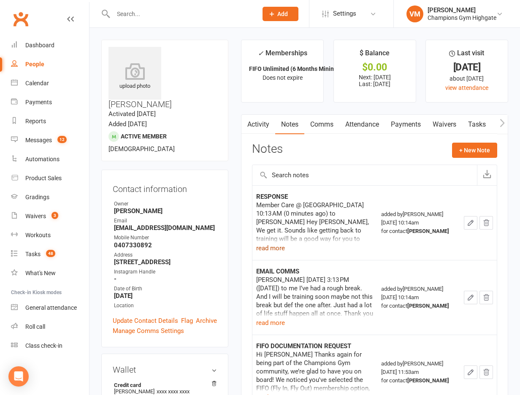
click at [280, 245] on button "read more" at bounding box center [270, 248] width 29 height 10
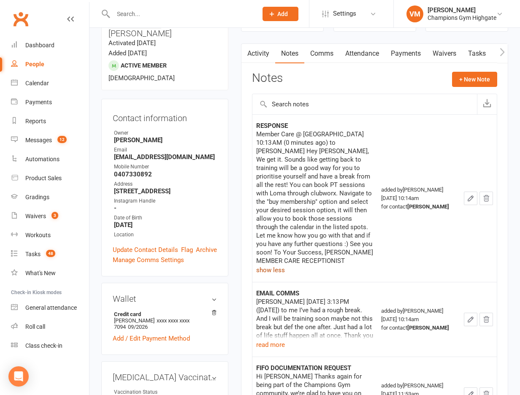
scroll to position [72, 0]
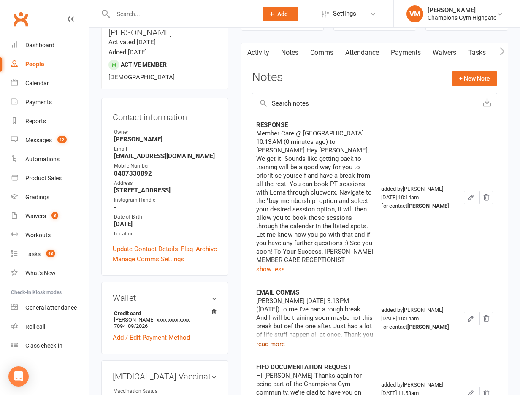
click at [270, 339] on button "read more" at bounding box center [270, 344] width 29 height 10
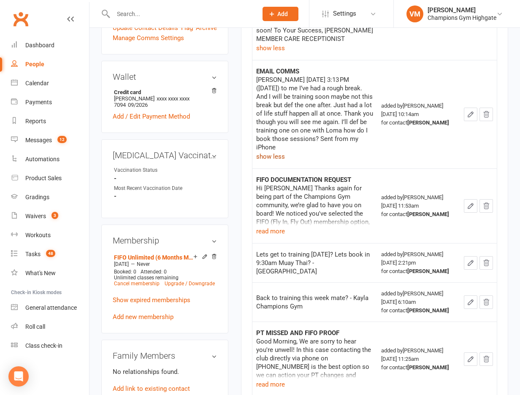
scroll to position [0, 0]
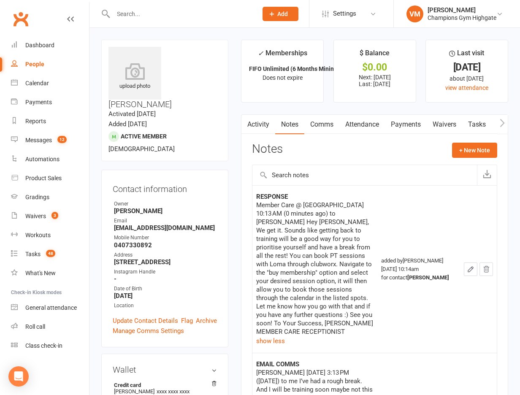
click at [330, 121] on link "Comms" at bounding box center [321, 124] width 35 height 19
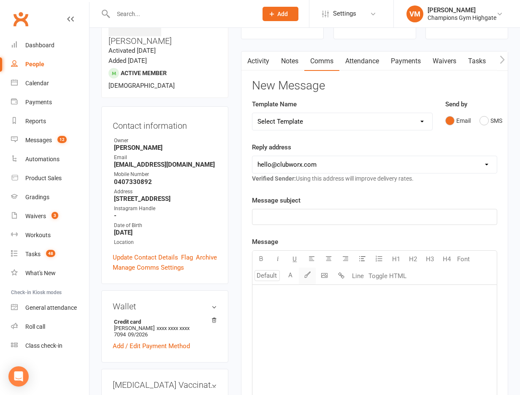
scroll to position [94, 0]
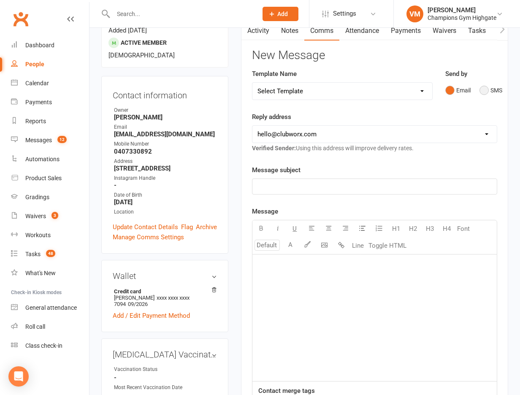
click at [485, 89] on button "SMS" at bounding box center [490, 90] width 23 height 16
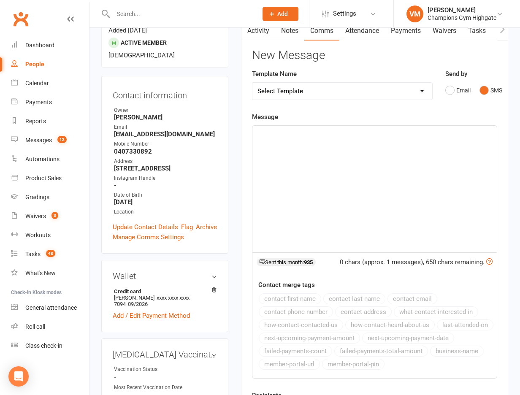
click at [288, 152] on div "﻿" at bounding box center [374, 189] width 244 height 127
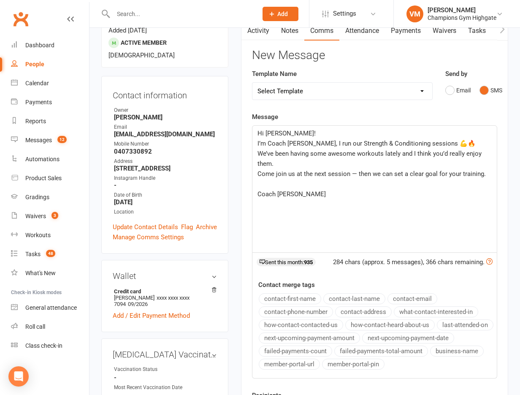
click at [273, 132] on span "Hi [PERSON_NAME]!" at bounding box center [286, 134] width 58 height 8
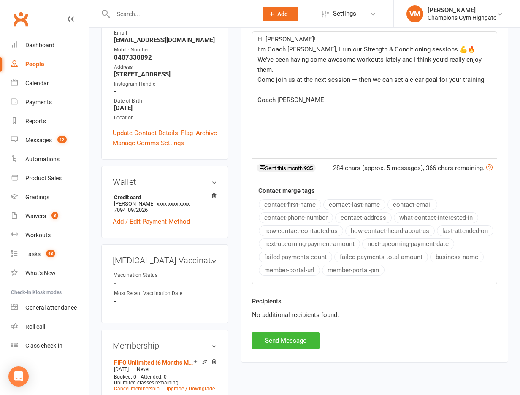
scroll to position [181, 0]
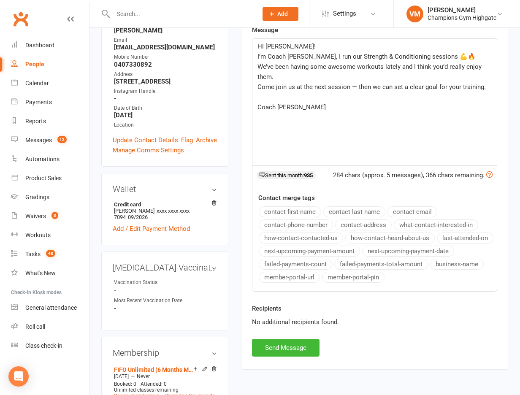
click at [268, 358] on div "Activity Notes Comms Attendance Payments Waivers Tasks Automations Workouts Gra…" at bounding box center [374, 151] width 267 height 435
click at [271, 348] on button "Send Message" at bounding box center [286, 348] width 68 height 18
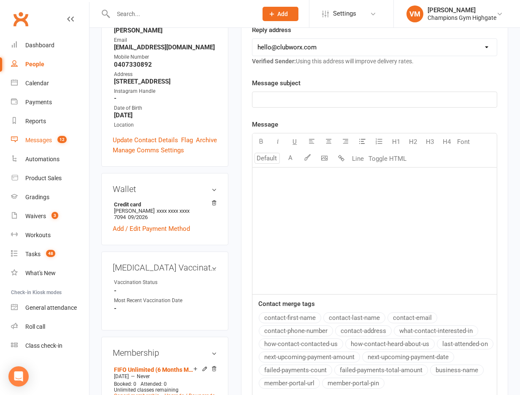
click at [44, 138] on div "Messages" at bounding box center [38, 140] width 27 height 7
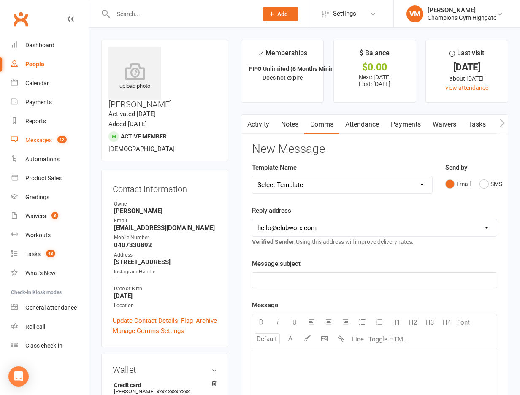
click at [291, 125] on link "Notes" at bounding box center [289, 124] width 29 height 19
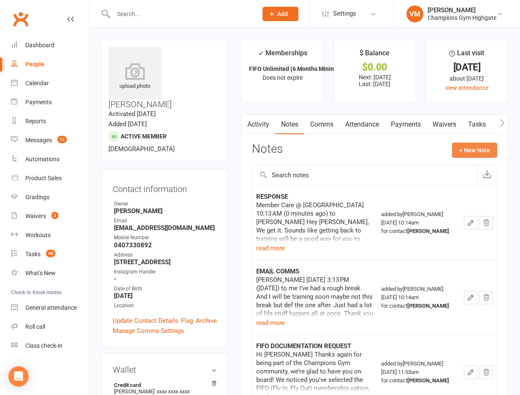
click at [464, 151] on button "+ New Note" at bounding box center [474, 150] width 45 height 15
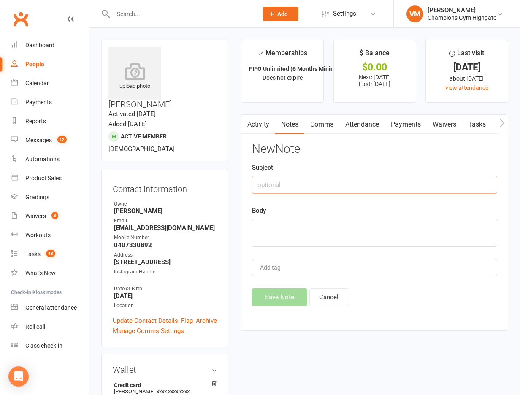
click at [351, 180] on input "text" at bounding box center [374, 185] width 245 height 18
type input "text"
click at [306, 230] on textarea at bounding box center [374, 233] width 245 height 28
paste textarea "Hi [PERSON_NAME]! I’m Coach [PERSON_NAME], I run our Strength & Conditioning se…"
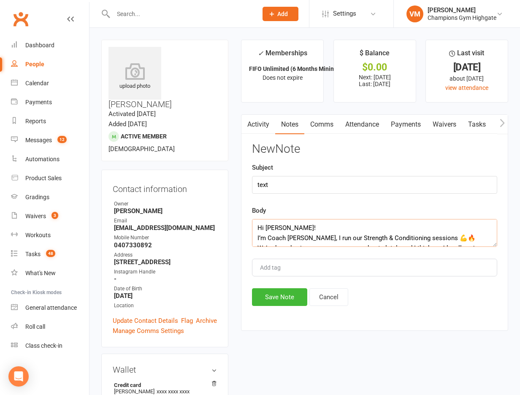
click at [269, 228] on textarea "Hi [PERSON_NAME]! I’m Coach [PERSON_NAME], I run our Strength & Conditioning se…" at bounding box center [374, 233] width 245 height 28
type textarea "Hi [PERSON_NAME]! I’m Coach [PERSON_NAME], I run our Strength & Conditioning se…"
click at [265, 291] on button "Save Note" at bounding box center [279, 297] width 55 height 18
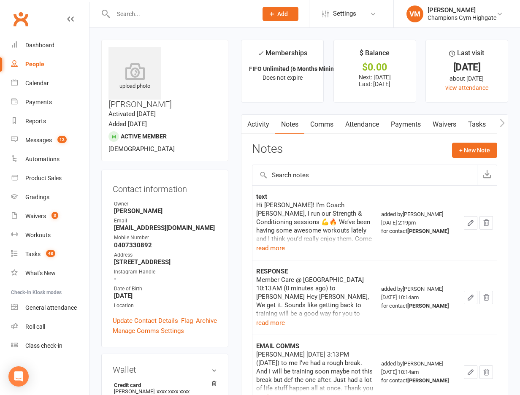
click at [181, 15] on input "text" at bounding box center [181, 14] width 141 height 12
type input "[PERSON_NAME]"
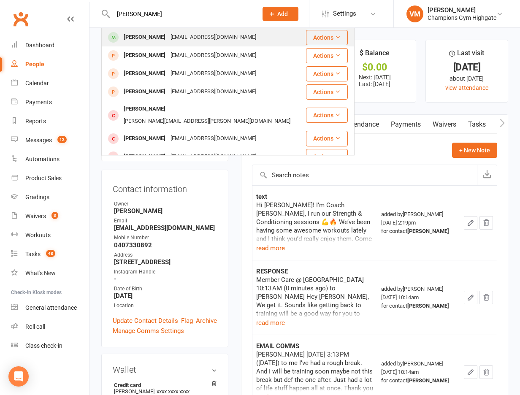
click at [174, 33] on div "[EMAIL_ADDRESS][DOMAIN_NAME]" at bounding box center [213, 37] width 91 height 12
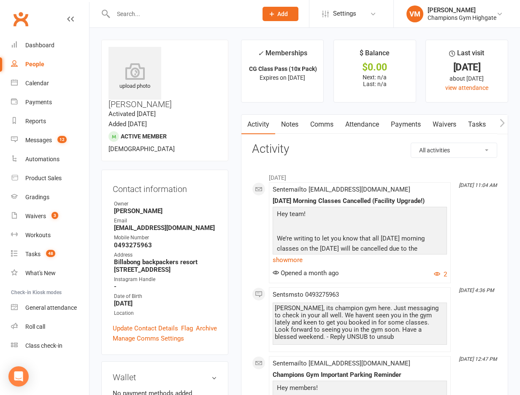
click at [292, 128] on link "Notes" at bounding box center [289, 124] width 29 height 19
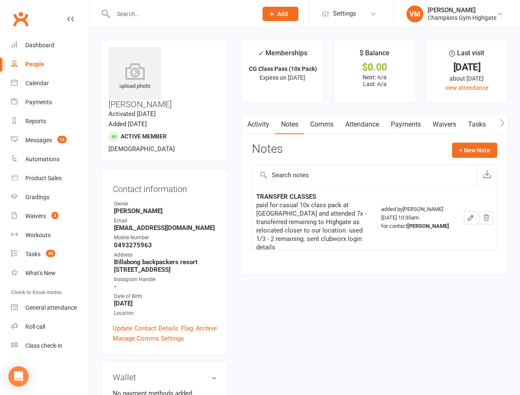
click at [323, 126] on link "Comms" at bounding box center [321, 124] width 35 height 19
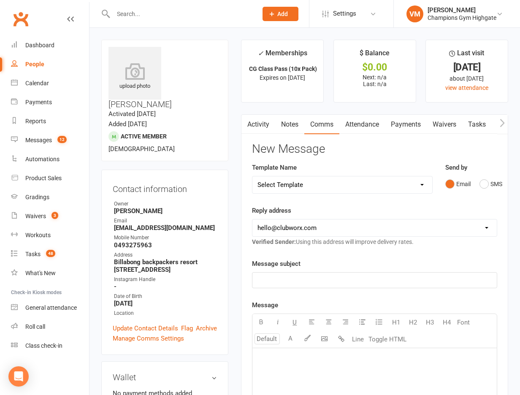
click at [289, 125] on link "Notes" at bounding box center [289, 124] width 29 height 19
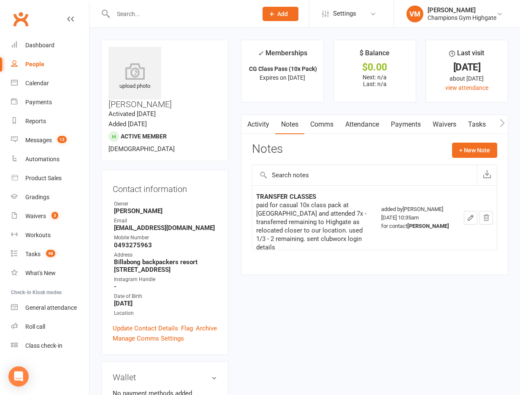
click at [268, 125] on link "Activity" at bounding box center [258, 124] width 34 height 19
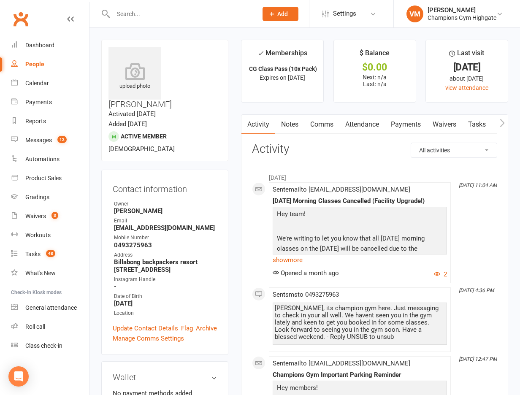
click at [318, 123] on link "Comms" at bounding box center [321, 124] width 35 height 19
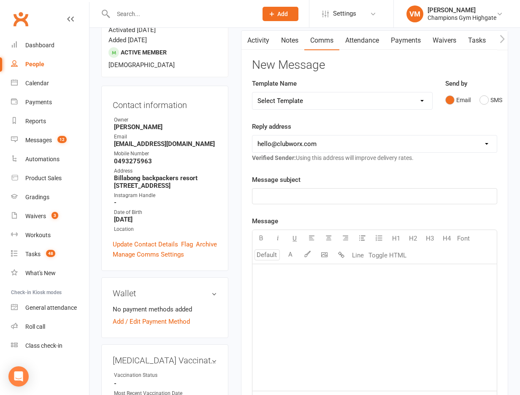
scroll to position [85, 0]
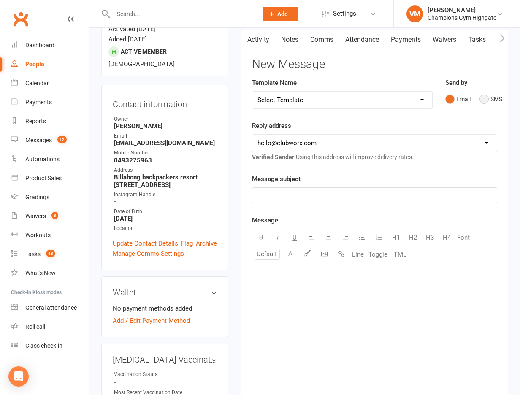
click at [490, 101] on button "SMS" at bounding box center [490, 99] width 23 height 16
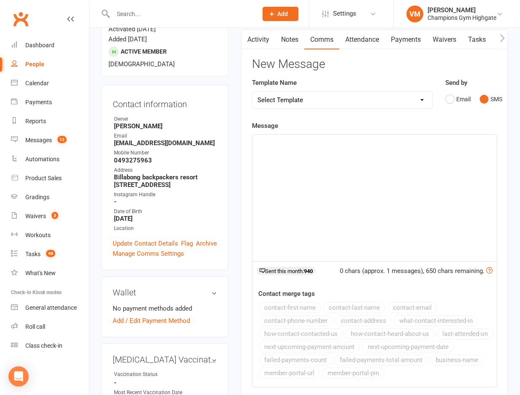
click at [305, 141] on p "﻿" at bounding box center [374, 142] width 234 height 10
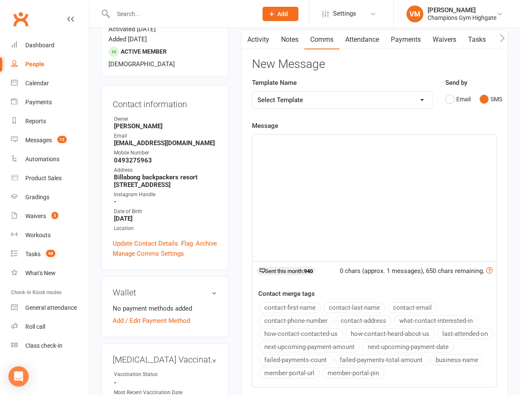
paste div
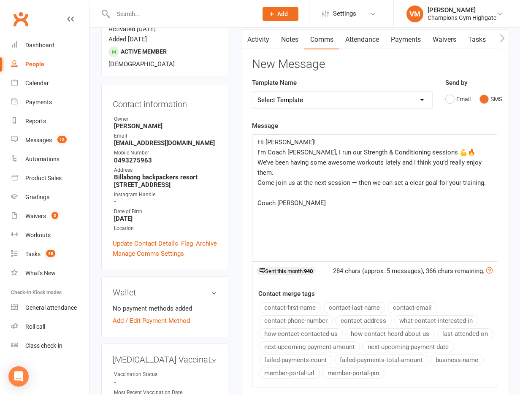
click at [273, 138] on p "Hi [PERSON_NAME]!" at bounding box center [374, 142] width 234 height 10
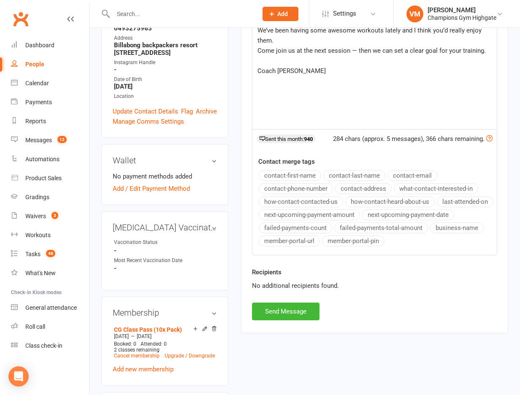
scroll to position [262, 0]
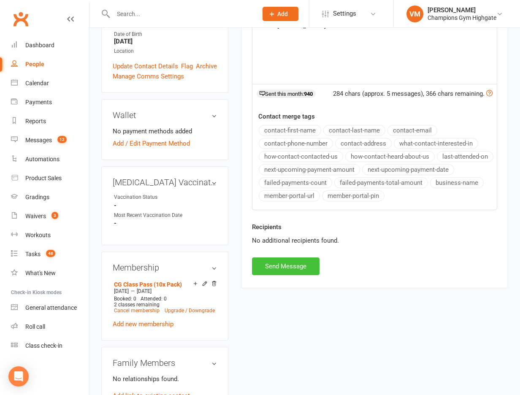
click at [289, 265] on button "Send Message" at bounding box center [286, 266] width 68 height 18
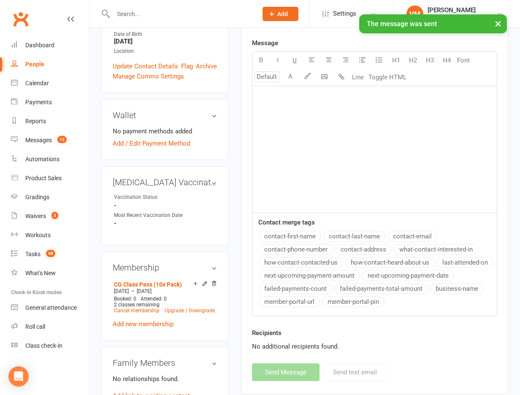
scroll to position [0, 0]
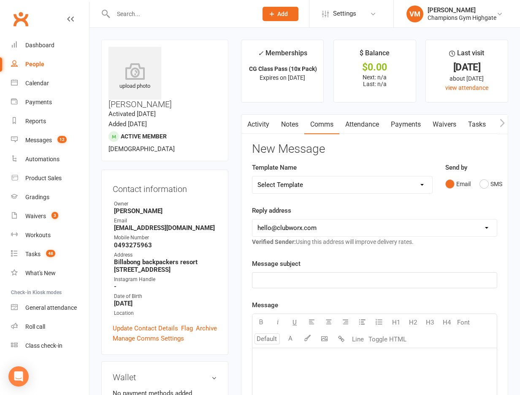
click at [168, 13] on input "text" at bounding box center [181, 14] width 141 height 12
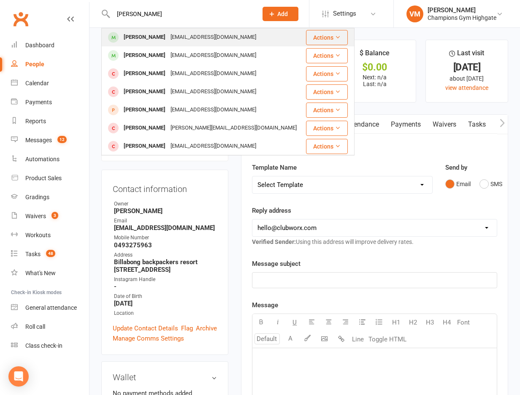
type input "[PERSON_NAME]"
click at [168, 35] on div "[EMAIL_ADDRESS][DOMAIN_NAME]" at bounding box center [213, 37] width 91 height 12
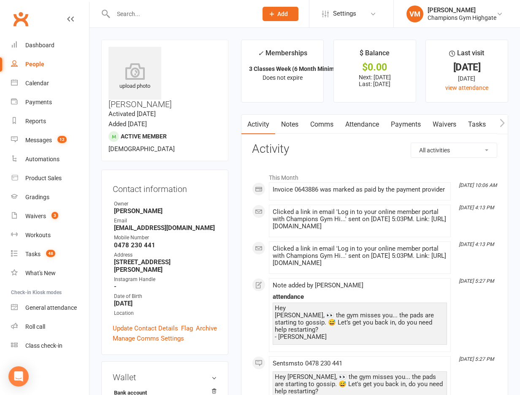
click at [296, 122] on link "Notes" at bounding box center [289, 124] width 29 height 19
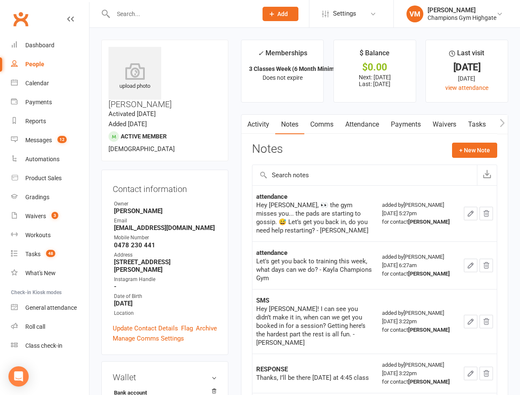
click at [320, 125] on link "Comms" at bounding box center [321, 124] width 35 height 19
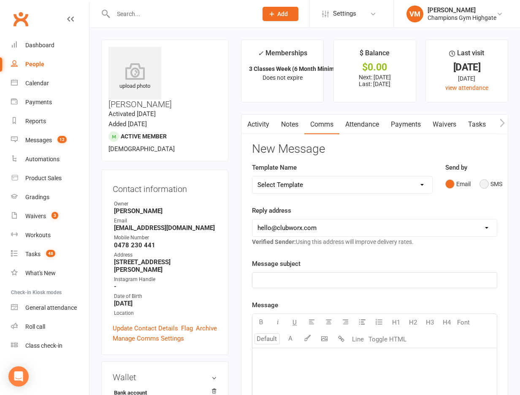
click at [489, 178] on button "SMS" at bounding box center [490, 184] width 23 height 16
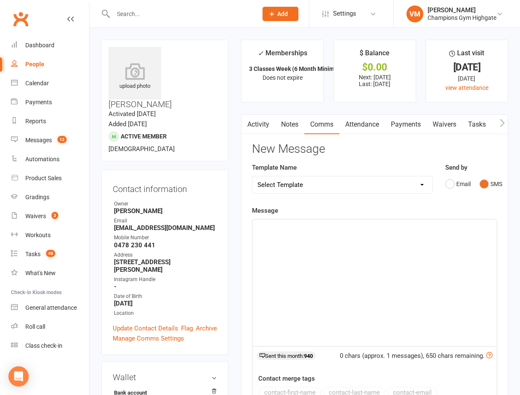
click at [295, 268] on div "﻿" at bounding box center [374, 282] width 244 height 127
paste div
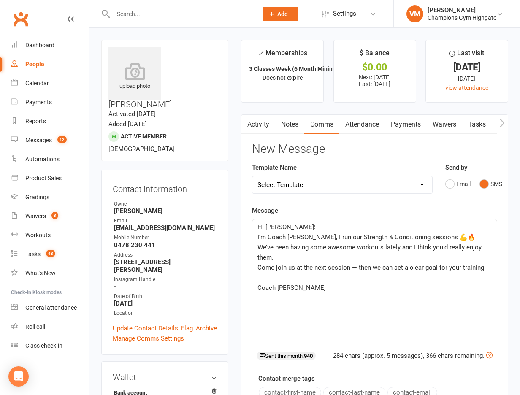
click at [265, 224] on span "Hi [PERSON_NAME]!" at bounding box center [286, 227] width 58 height 8
click at [266, 224] on span "Hi [PERSON_NAME]!" at bounding box center [286, 227] width 58 height 8
click at [314, 293] on div "Hi [PERSON_NAME]! I’m Coach [PERSON_NAME], I run our Strength & Conditioning se…" at bounding box center [374, 282] width 244 height 127
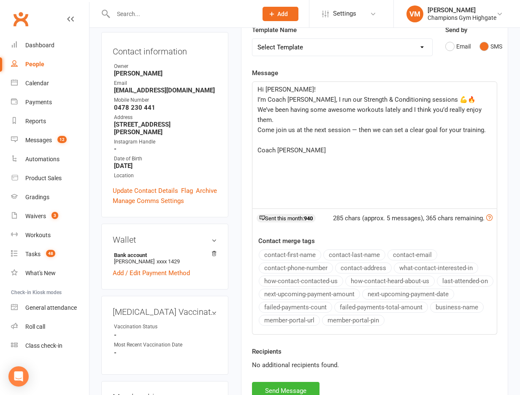
scroll to position [223, 0]
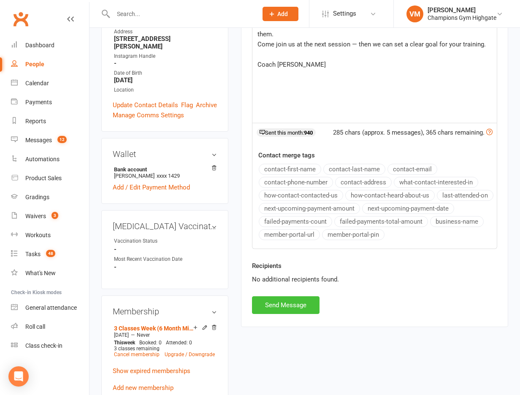
click at [285, 307] on button "Send Message" at bounding box center [286, 305] width 68 height 18
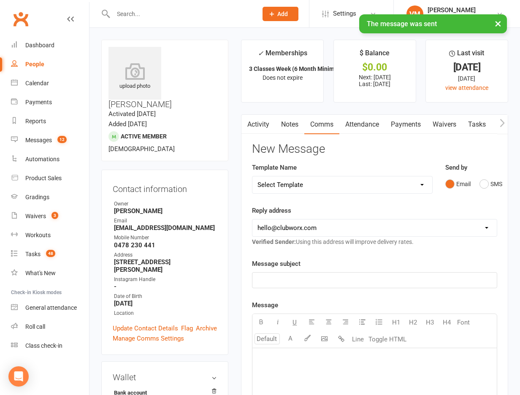
click at [290, 122] on link "Notes" at bounding box center [289, 124] width 29 height 19
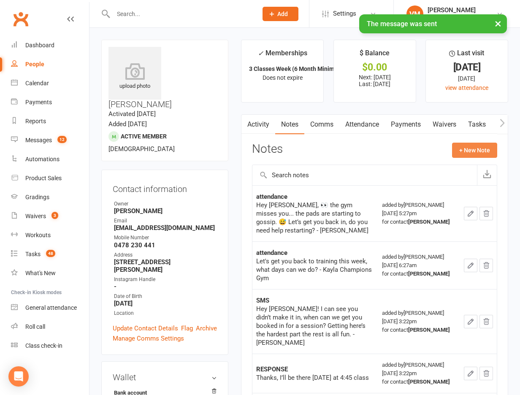
click at [465, 151] on button "+ New Note" at bounding box center [474, 150] width 45 height 15
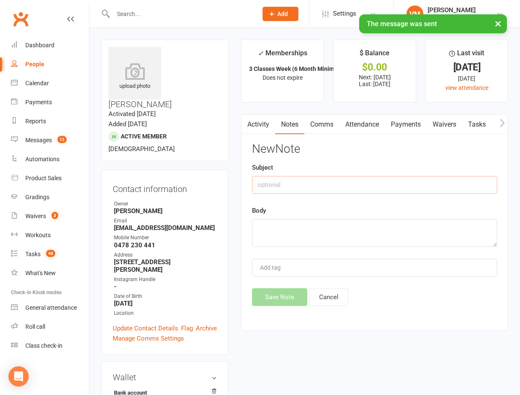
click at [392, 184] on input "text" at bounding box center [374, 185] width 245 height 18
type input "text"
click at [340, 220] on textarea at bounding box center [374, 233] width 245 height 28
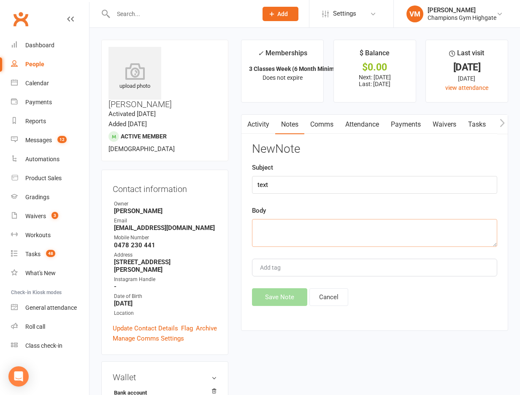
paste textarea "Hi [PERSON_NAME]! I’m Coach [PERSON_NAME], I run our Strength & Conditioning se…"
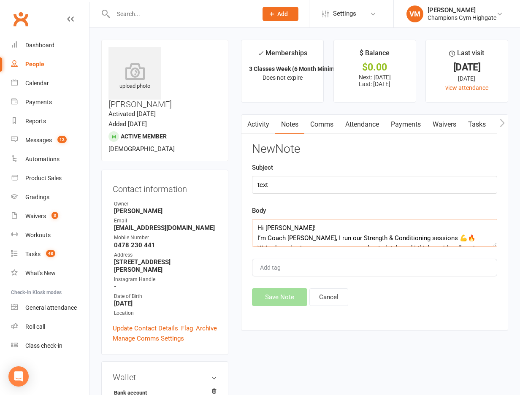
scroll to position [46, 0]
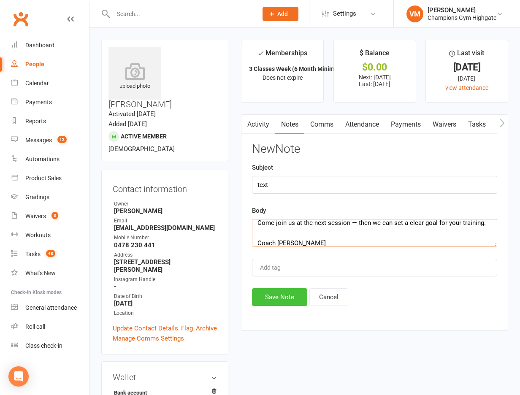
type textarea "Hi [PERSON_NAME]! I’m Coach [PERSON_NAME], I run our Strength & Conditioning se…"
click at [283, 295] on button "Save Note" at bounding box center [279, 297] width 55 height 18
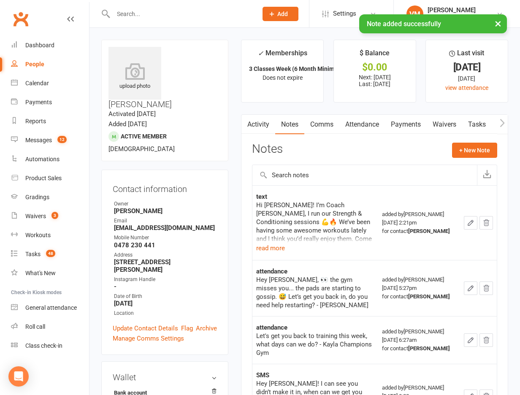
click at [201, 14] on div "× Note added successfully" at bounding box center [254, 14] width 509 height 0
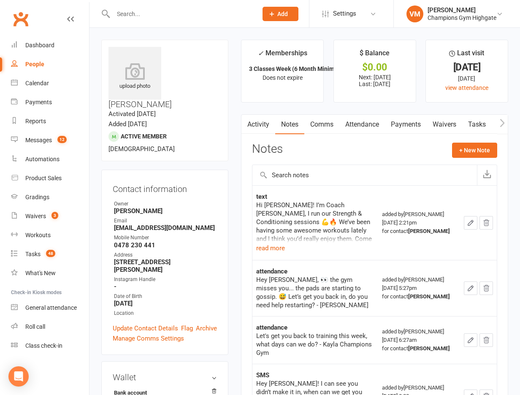
click at [201, 14] on input "text" at bounding box center [181, 14] width 141 height 12
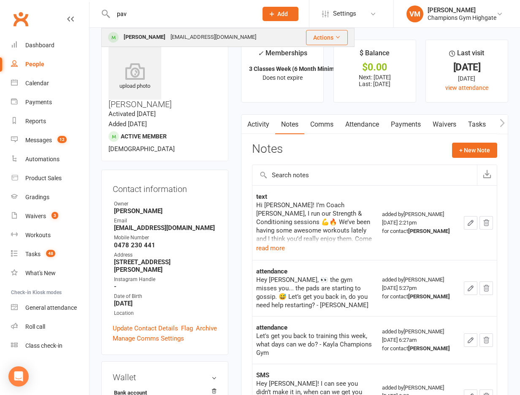
type input "pav"
click at [161, 32] on div "[PERSON_NAME]" at bounding box center [144, 37] width 47 height 12
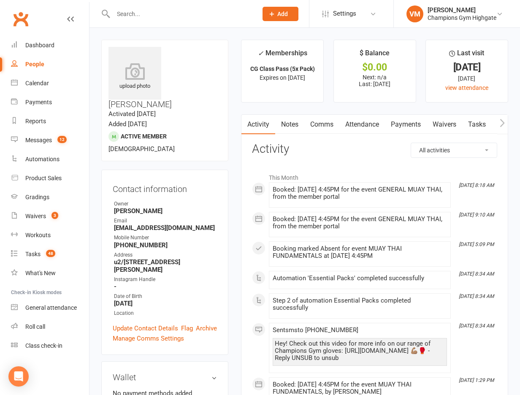
click at [290, 122] on link "Notes" at bounding box center [289, 124] width 29 height 19
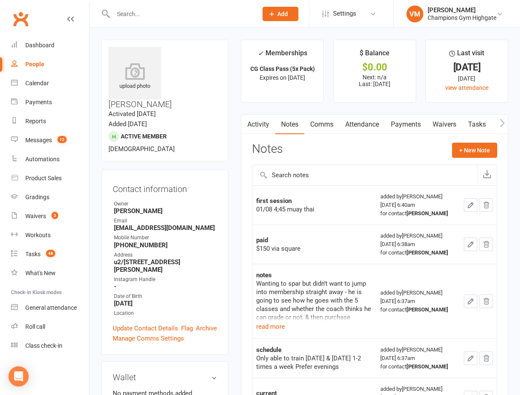
click at [325, 124] on link "Comms" at bounding box center [321, 124] width 35 height 19
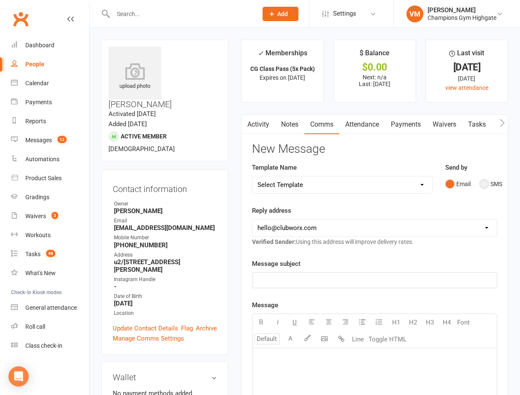
click at [486, 181] on button "SMS" at bounding box center [490, 184] width 23 height 16
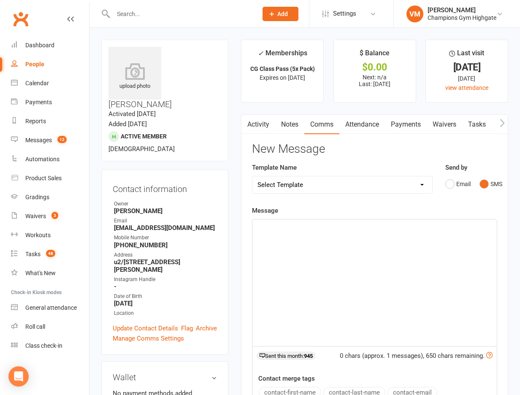
click at [354, 229] on p "﻿" at bounding box center [374, 227] width 234 height 10
paste div
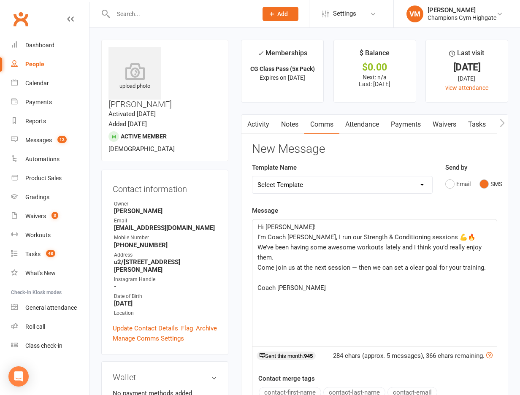
click at [272, 226] on span "Hi [PERSON_NAME]!" at bounding box center [286, 227] width 58 height 8
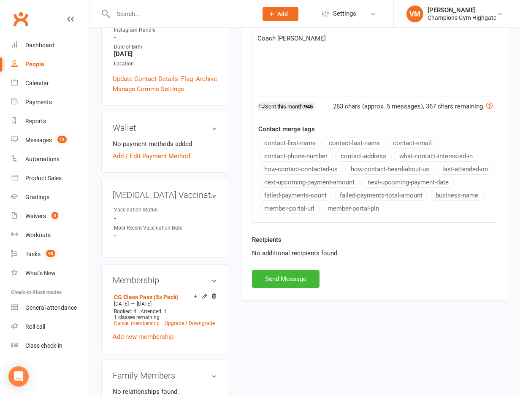
scroll to position [322, 0]
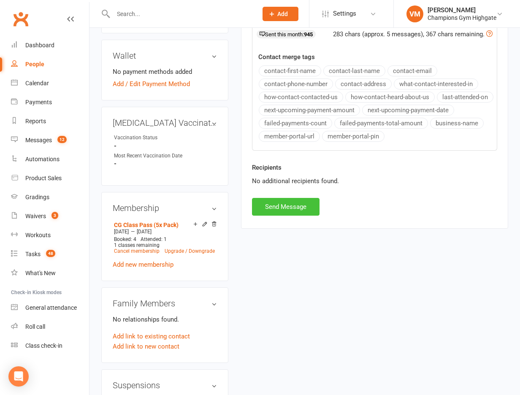
click at [292, 211] on button "Send Message" at bounding box center [286, 207] width 68 height 18
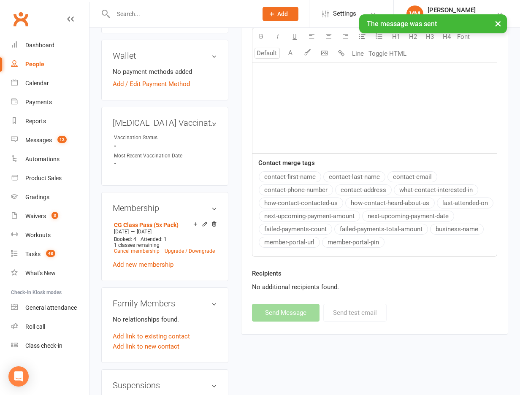
scroll to position [0, 0]
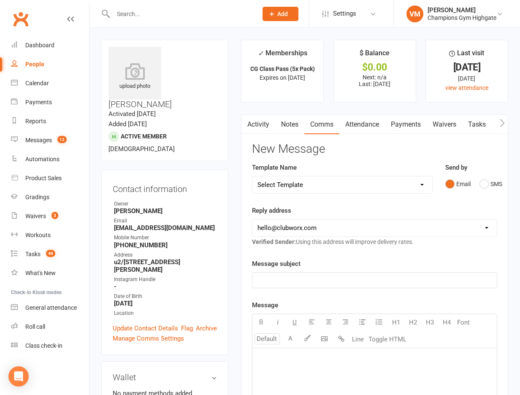
click at [162, 17] on input "text" at bounding box center [181, 14] width 141 height 12
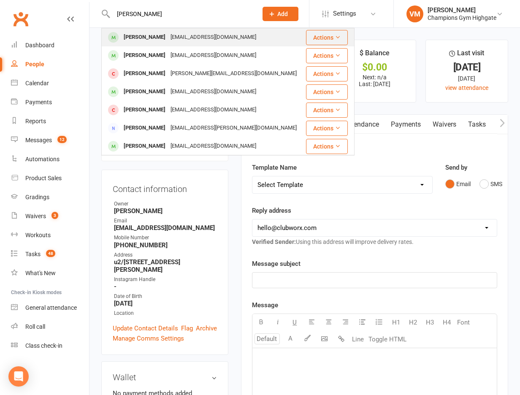
type input "[PERSON_NAME]"
click at [149, 34] on div "[PERSON_NAME]" at bounding box center [144, 37] width 47 height 12
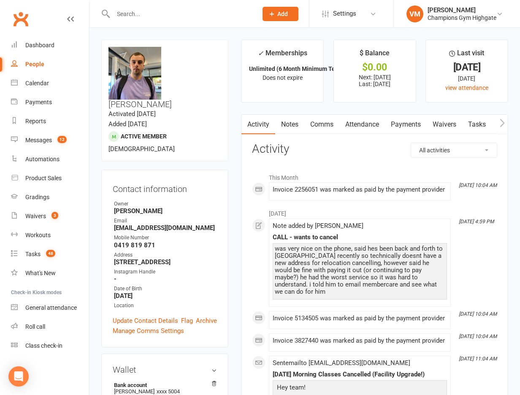
click at [292, 122] on link "Notes" at bounding box center [289, 124] width 29 height 19
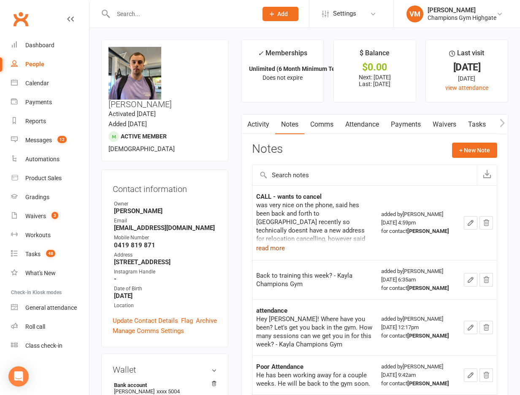
click at [280, 247] on button "read more" at bounding box center [270, 248] width 29 height 10
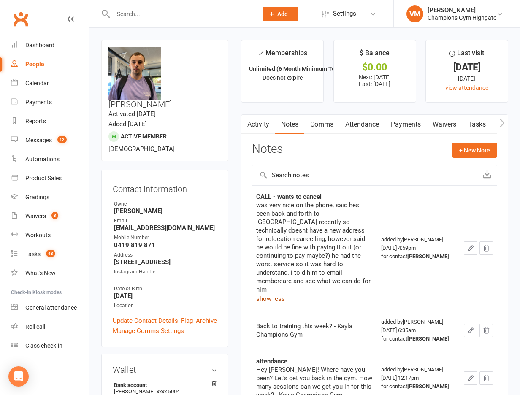
click at [288, 121] on link "Notes" at bounding box center [289, 124] width 29 height 19
click at [330, 120] on link "Comms" at bounding box center [321, 124] width 35 height 19
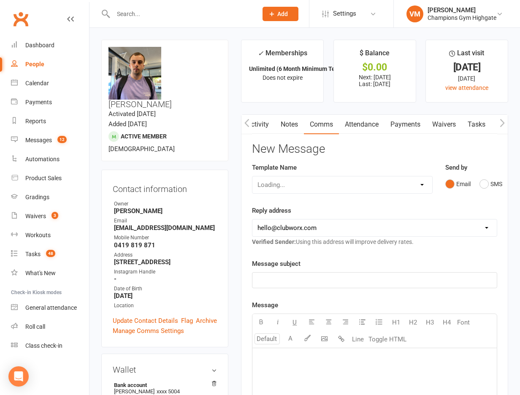
click at [484, 192] on div "Send by Email SMS" at bounding box center [471, 182] width 65 height 41
click at [487, 184] on button "SMS" at bounding box center [490, 184] width 23 height 16
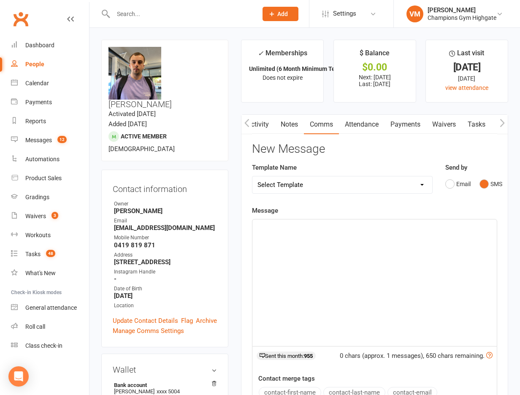
click at [294, 247] on div "﻿" at bounding box center [374, 282] width 244 height 127
paste div
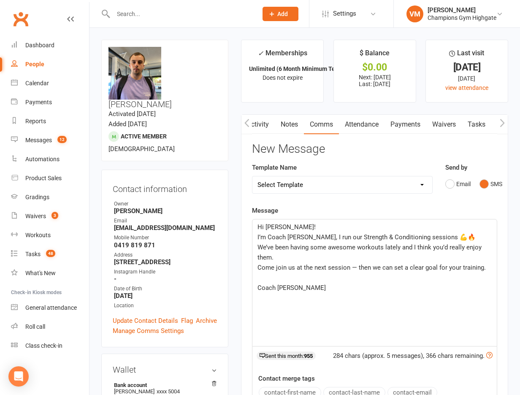
click at [273, 227] on span "Hi [PERSON_NAME]!" at bounding box center [286, 227] width 58 height 8
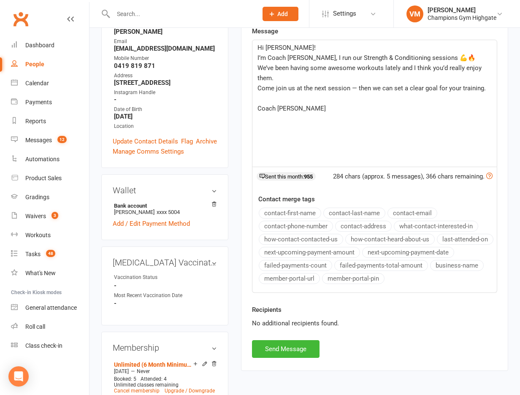
scroll to position [253, 0]
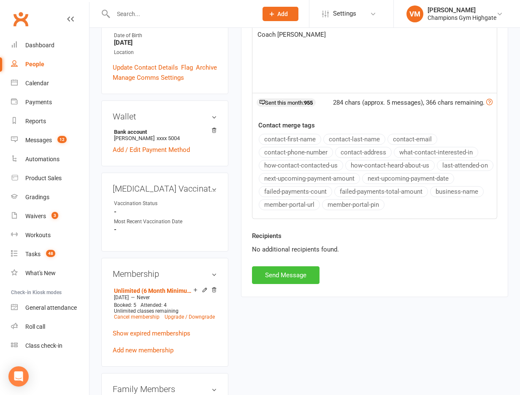
click at [283, 275] on button "Send Message" at bounding box center [286, 275] width 68 height 18
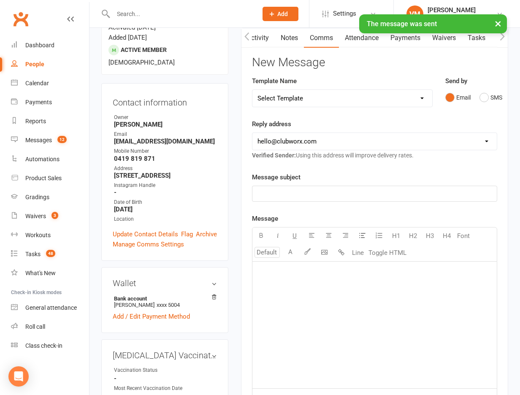
scroll to position [0, 0]
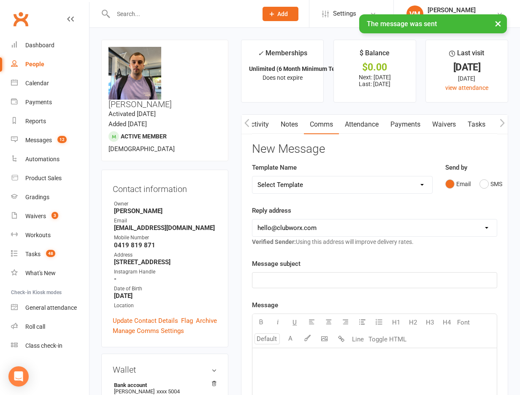
click at [285, 122] on link "Notes" at bounding box center [289, 124] width 29 height 19
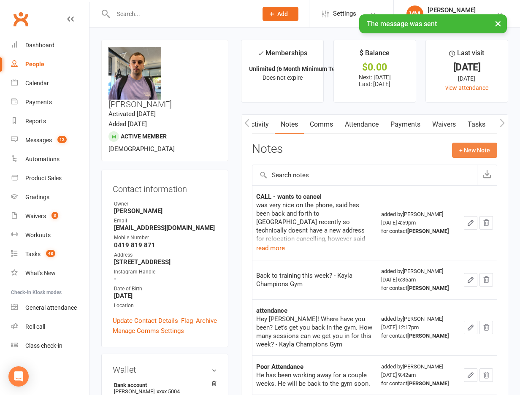
click at [464, 146] on button "+ New Note" at bounding box center [474, 150] width 45 height 15
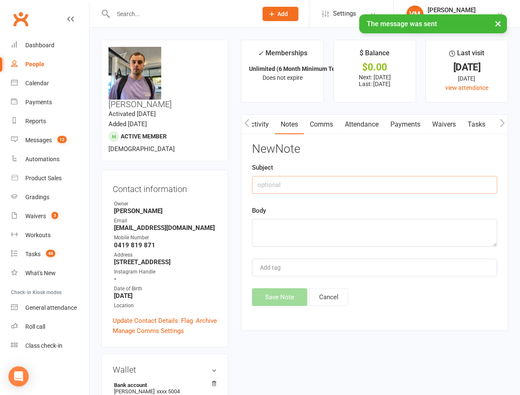
click at [307, 181] on input "text" at bounding box center [374, 185] width 245 height 18
type input "text"
click at [290, 231] on textarea at bounding box center [374, 233] width 245 height 28
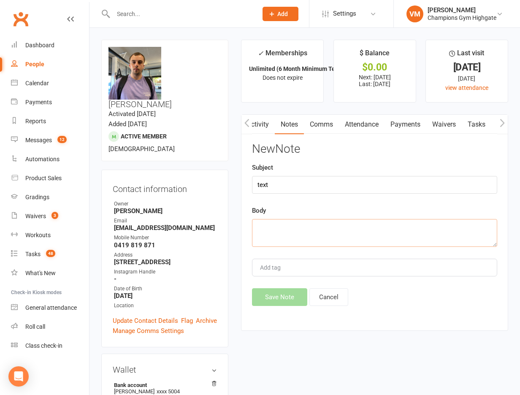
paste textarea "Hi [PERSON_NAME]! I’m Coach [PERSON_NAME], I run our Strength & Conditioning se…"
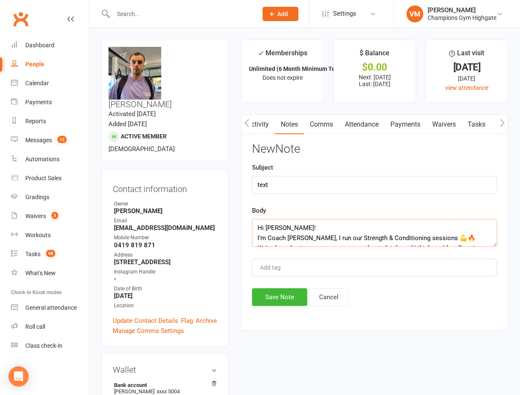
click at [272, 229] on textarea "Hi [PERSON_NAME]! I’m Coach [PERSON_NAME], I run our Strength & Conditioning se…" at bounding box center [374, 233] width 245 height 28
type textarea "Hi [PERSON_NAME]! I’m Coach [PERSON_NAME], I run our Strength & Conditioning se…"
click at [273, 301] on button "Save Note" at bounding box center [279, 297] width 55 height 18
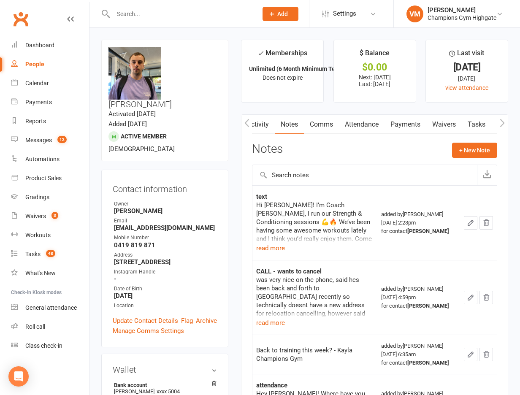
click at [187, 16] on input "text" at bounding box center [181, 14] width 141 height 12
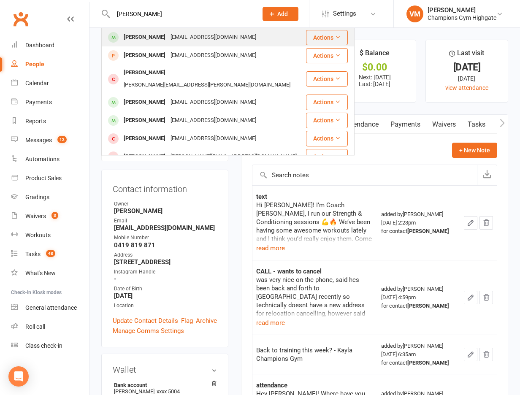
type input "[PERSON_NAME]"
click at [179, 32] on div "[EMAIL_ADDRESS][DOMAIN_NAME]" at bounding box center [213, 37] width 91 height 12
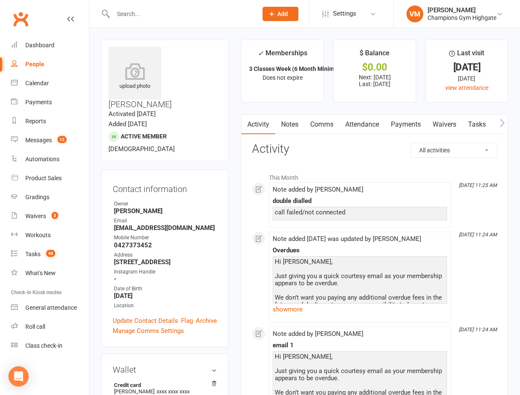
click at [292, 121] on link "Notes" at bounding box center [289, 124] width 29 height 19
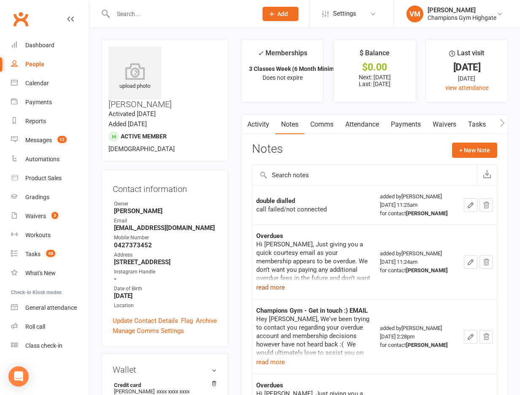
click at [272, 288] on button "read more" at bounding box center [270, 287] width 29 height 10
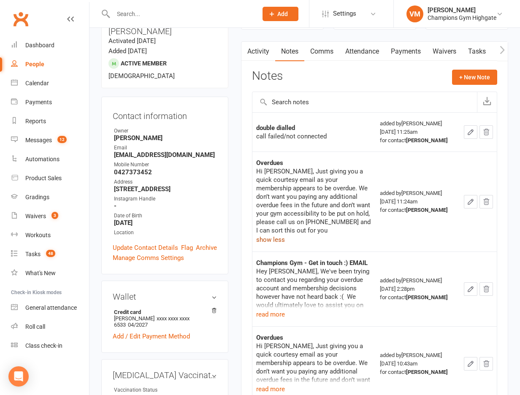
scroll to position [72, 0]
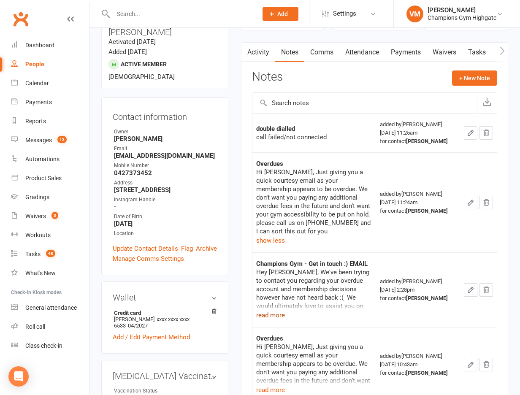
click at [272, 310] on button "read more" at bounding box center [270, 315] width 29 height 10
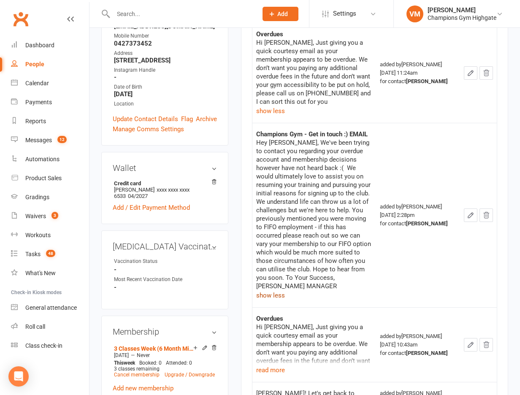
scroll to position [0, 0]
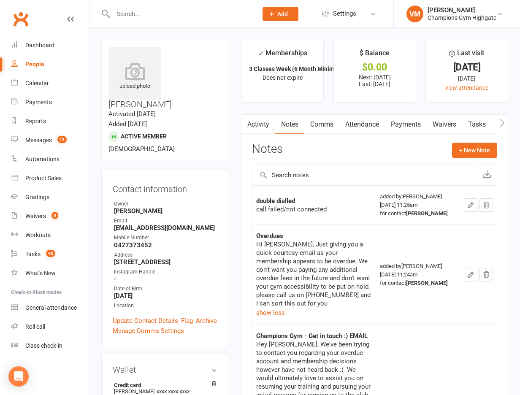
click at [314, 128] on link "Comms" at bounding box center [321, 124] width 35 height 19
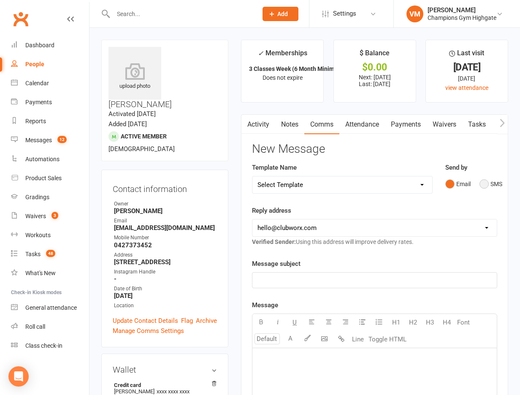
click at [481, 187] on button "SMS" at bounding box center [490, 184] width 23 height 16
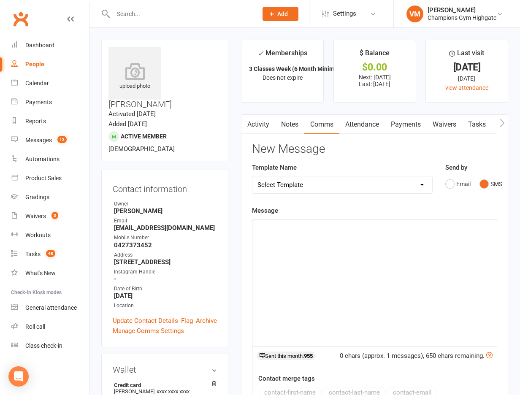
click at [303, 270] on div "﻿" at bounding box center [374, 282] width 244 height 127
paste div
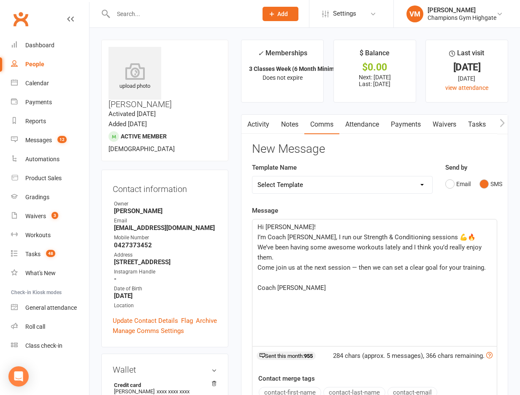
click at [273, 227] on span "Hi [PERSON_NAME]!" at bounding box center [286, 227] width 58 height 8
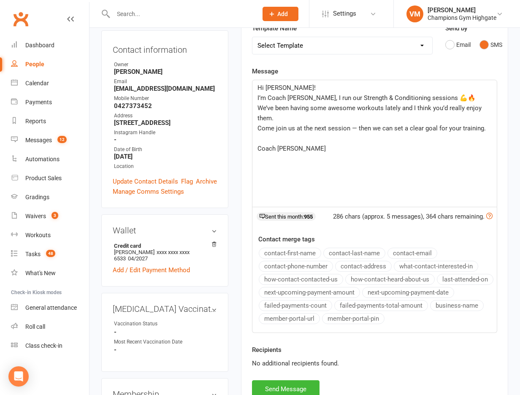
scroll to position [208, 0]
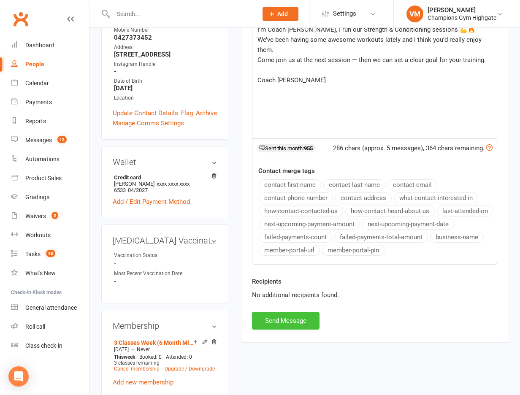
click at [288, 320] on button "Send Message" at bounding box center [286, 321] width 68 height 18
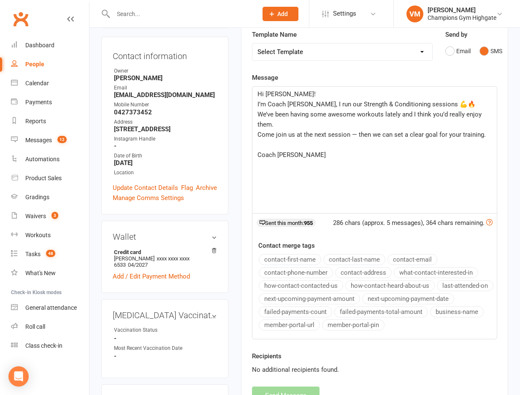
scroll to position [0, 0]
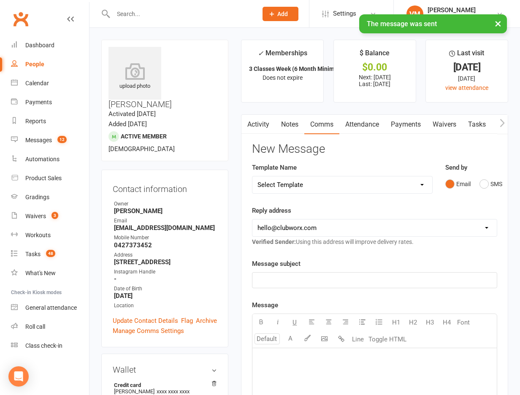
click at [293, 121] on link "Notes" at bounding box center [289, 124] width 29 height 19
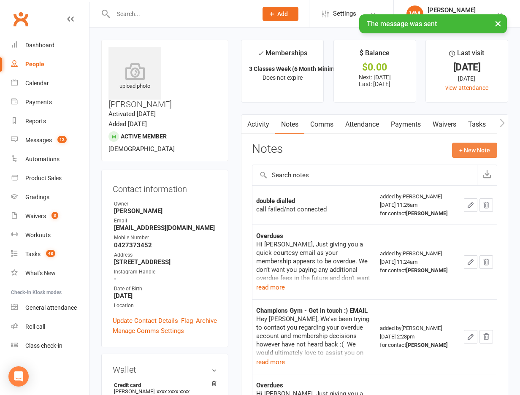
click at [458, 146] on button "+ New Note" at bounding box center [474, 150] width 45 height 15
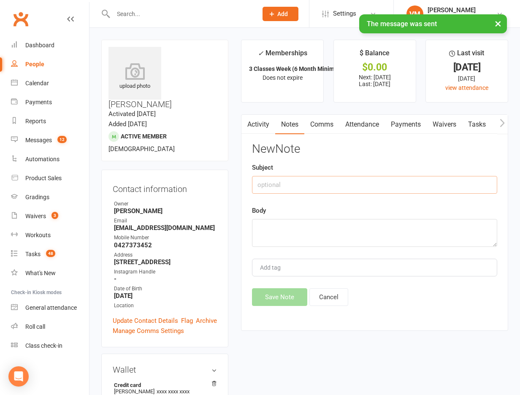
click at [316, 180] on input "text" at bounding box center [374, 185] width 245 height 18
type input "text"
click at [298, 230] on textarea at bounding box center [374, 233] width 245 height 28
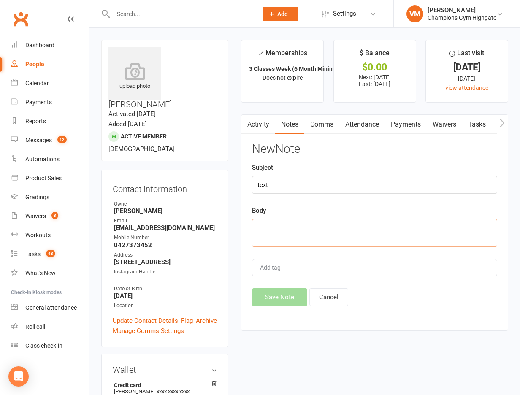
paste textarea "Hi [PERSON_NAME]! I’m Coach [PERSON_NAME], I run our Strength & Conditioning se…"
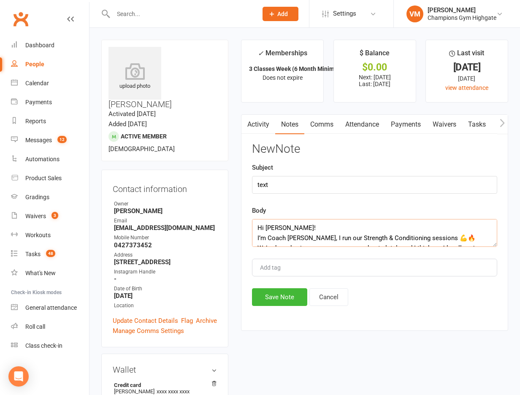
click at [270, 227] on textarea "Hi [PERSON_NAME]! I’m Coach [PERSON_NAME], I run our Strength & Conditioning se…" at bounding box center [374, 233] width 245 height 28
type textarea "Hi [PERSON_NAME]! I’m Coach [PERSON_NAME], I run our Strength & Conditioning se…"
click at [283, 297] on button "Save Note" at bounding box center [279, 297] width 55 height 18
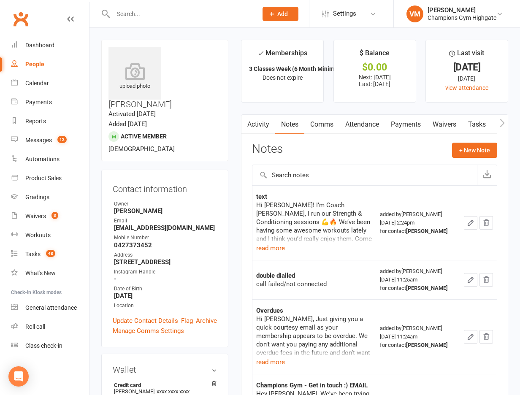
click at [176, 20] on div at bounding box center [176, 13] width 150 height 27
click at [160, 14] on input "text" at bounding box center [181, 14] width 141 height 12
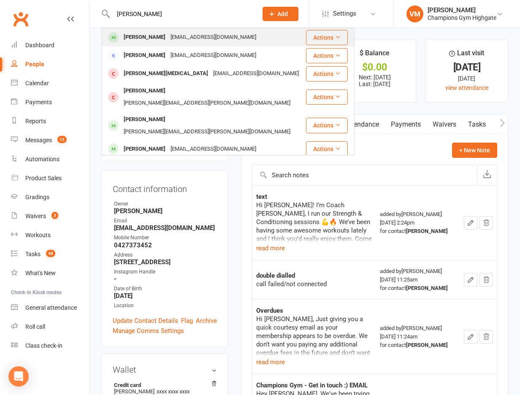
type input "[PERSON_NAME]"
click at [177, 32] on div "[EMAIL_ADDRESS][DOMAIN_NAME]" at bounding box center [213, 37] width 91 height 12
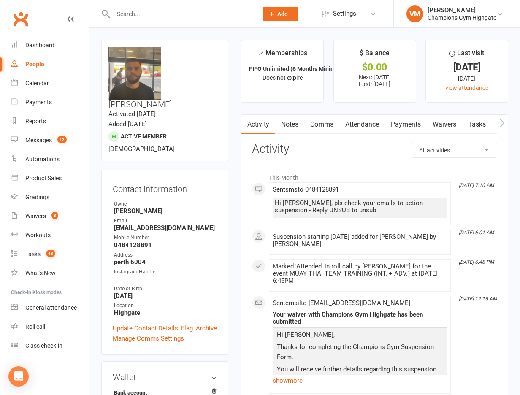
click at [292, 120] on link "Notes" at bounding box center [289, 124] width 29 height 19
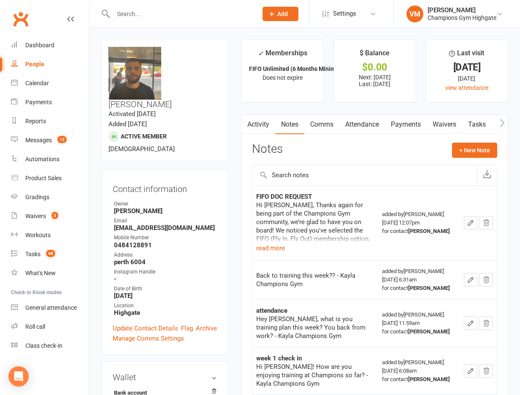
click at [323, 123] on link "Comms" at bounding box center [321, 124] width 35 height 19
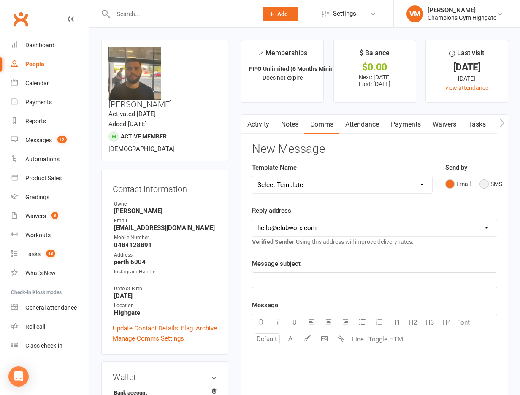
click at [481, 183] on button "SMS" at bounding box center [490, 184] width 23 height 16
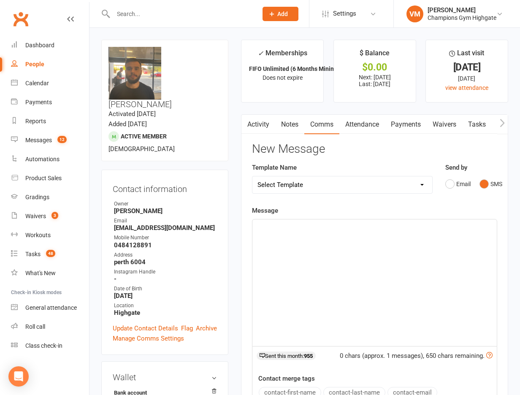
click at [320, 236] on div "﻿" at bounding box center [374, 282] width 244 height 127
paste div
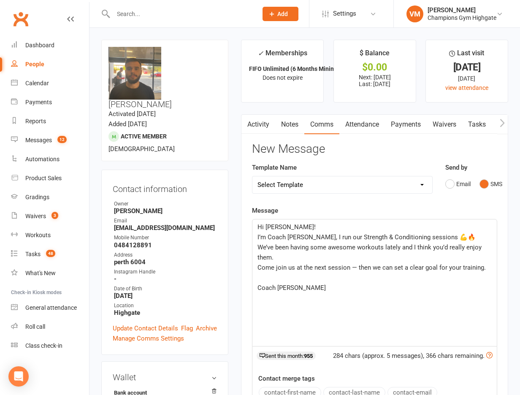
click at [270, 225] on span "Hi [PERSON_NAME]!" at bounding box center [286, 227] width 58 height 8
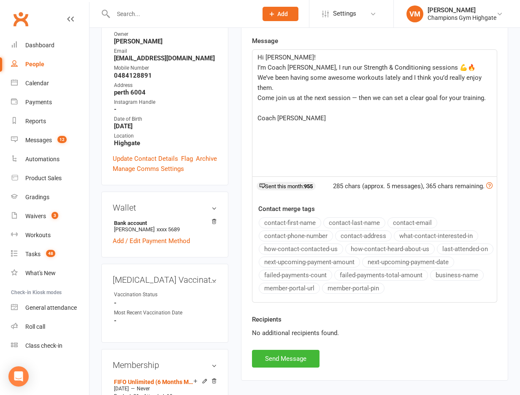
scroll to position [203, 0]
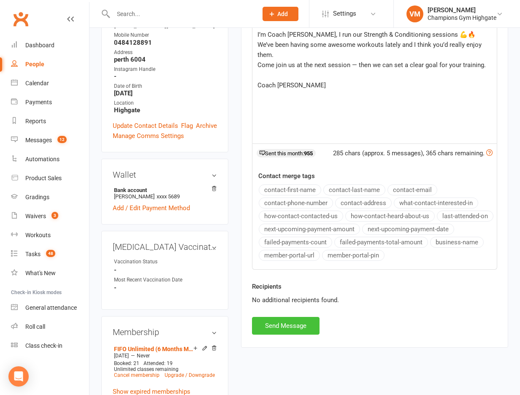
click at [281, 325] on button "Send Message" at bounding box center [286, 326] width 68 height 18
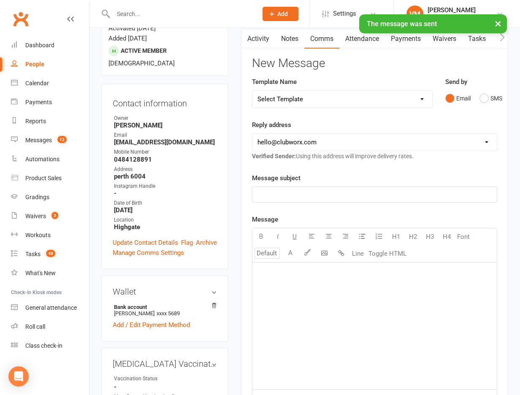
scroll to position [43, 0]
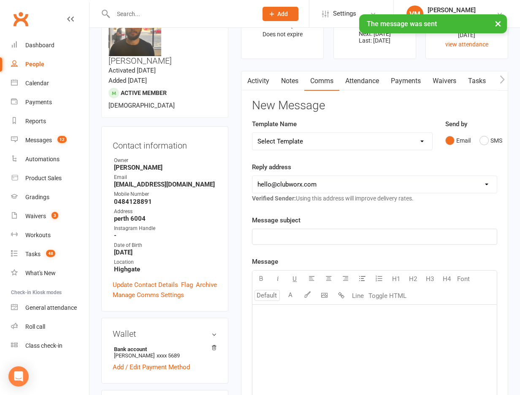
click at [297, 78] on link "Notes" at bounding box center [289, 80] width 29 height 19
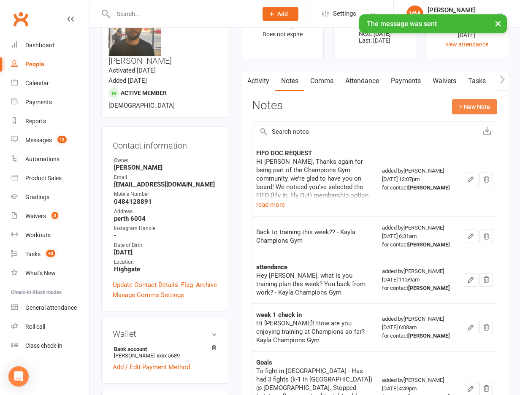
click at [467, 101] on button "+ New Note" at bounding box center [474, 106] width 45 height 15
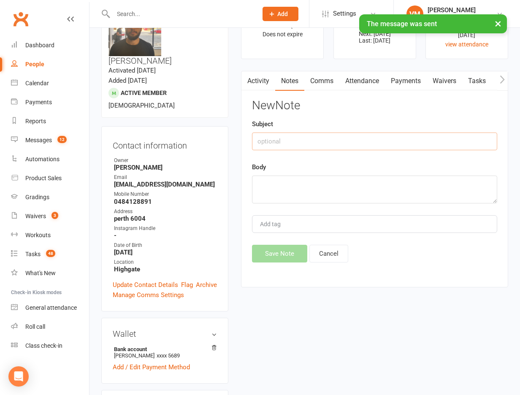
click at [359, 147] on input "text" at bounding box center [374, 141] width 245 height 18
type input "text"
click at [334, 188] on textarea at bounding box center [374, 190] width 245 height 28
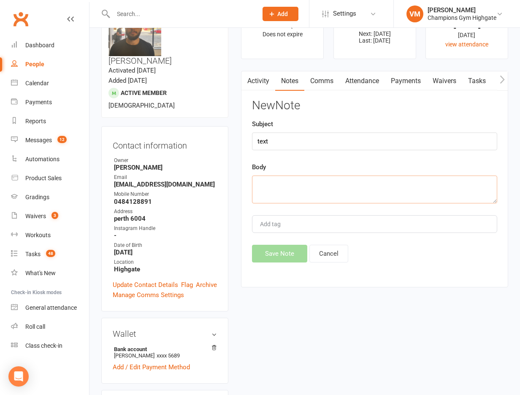
paste textarea "Hi [PERSON_NAME]! I’m Coach [PERSON_NAME], I run our Strength & Conditioning se…"
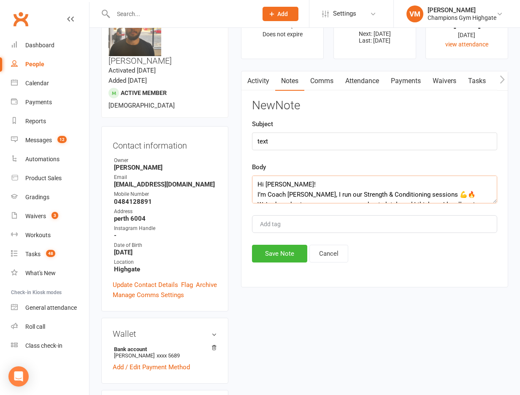
click at [273, 187] on textarea "Hi [PERSON_NAME]! I’m Coach [PERSON_NAME], I run our Strength & Conditioning se…" at bounding box center [374, 190] width 245 height 28
type textarea "Hi [PERSON_NAME]! I’m Coach [PERSON_NAME], I run our Strength & Conditioning se…"
click at [276, 257] on button "Save Note" at bounding box center [279, 254] width 55 height 18
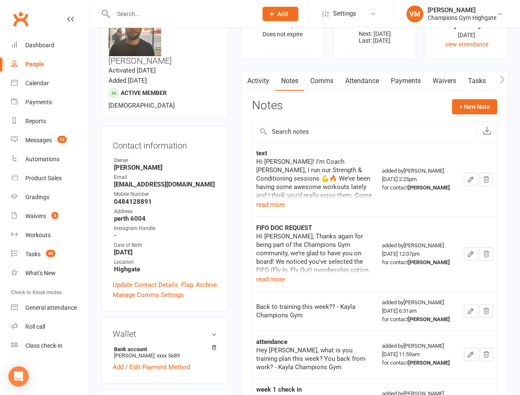
click at [148, 15] on input "text" at bounding box center [181, 14] width 141 height 12
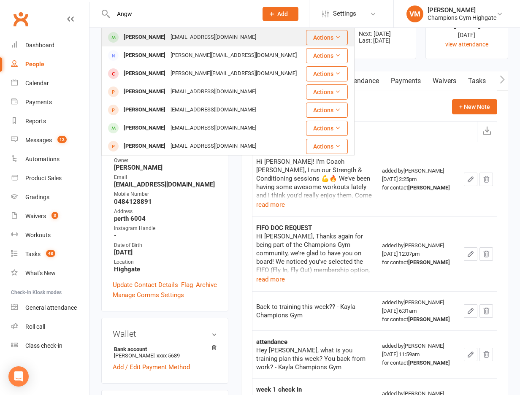
type input "Angw"
click at [148, 36] on div "[PERSON_NAME]" at bounding box center [144, 37] width 47 height 12
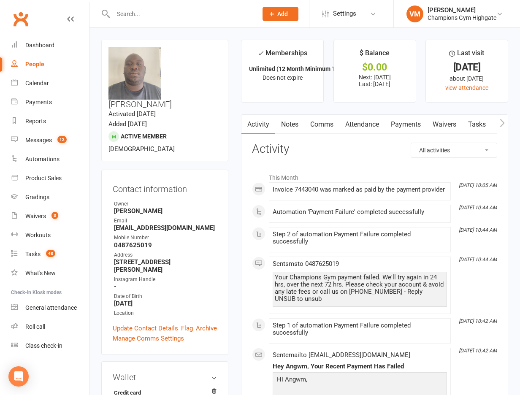
click at [289, 124] on link "Notes" at bounding box center [289, 124] width 29 height 19
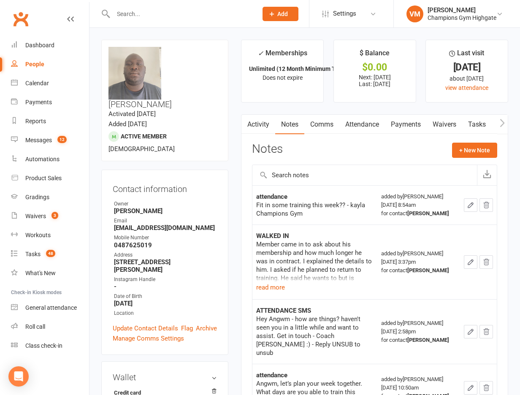
click at [330, 122] on link "Comms" at bounding box center [321, 124] width 35 height 19
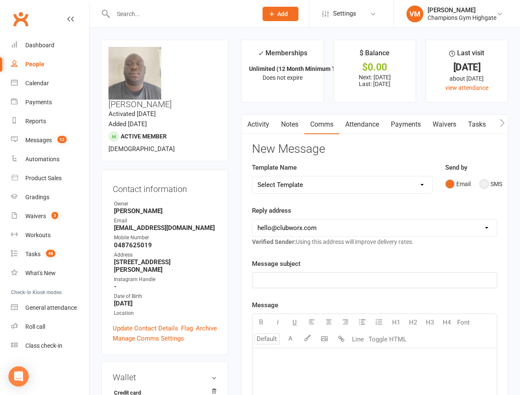
click at [485, 178] on button "SMS" at bounding box center [490, 184] width 23 height 16
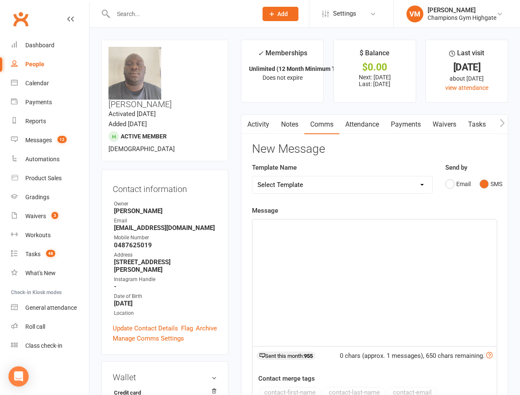
click at [364, 216] on div "Message ﻿ 0 chars (approx. 1 messages), 650 chars remaining. Sent this month: 9…" at bounding box center [374, 338] width 245 height 267
click at [336, 235] on div "﻿" at bounding box center [374, 282] width 244 height 127
paste div
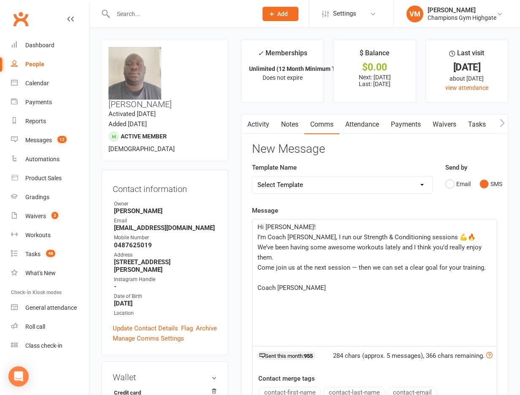
click at [268, 227] on span "Hi [PERSON_NAME]!" at bounding box center [286, 227] width 58 height 8
click at [294, 322] on div "Hi Angwm! I’m Coach [PERSON_NAME], I run our Strength & Conditioning sessions 💪…" at bounding box center [374, 282] width 244 height 127
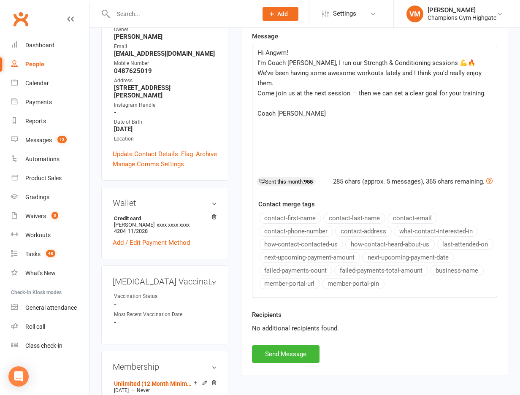
scroll to position [203, 0]
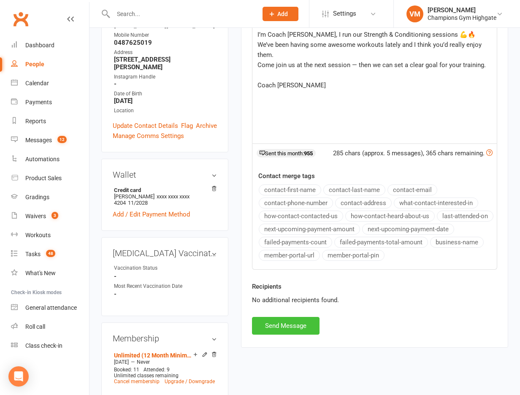
drag, startPoint x: 282, startPoint y: 319, endPoint x: 294, endPoint y: 149, distance: 170.5
click at [294, 149] on div "New Message Template Name Select Template [SMS] 14 days non-attendance sms [Ema…" at bounding box center [374, 137] width 245 height 395
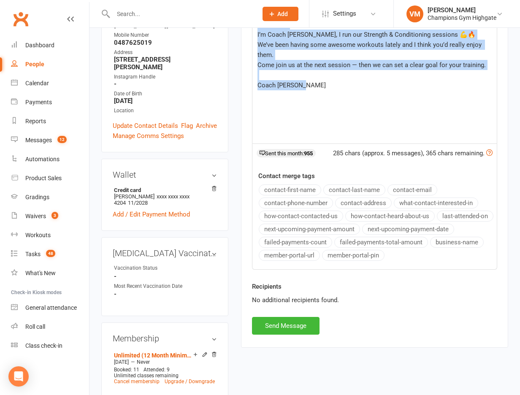
drag, startPoint x: 303, startPoint y: 92, endPoint x: 259, endPoint y: 12, distance: 91.0
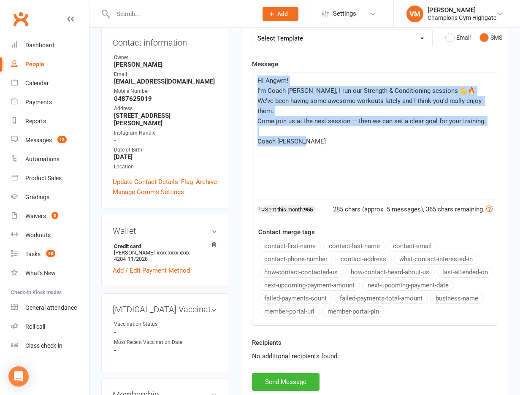
scroll to position [127, 0]
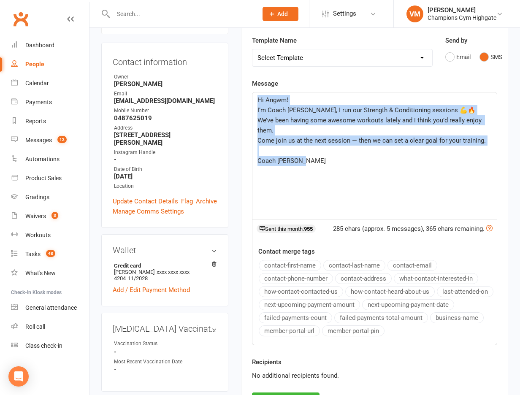
copy div "Hi Angwm! I’m Coach [PERSON_NAME], I run our Strength & Conditioning sessions 💪…"
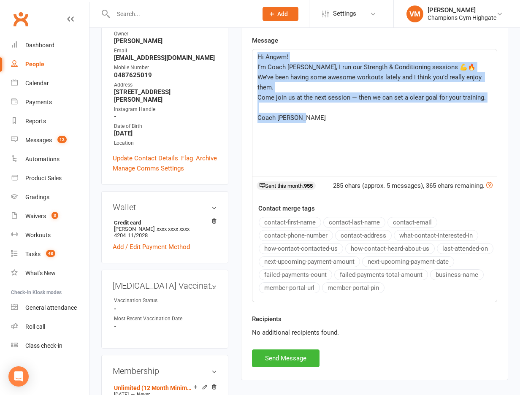
scroll to position [178, 0]
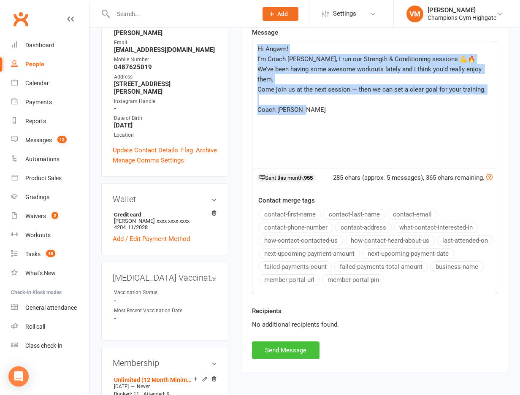
click at [288, 344] on button "Send Message" at bounding box center [286, 350] width 68 height 18
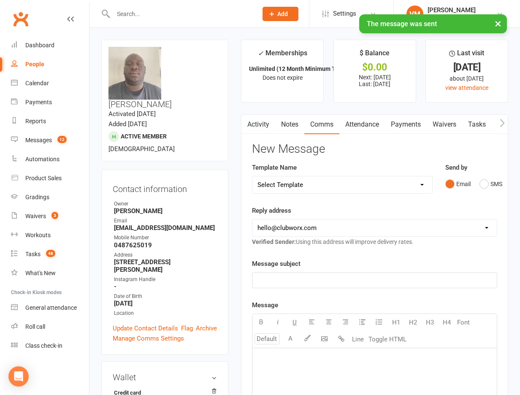
click at [289, 127] on link "Notes" at bounding box center [289, 124] width 29 height 19
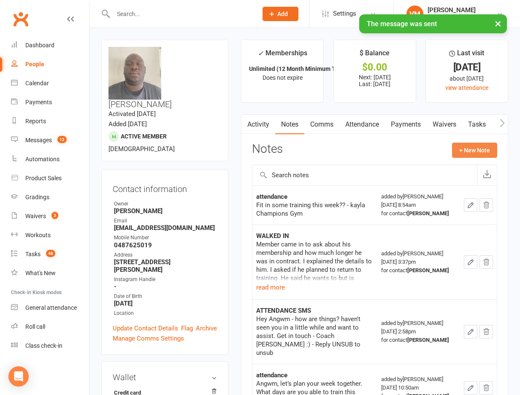
click at [460, 157] on button "+ New Note" at bounding box center [474, 150] width 45 height 15
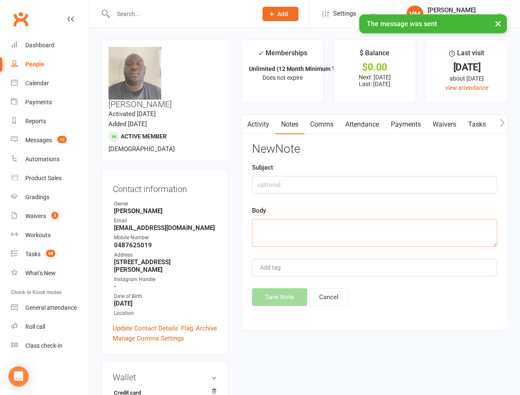
click at [278, 235] on textarea at bounding box center [374, 233] width 245 height 28
paste textarea "Hi Angwm! I’m Coach [PERSON_NAME], I run our Strength & Conditioning sessions 💪…"
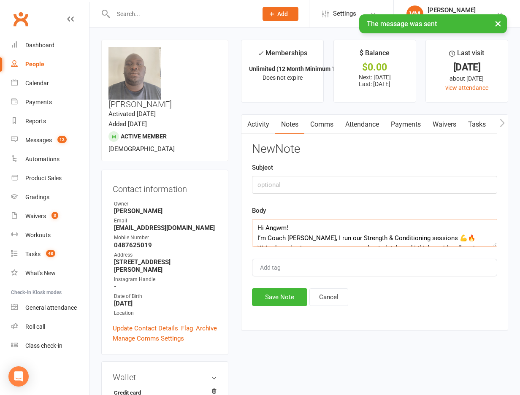
scroll to position [66, 0]
type textarea "Hi Angwm! I’m Coach [PERSON_NAME], I run our Strength & Conditioning sessions 💪…"
click at [287, 183] on input "text" at bounding box center [374, 185] width 245 height 18
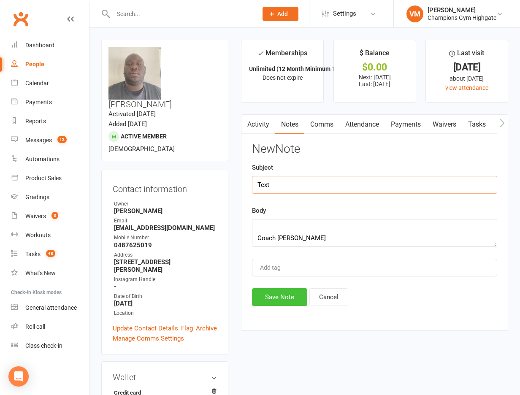
type input "Text"
click at [268, 298] on button "Save Note" at bounding box center [279, 297] width 55 height 18
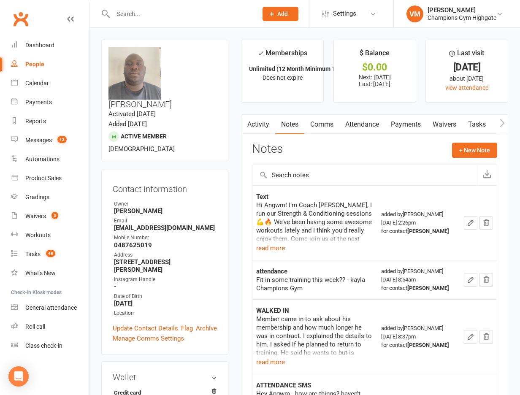
click at [186, 8] on input "text" at bounding box center [181, 14] width 141 height 12
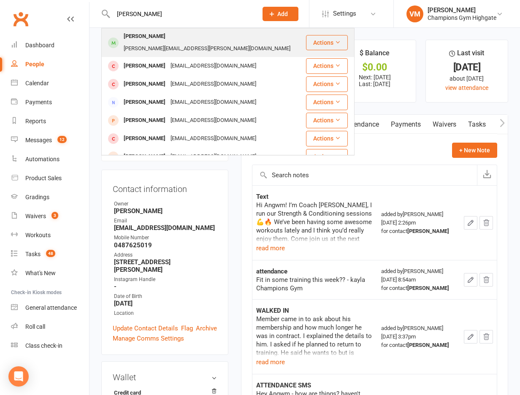
type input "[PERSON_NAME]"
click at [178, 43] on div "[PERSON_NAME][EMAIL_ADDRESS][PERSON_NAME][DOMAIN_NAME]" at bounding box center [207, 49] width 172 height 12
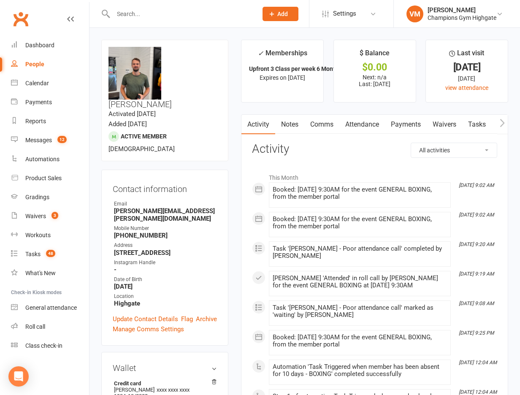
click at [290, 122] on link "Notes" at bounding box center [289, 124] width 29 height 19
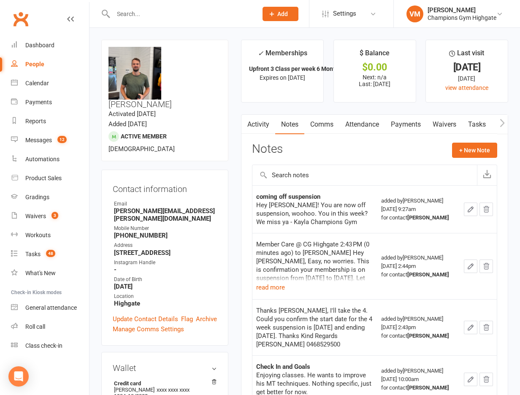
click at [319, 125] on link "Comms" at bounding box center [321, 124] width 35 height 19
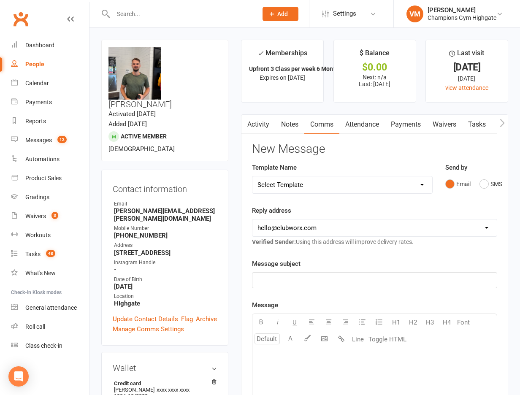
click at [476, 178] on div "Email SMS" at bounding box center [471, 184] width 52 height 16
click at [489, 183] on button "SMS" at bounding box center [490, 184] width 23 height 16
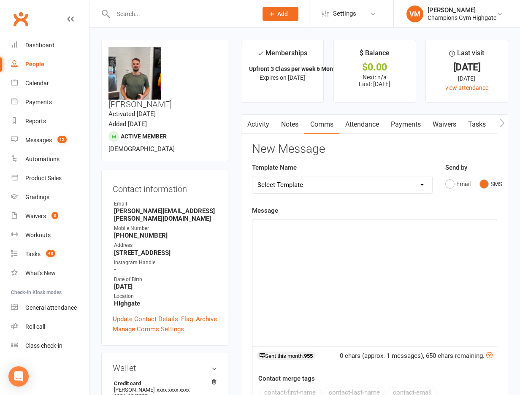
click at [324, 259] on div "﻿" at bounding box center [374, 282] width 244 height 127
paste div
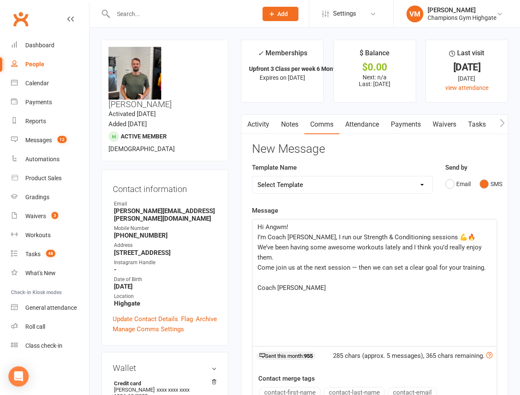
click at [272, 228] on span "Hi Angwm!" at bounding box center [272, 227] width 31 height 8
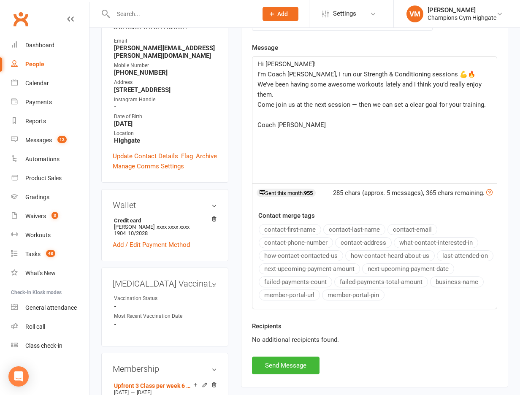
scroll to position [167, 0]
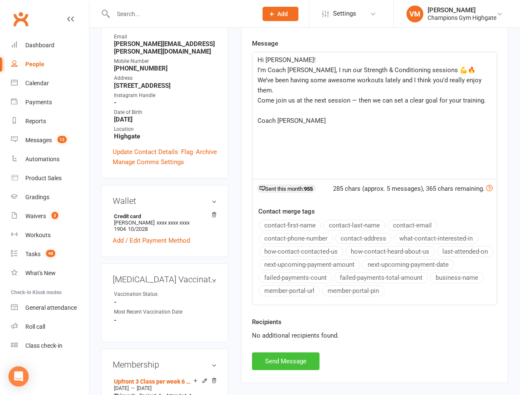
click at [282, 363] on button "Send Message" at bounding box center [286, 361] width 68 height 18
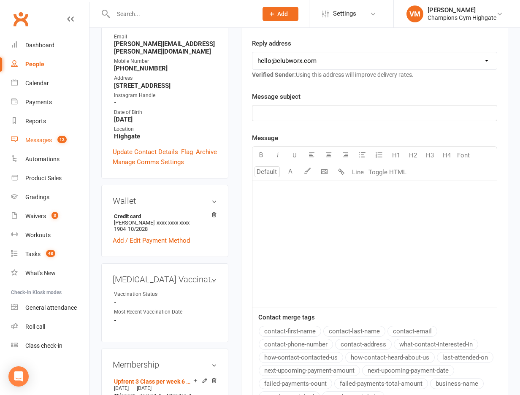
click at [57, 137] on count-badge "12" at bounding box center [60, 140] width 14 height 7
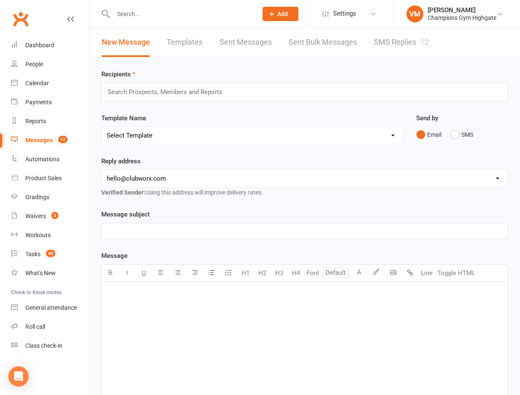
click at [375, 44] on link "SMS Replies 12" at bounding box center [401, 42] width 55 height 29
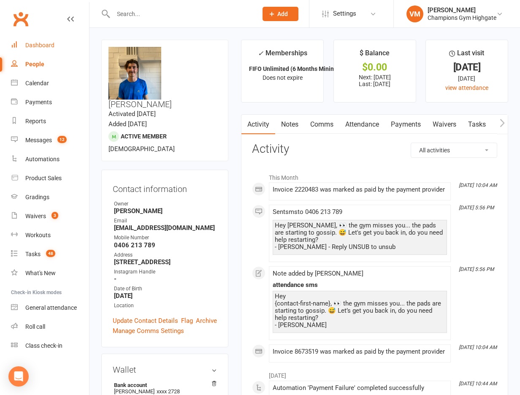
click at [48, 46] on div "Dashboard" at bounding box center [39, 45] width 29 height 7
